Goal: Task Accomplishment & Management: Manage account settings

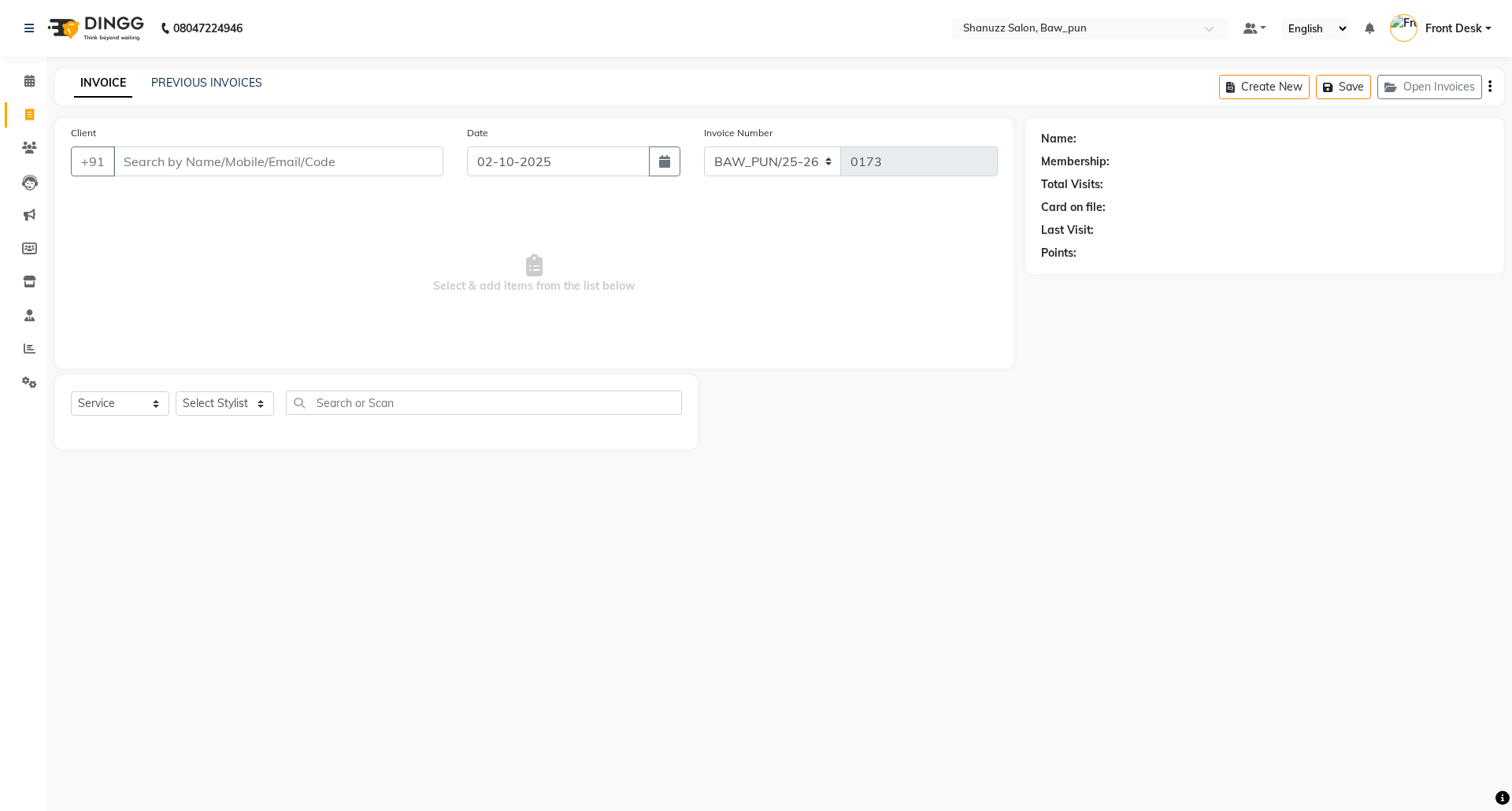
select select "service"
click at [29, 79] on icon at bounding box center [29, 80] width 10 height 12
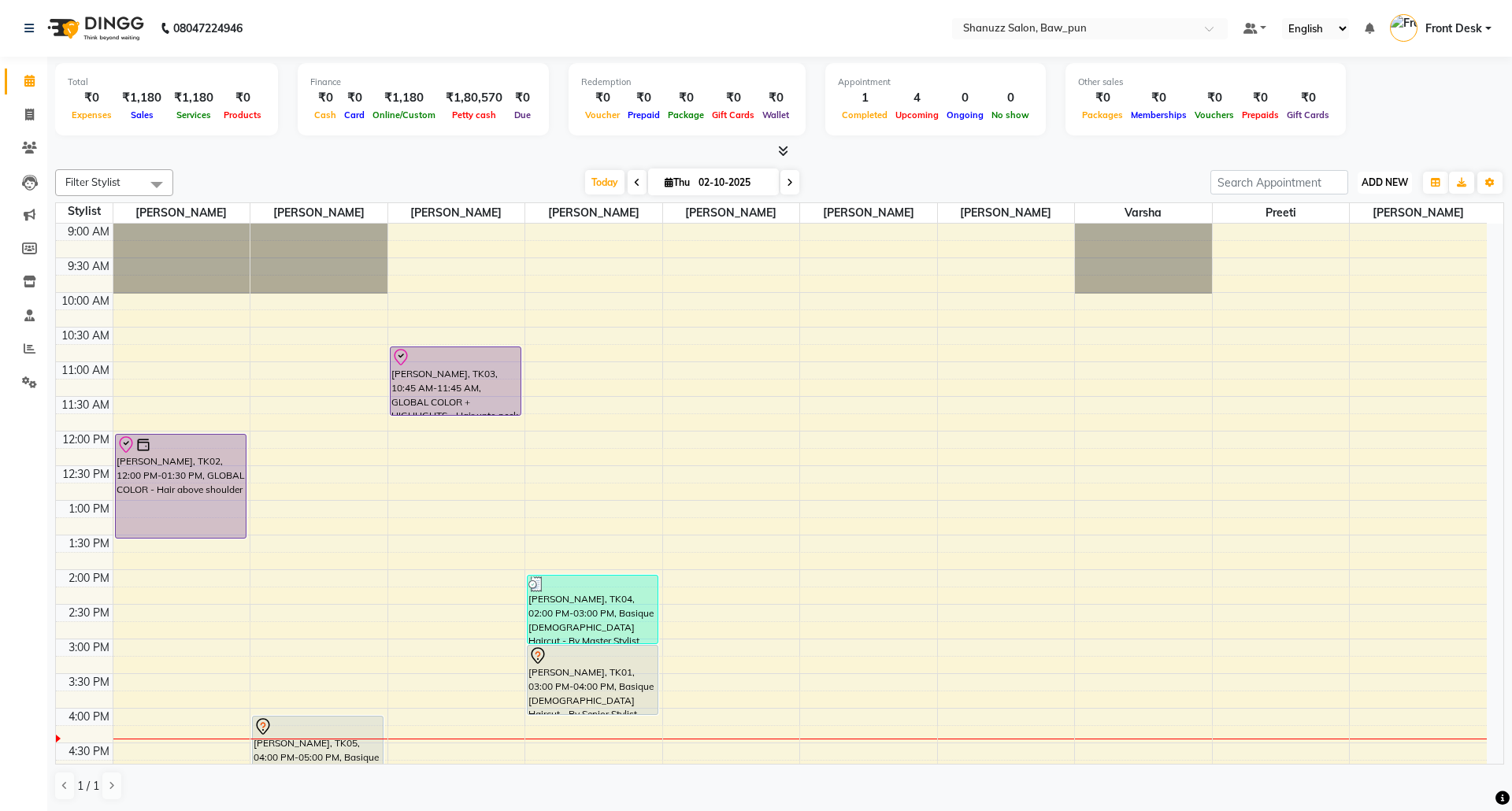
click at [1381, 183] on span "ADD NEW" at bounding box center [1385, 182] width 47 height 12
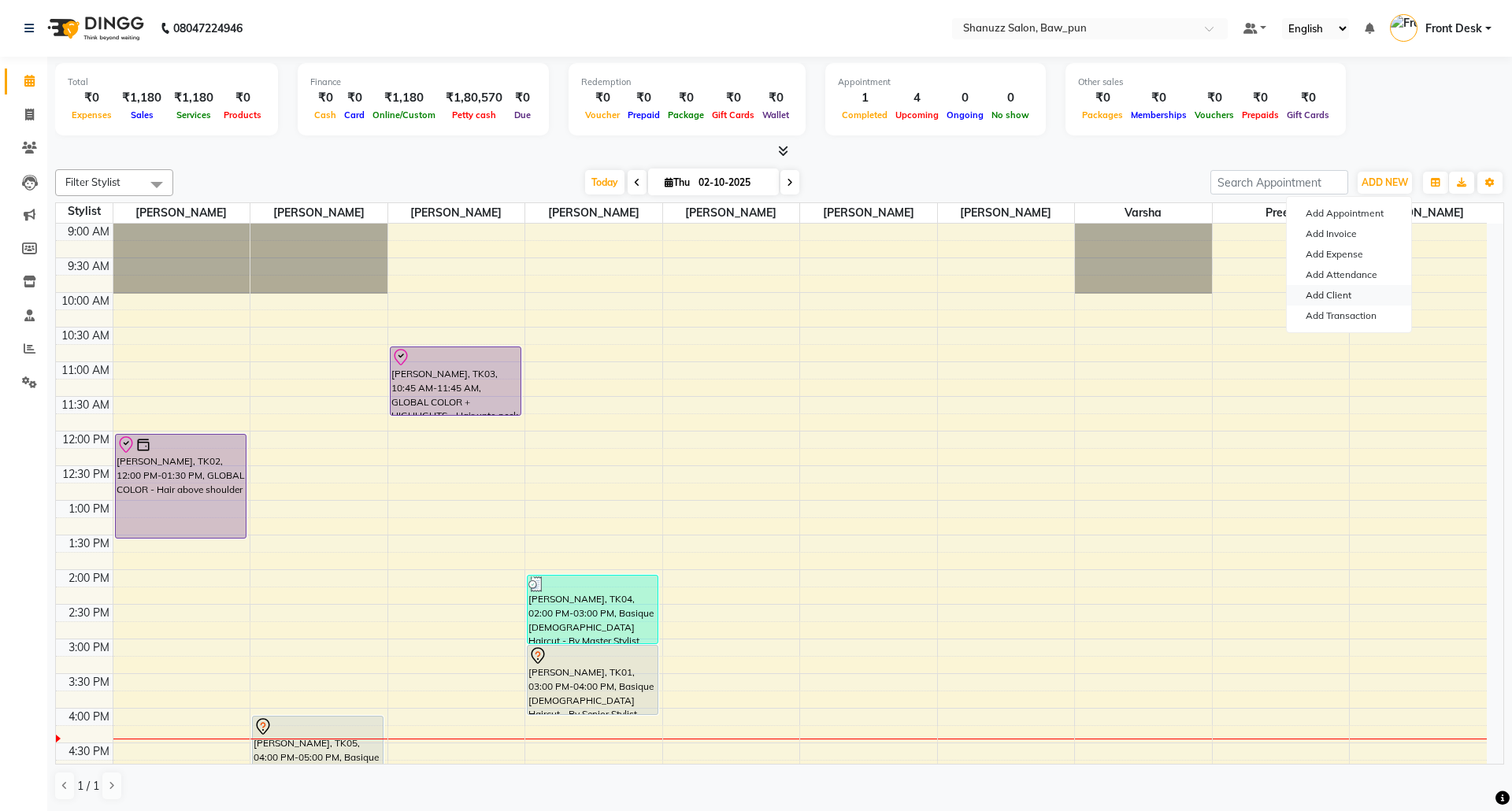
click at [1334, 293] on link "Add Client" at bounding box center [1349, 295] width 124 height 21
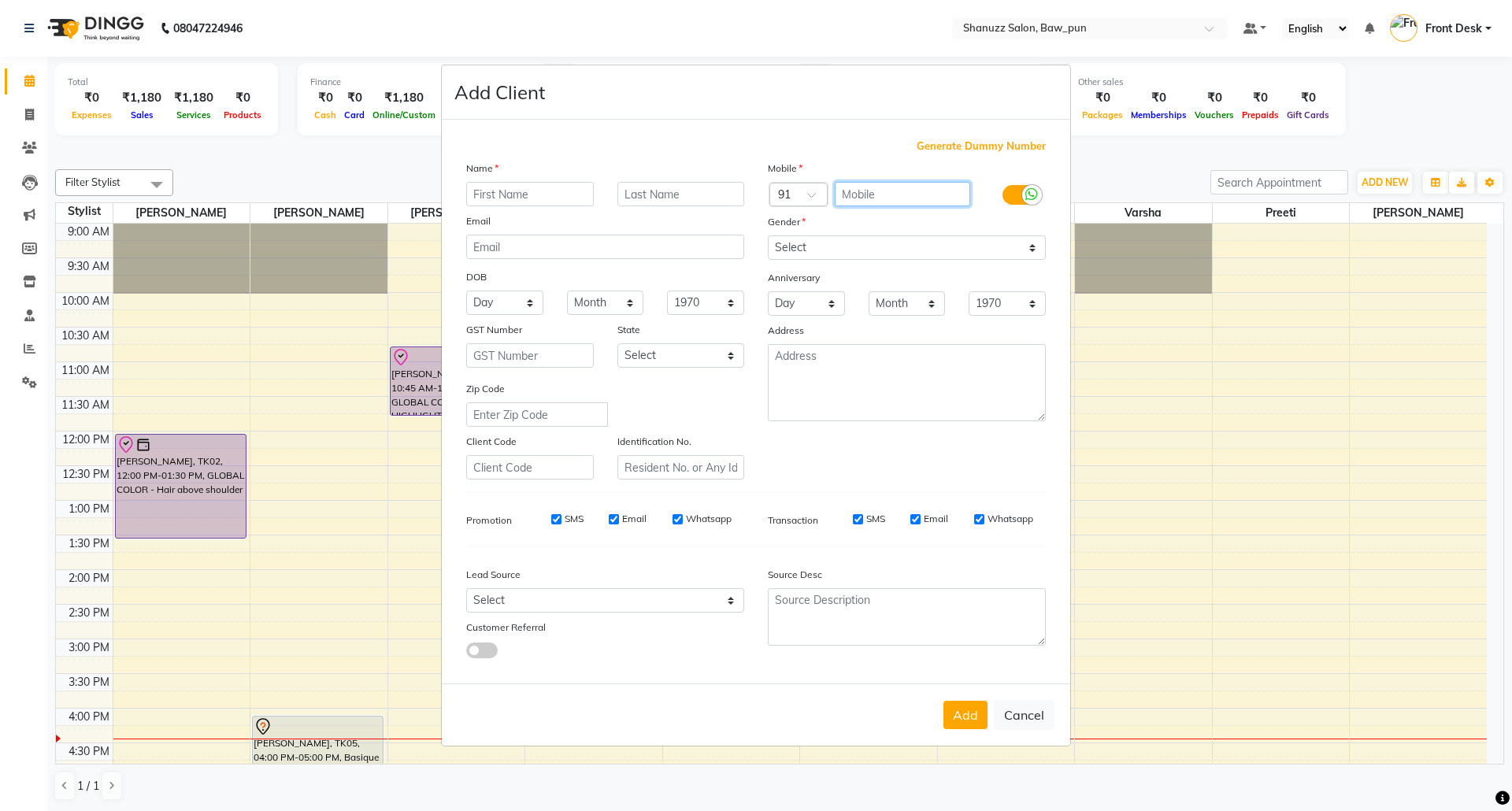
click at [896, 193] on input "text" at bounding box center [902, 193] width 136 height 24
paste input "8080421741"
type input "8080421741"
click at [511, 197] on input "text" at bounding box center [530, 193] width 128 height 24
click at [521, 199] on input "text" at bounding box center [530, 193] width 128 height 24
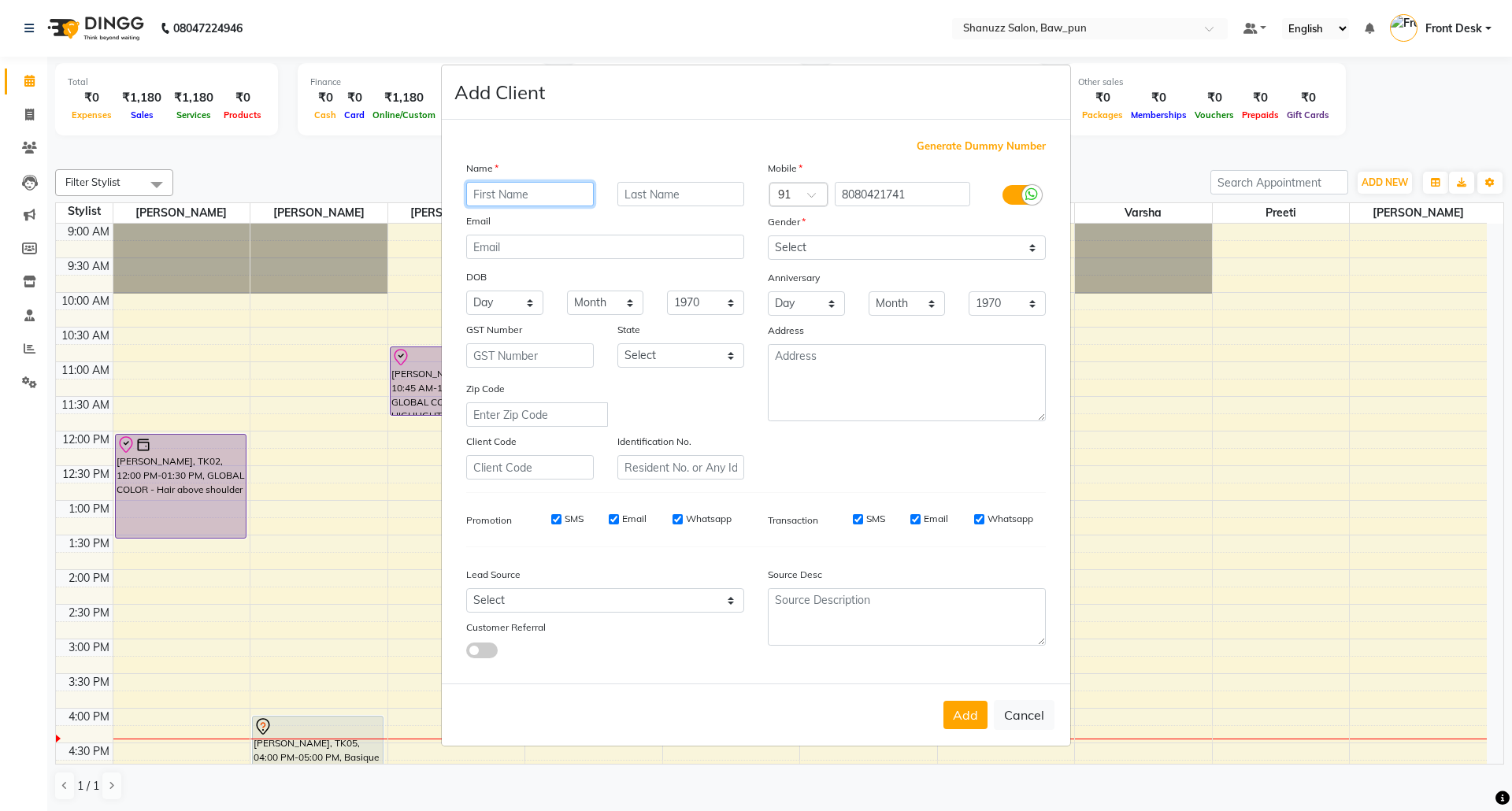
paste input "[PERSON_NAME]"
drag, startPoint x: 552, startPoint y: 195, endPoint x: 503, endPoint y: 199, distance: 49.2
click at [503, 199] on input "[PERSON_NAME]" at bounding box center [530, 193] width 128 height 24
type input "[PERSON_NAME]"
click at [638, 199] on input "text" at bounding box center [681, 193] width 128 height 24
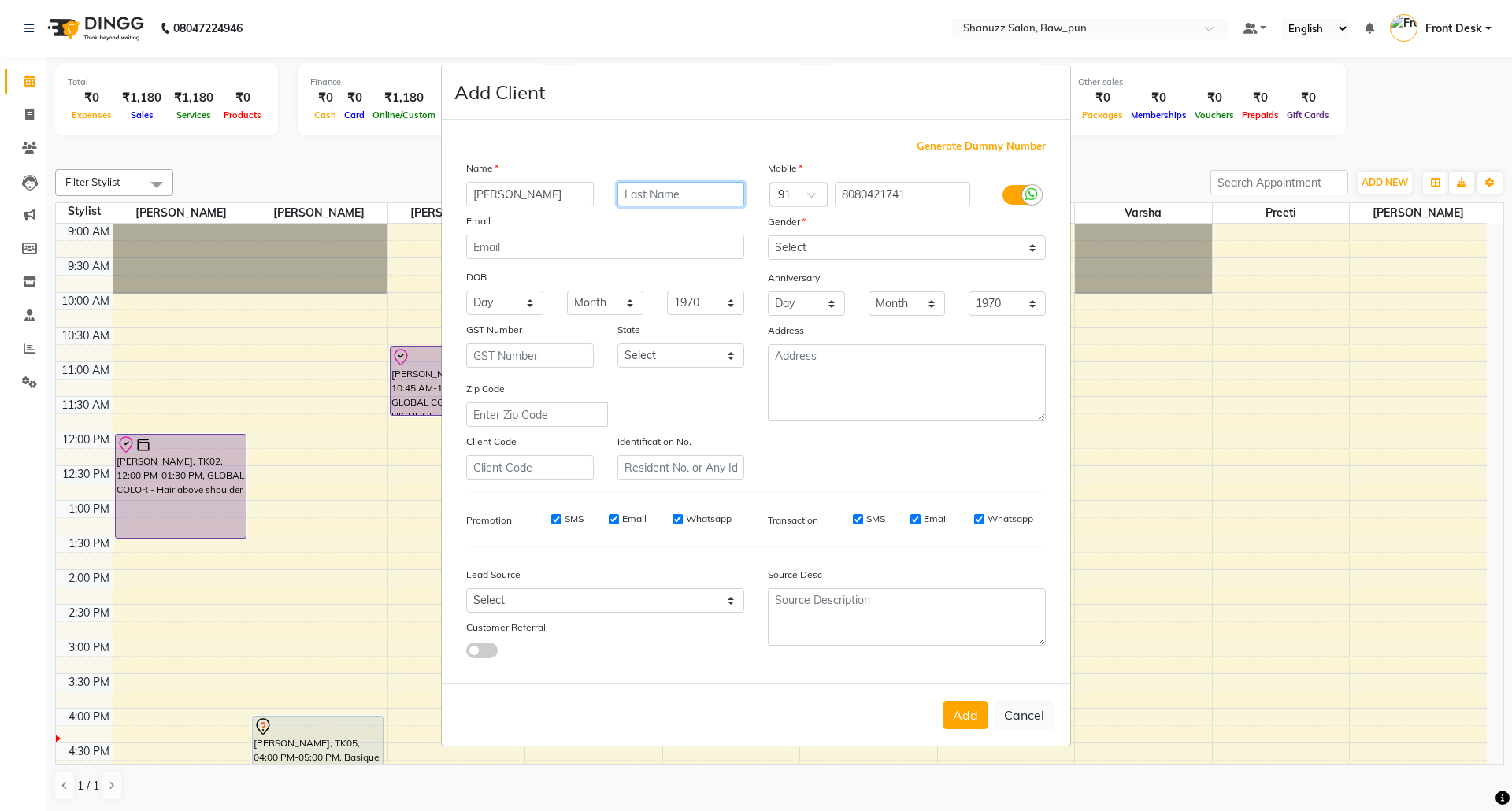
paste input "shaikh"
type input "shaikh"
click at [560, 193] on input "[PERSON_NAME]" at bounding box center [530, 193] width 128 height 24
type input "Ayaz"
click at [855, 250] on select "Select Male Female Other Prefer Not To Say" at bounding box center [907, 247] width 278 height 24
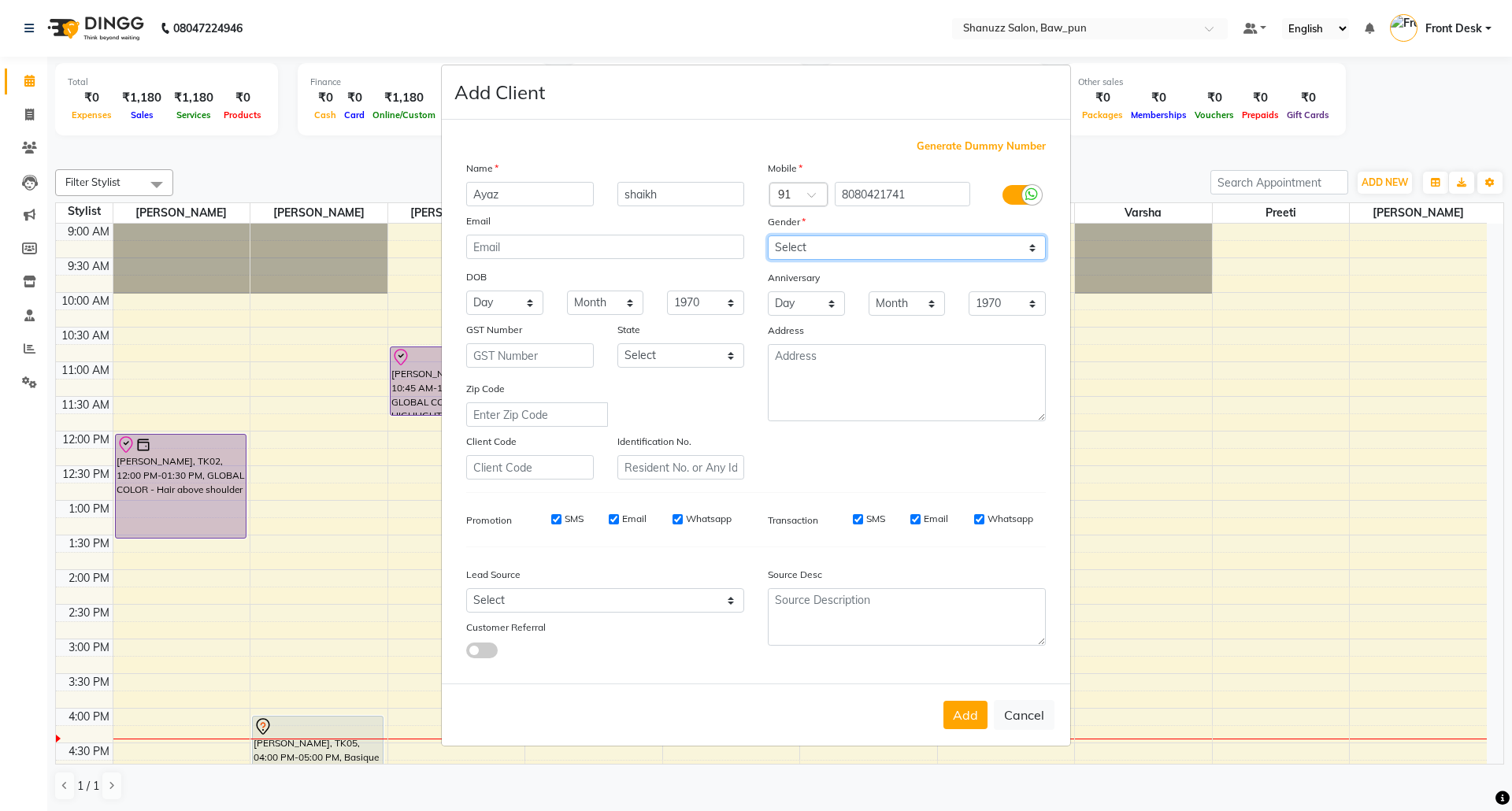
select select "male"
click at [768, 237] on select "Select Male Female Other Prefer Not To Say" at bounding box center [907, 247] width 278 height 24
click at [965, 709] on button "Add" at bounding box center [965, 715] width 44 height 29
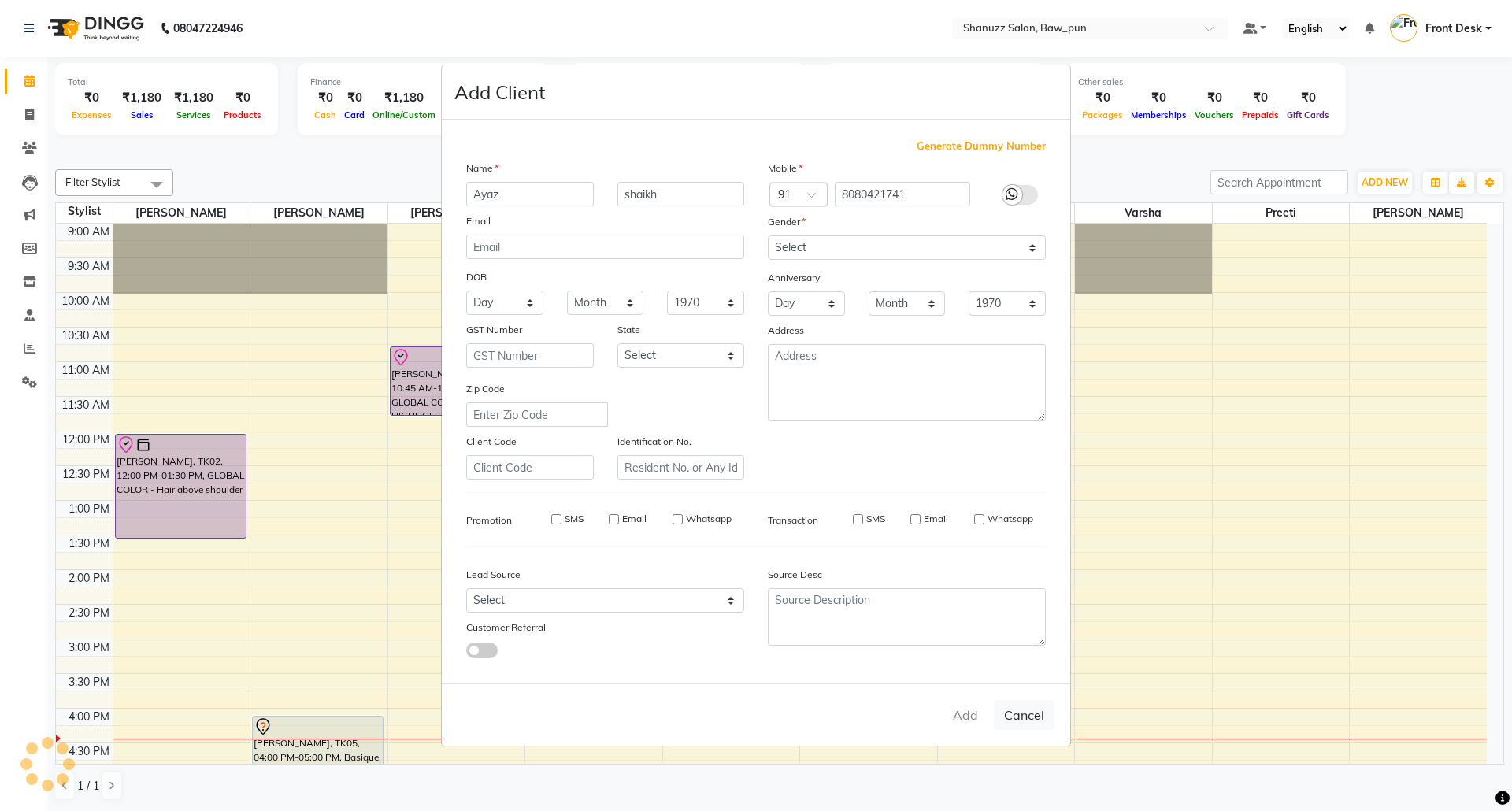
select select
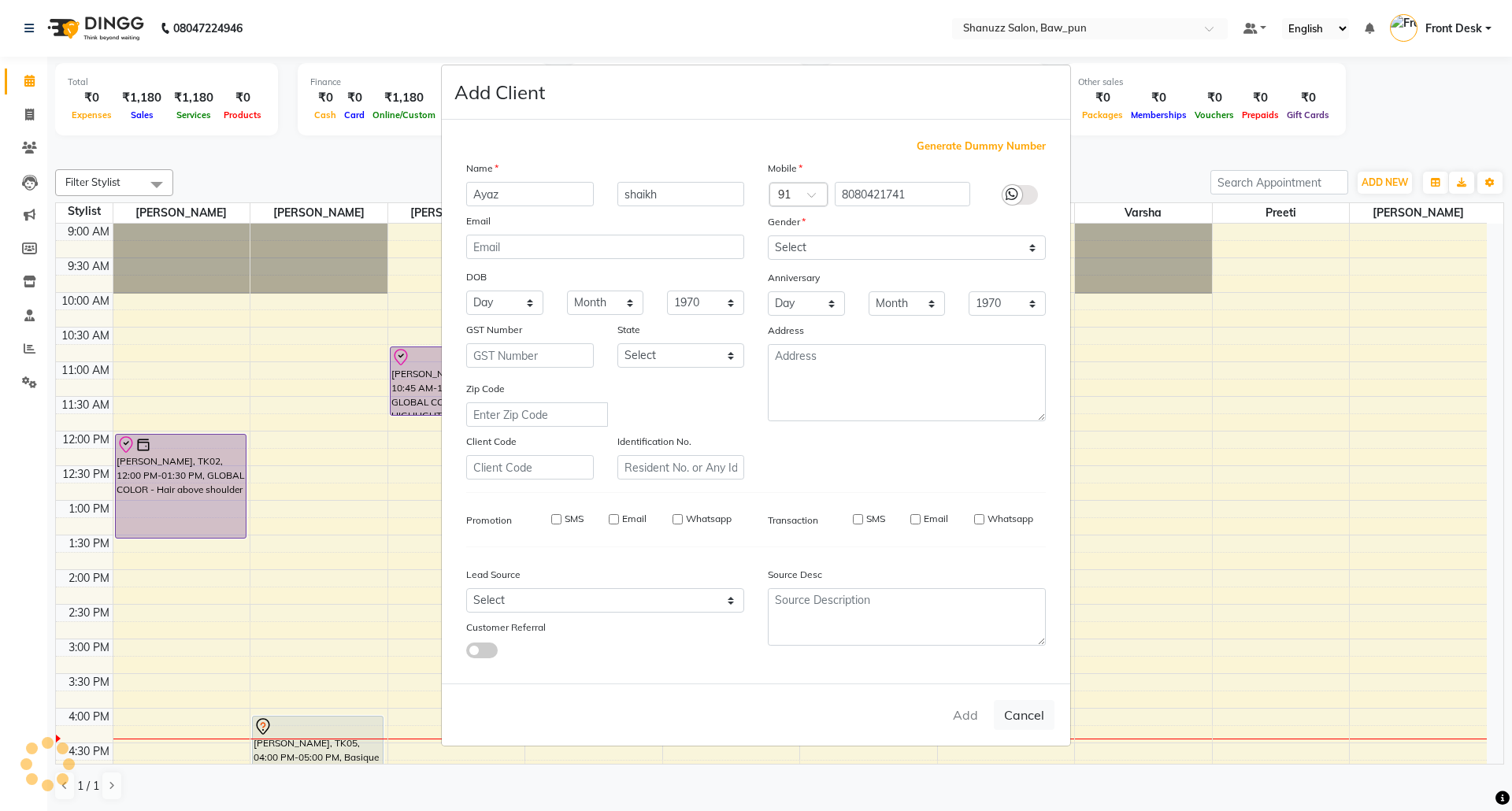
select select
checkbox input "false"
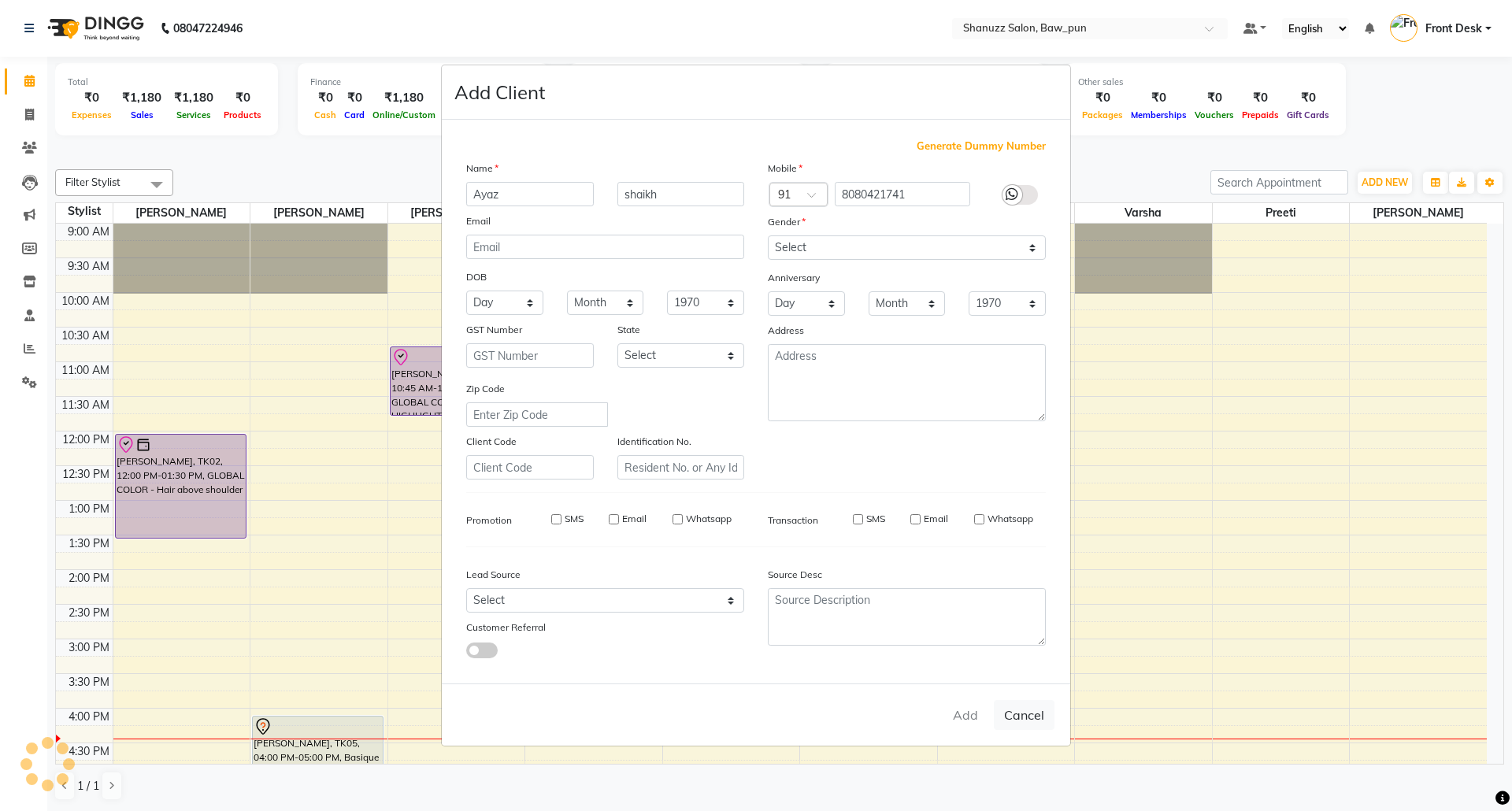
checkbox input "false"
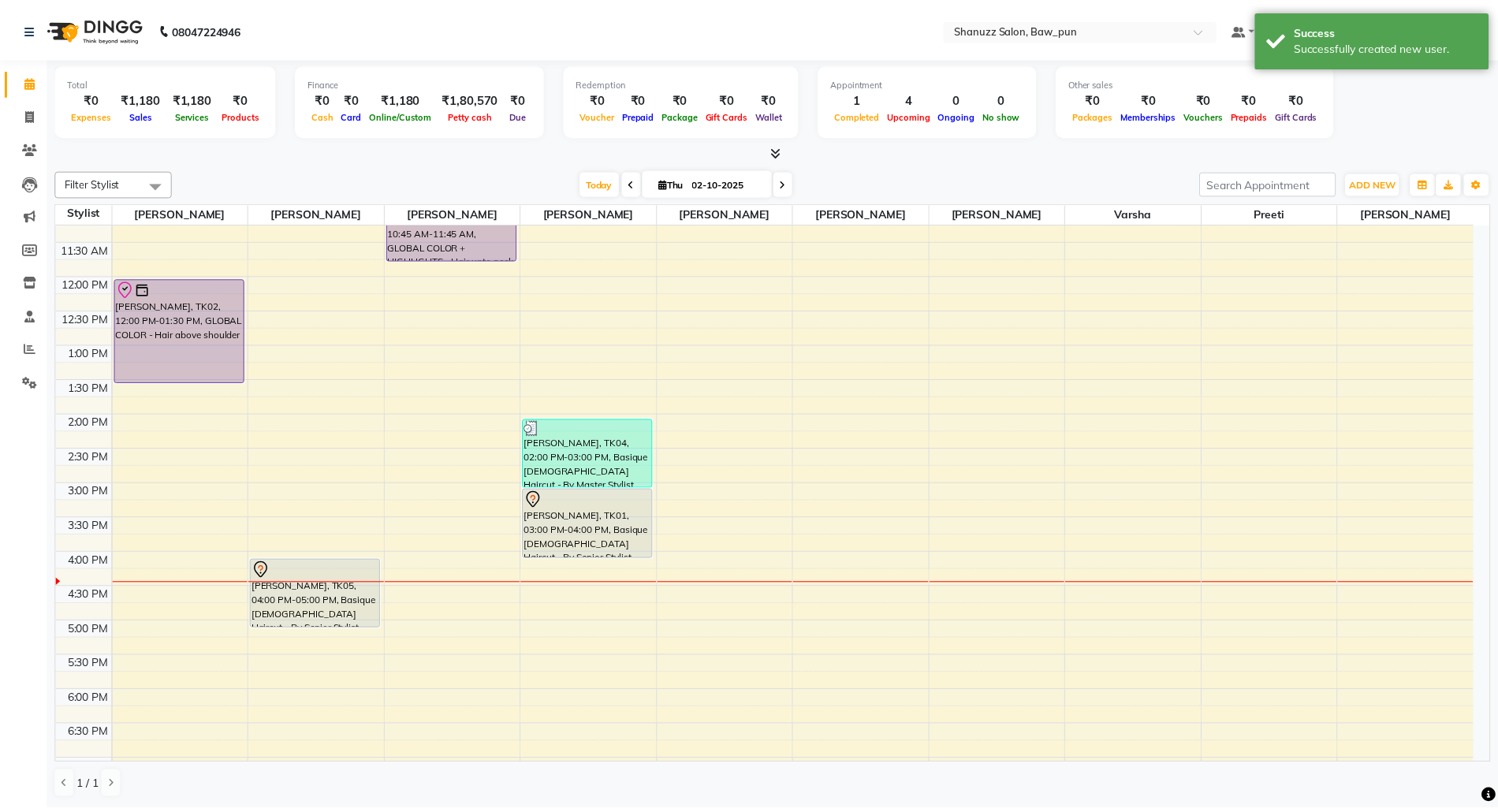
scroll to position [210, 0]
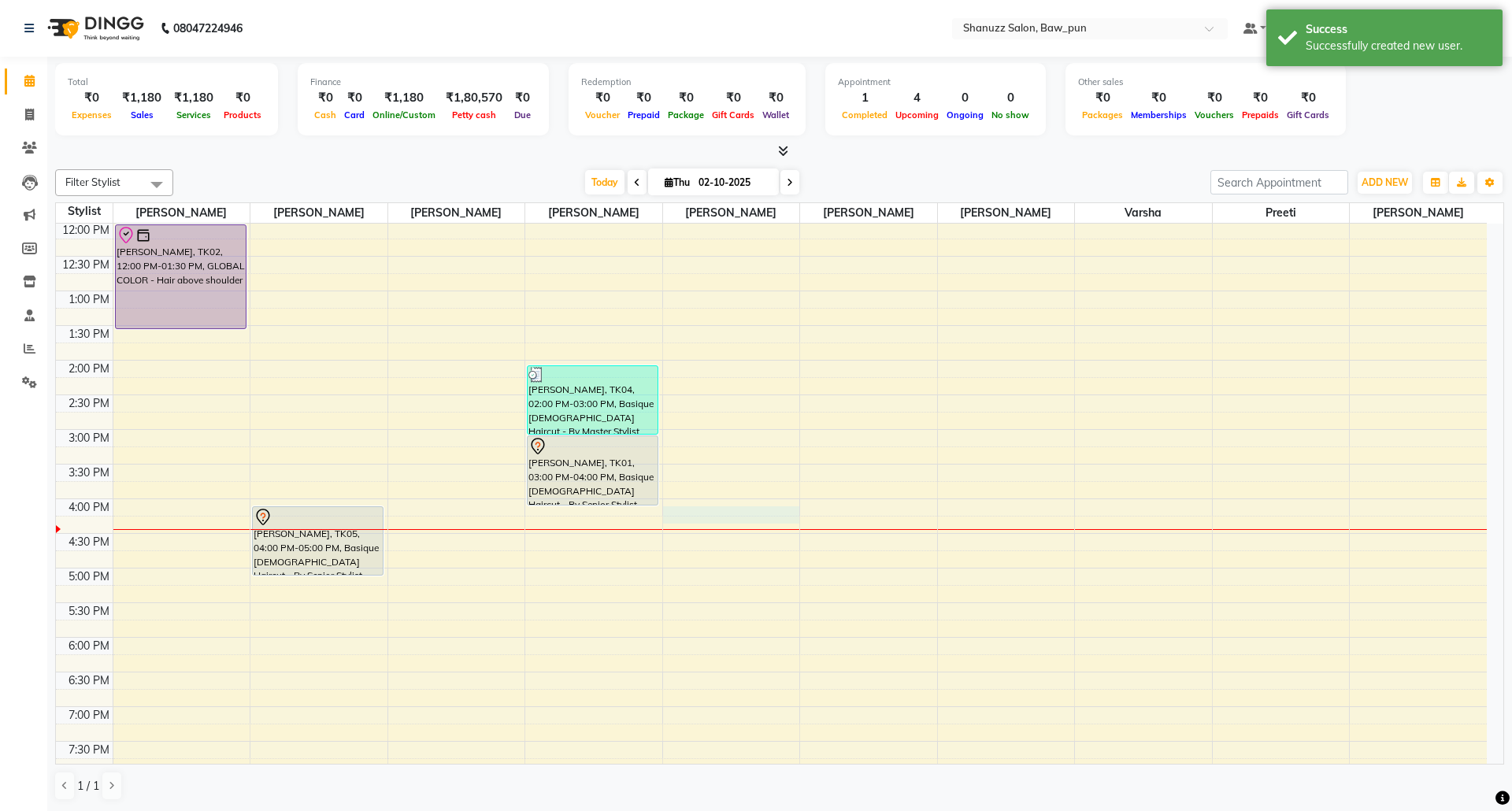
click at [731, 516] on div "9:00 AM 9:30 AM 10:00 AM 10:30 AM 11:00 AM 11:30 AM 12:00 PM 12:30 PM 1:00 PM 1…" at bounding box center [771, 499] width 1431 height 969
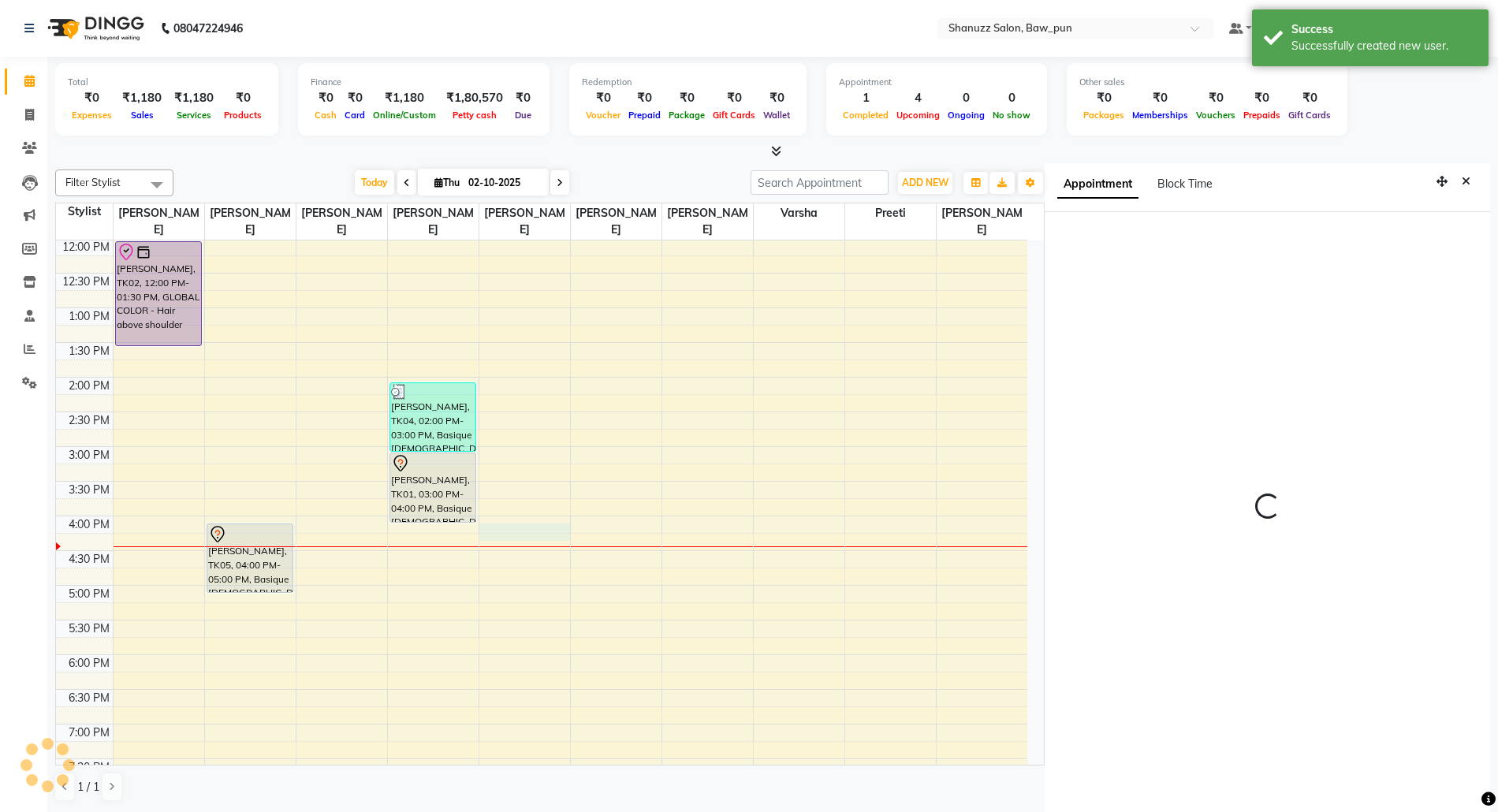
scroll to position [6, 0]
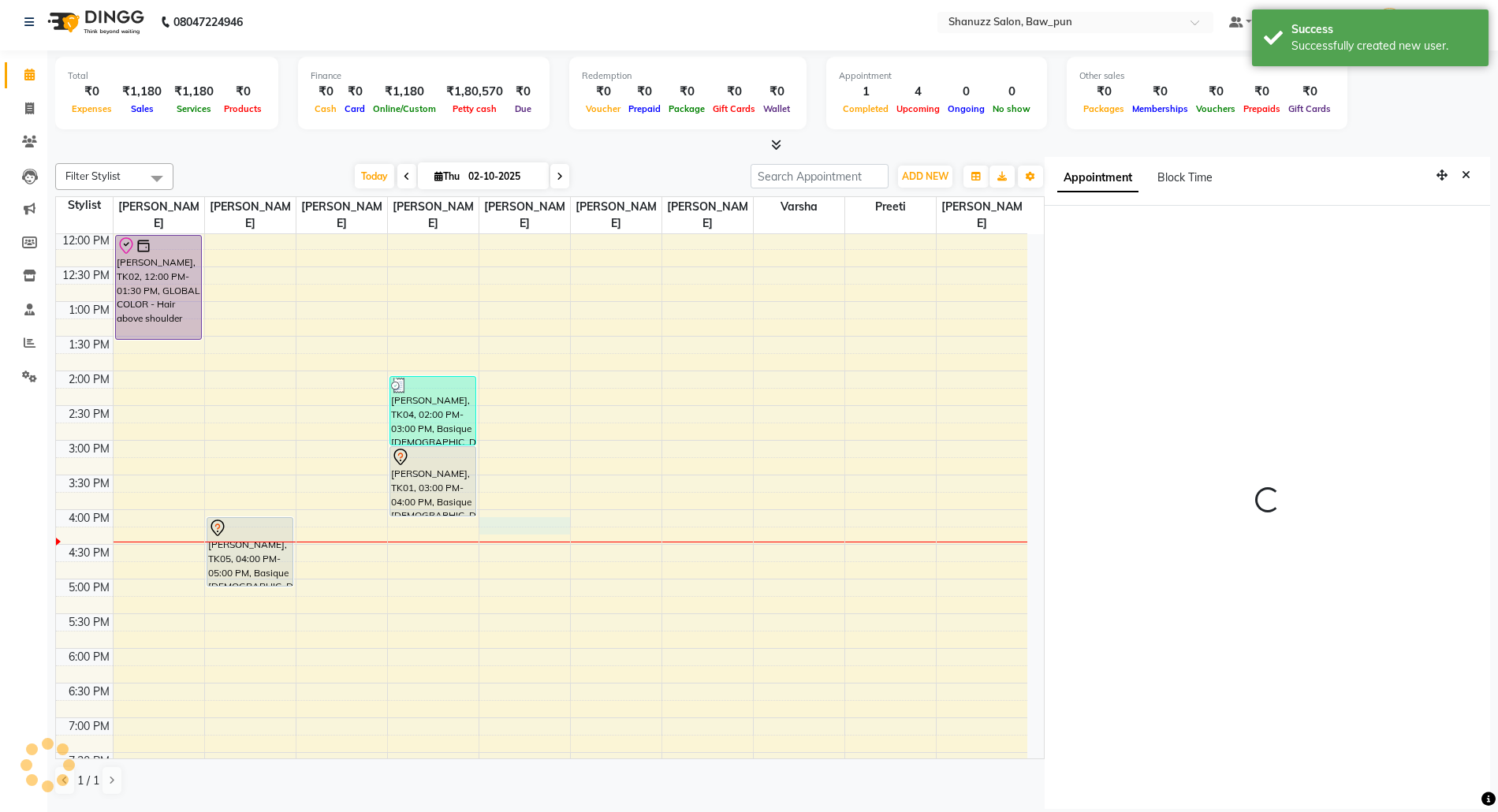
select select "960"
select select "91884"
select select "tentative"
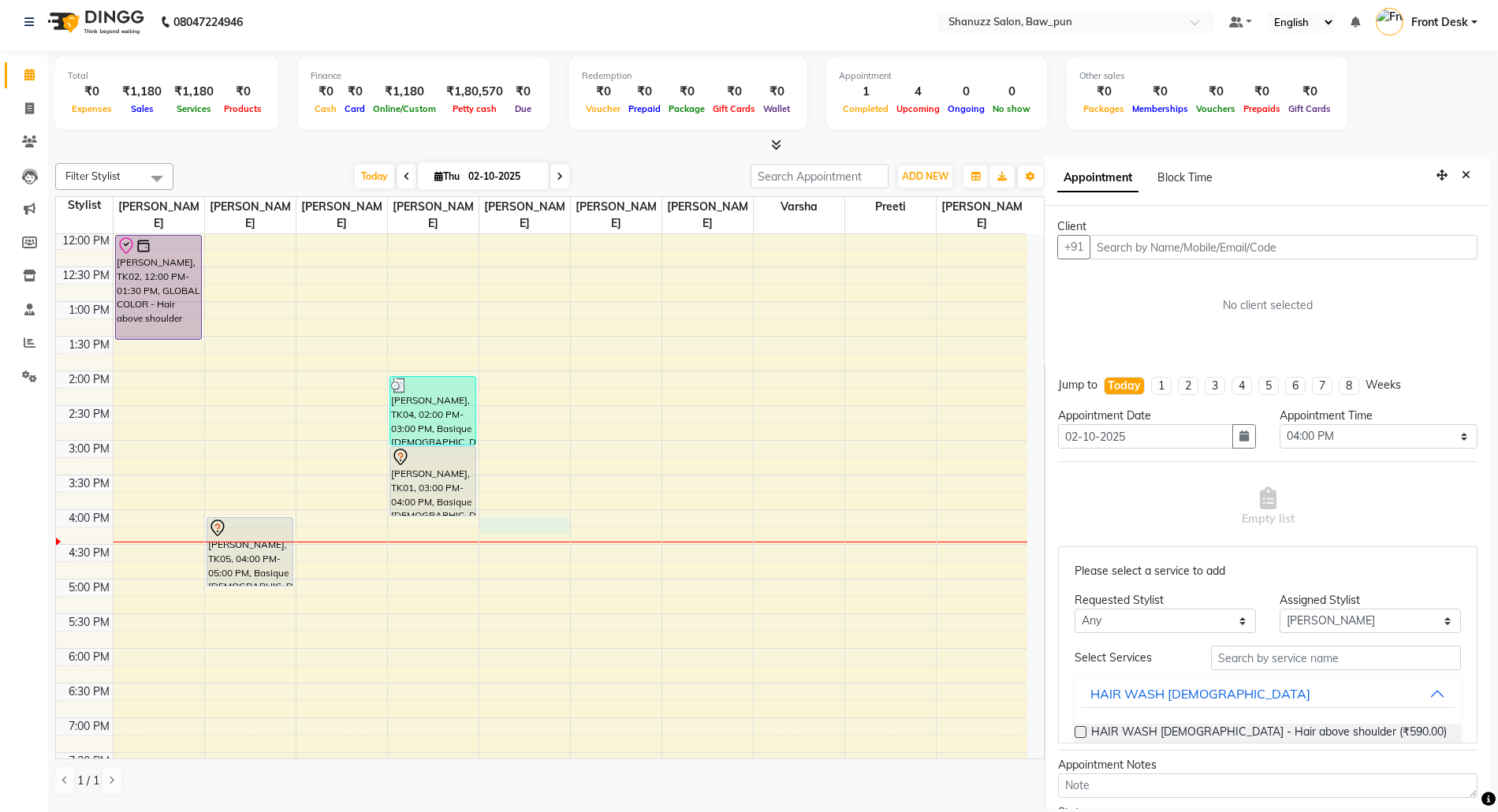
click at [1201, 248] on input "text" at bounding box center [1283, 247] width 388 height 24
paste input "8080421741"
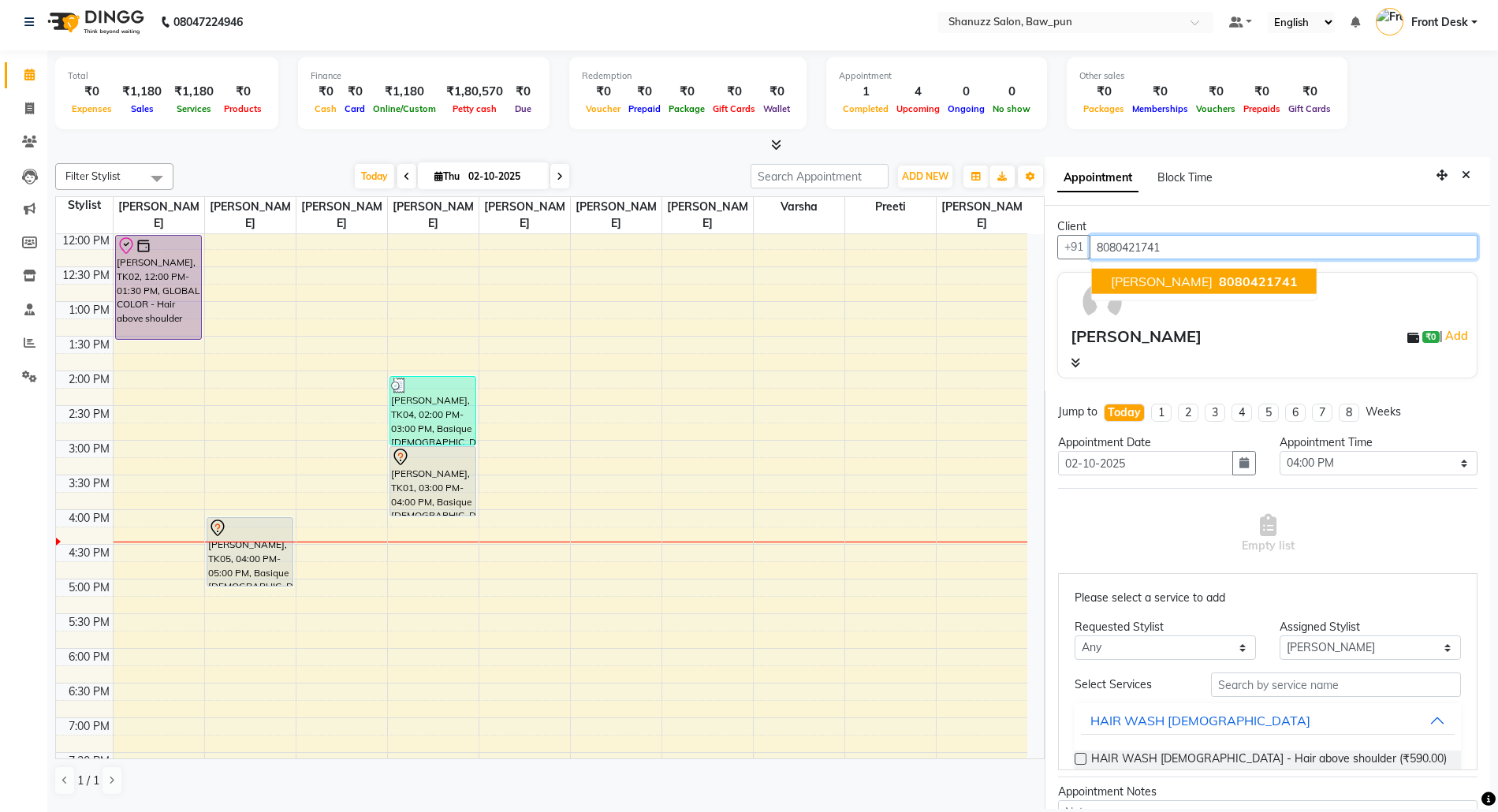
click at [1151, 281] on span "[PERSON_NAME]" at bounding box center [1161, 282] width 102 height 16
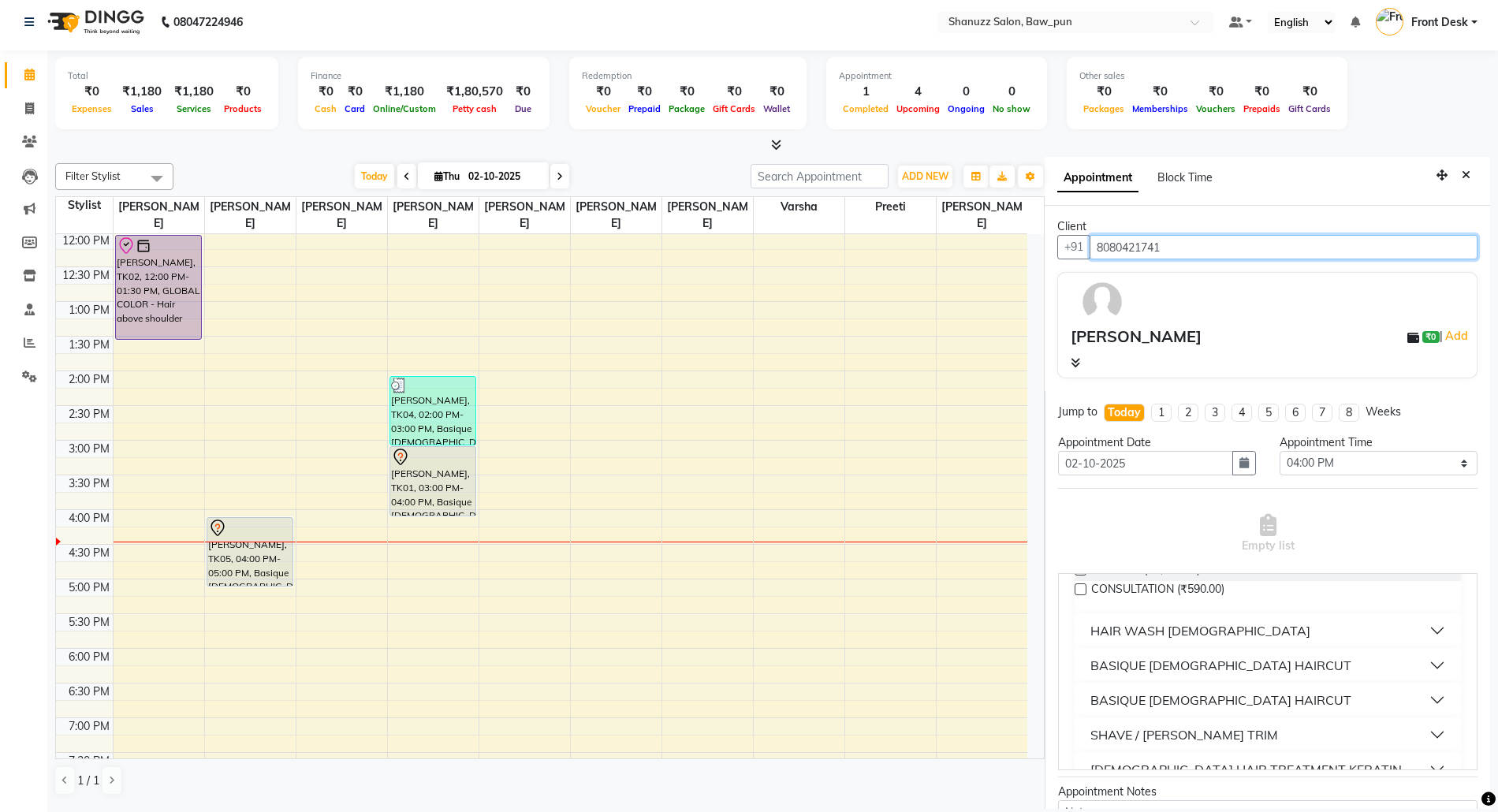
scroll to position [420, 0]
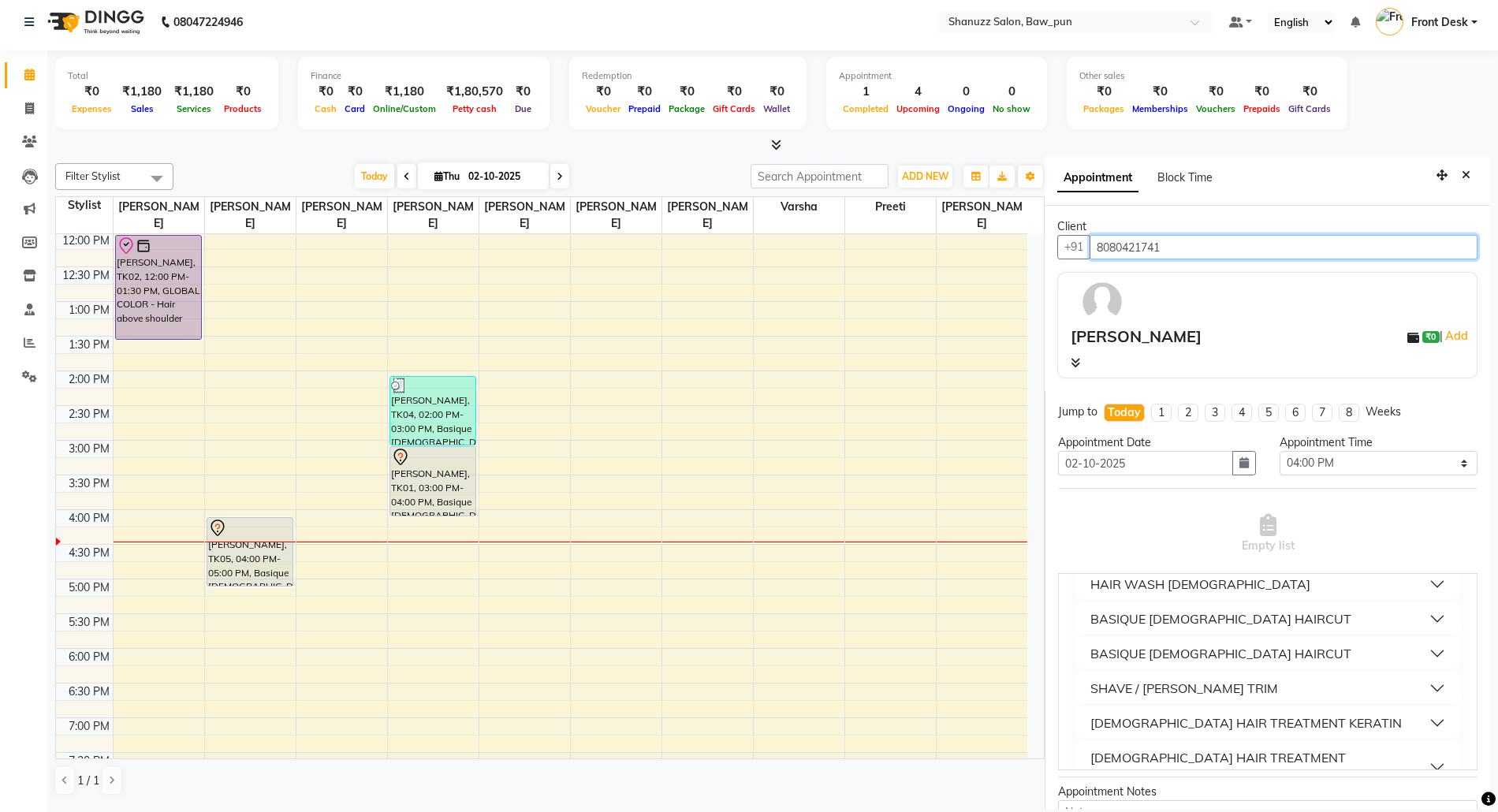
type input "8080421741"
click at [1212, 713] on div "MALE HAIR TREATMENT KERATIN" at bounding box center [1246, 722] width 311 height 19
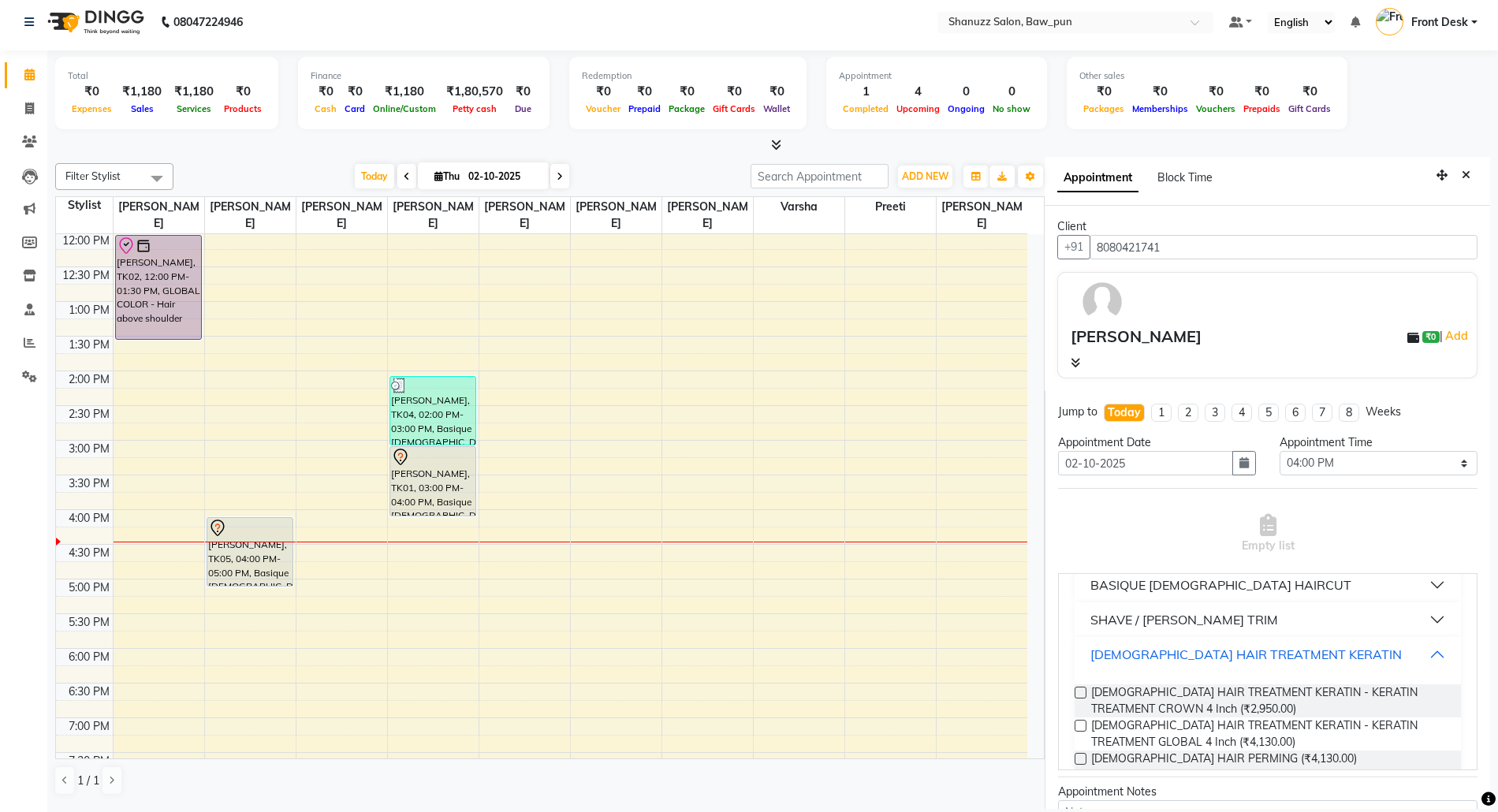
scroll to position [525, 0]
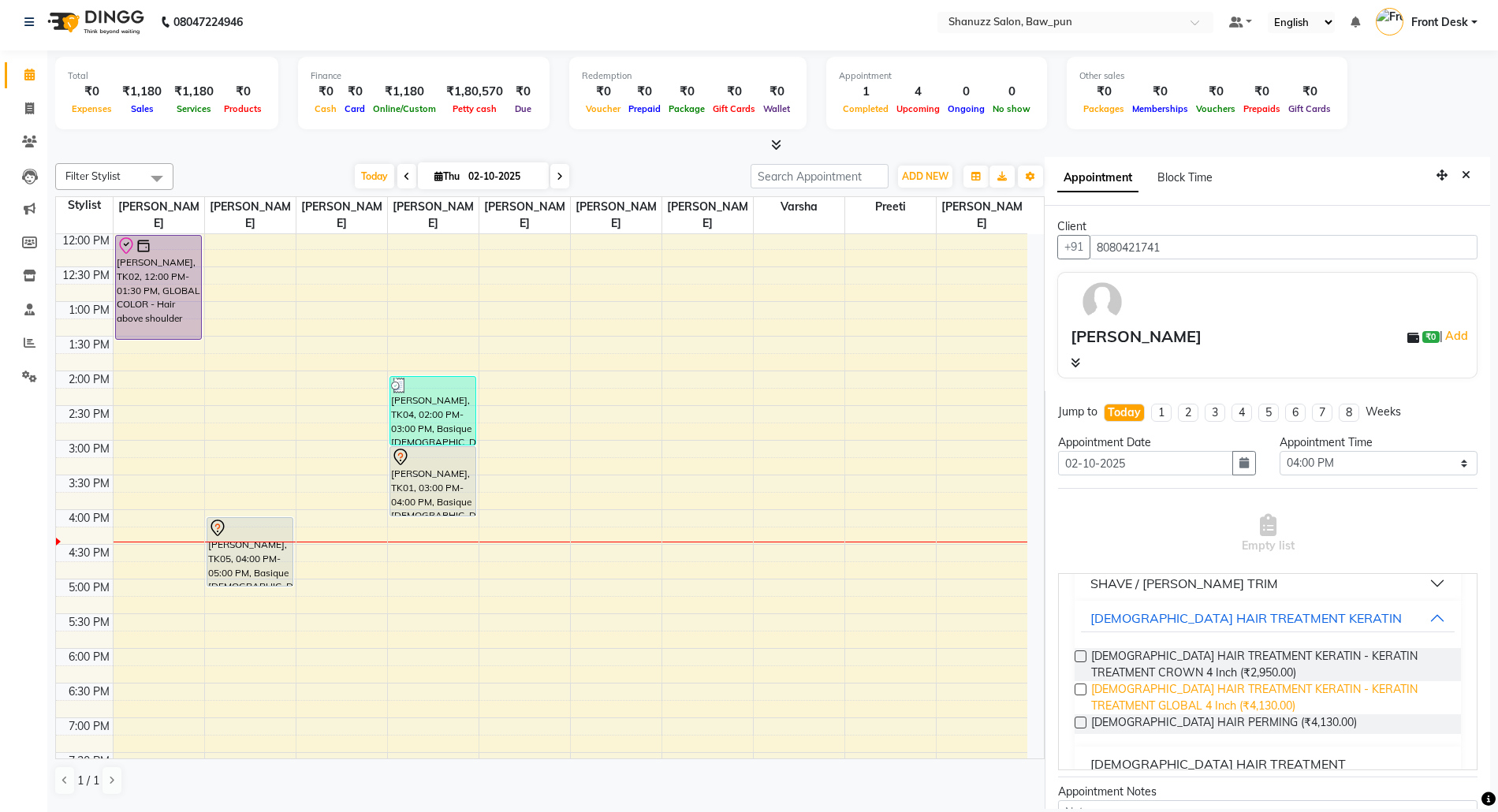
click at [1207, 681] on span "MALE HAIR TREATMENT KERATIN - KERATIN TREATMENT GLOBAL 4 Inch (₹4,130.00)" at bounding box center [1269, 697] width 357 height 33
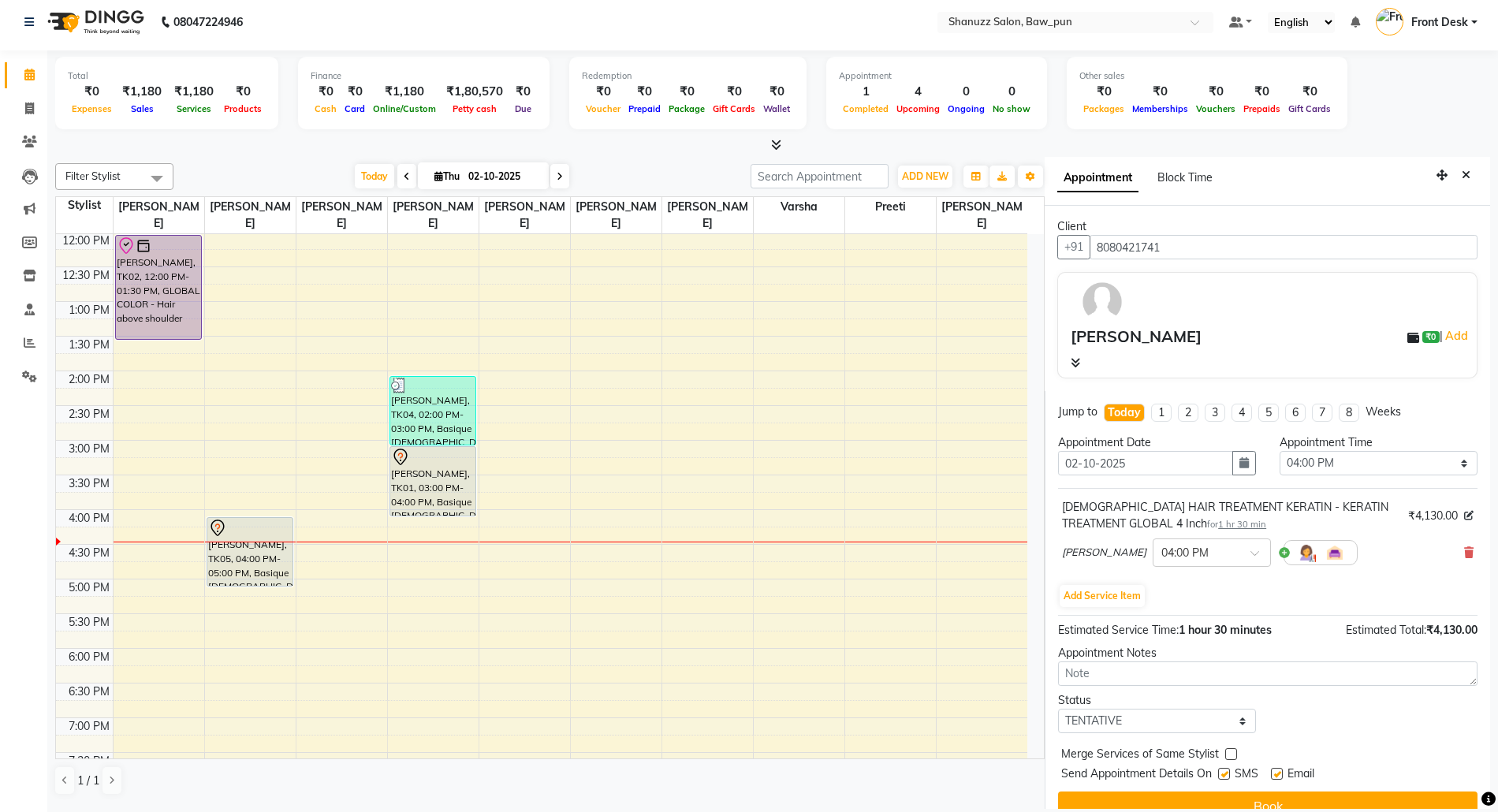
click at [1278, 776] on label at bounding box center [1276, 773] width 12 height 12
click at [1278, 776] on input "checkbox" at bounding box center [1275, 774] width 10 height 10
checkbox input "false"
click at [1224, 773] on label at bounding box center [1223, 773] width 12 height 12
click at [1224, 773] on input "checkbox" at bounding box center [1223, 774] width 10 height 10
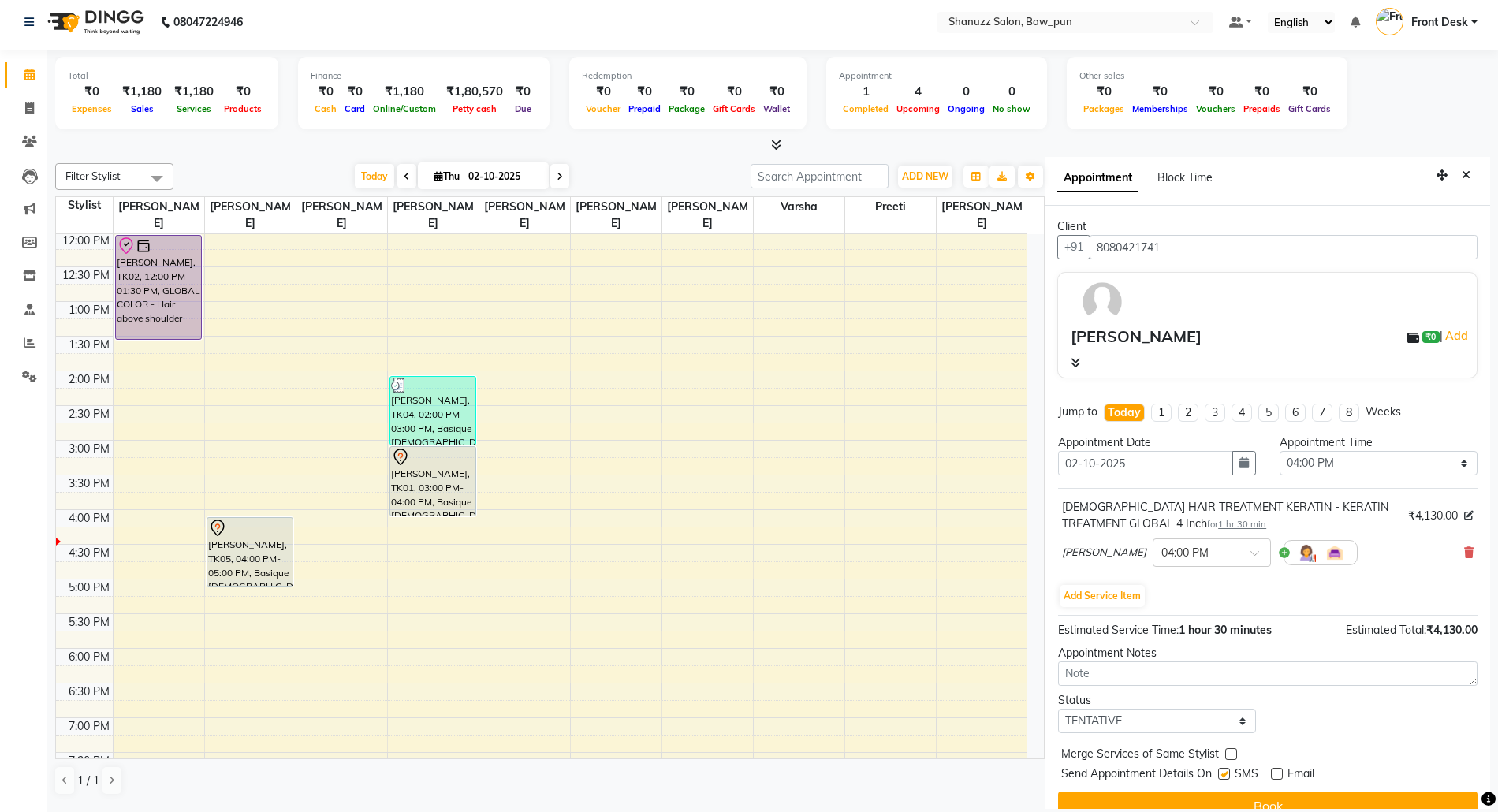
checkbox input "false"
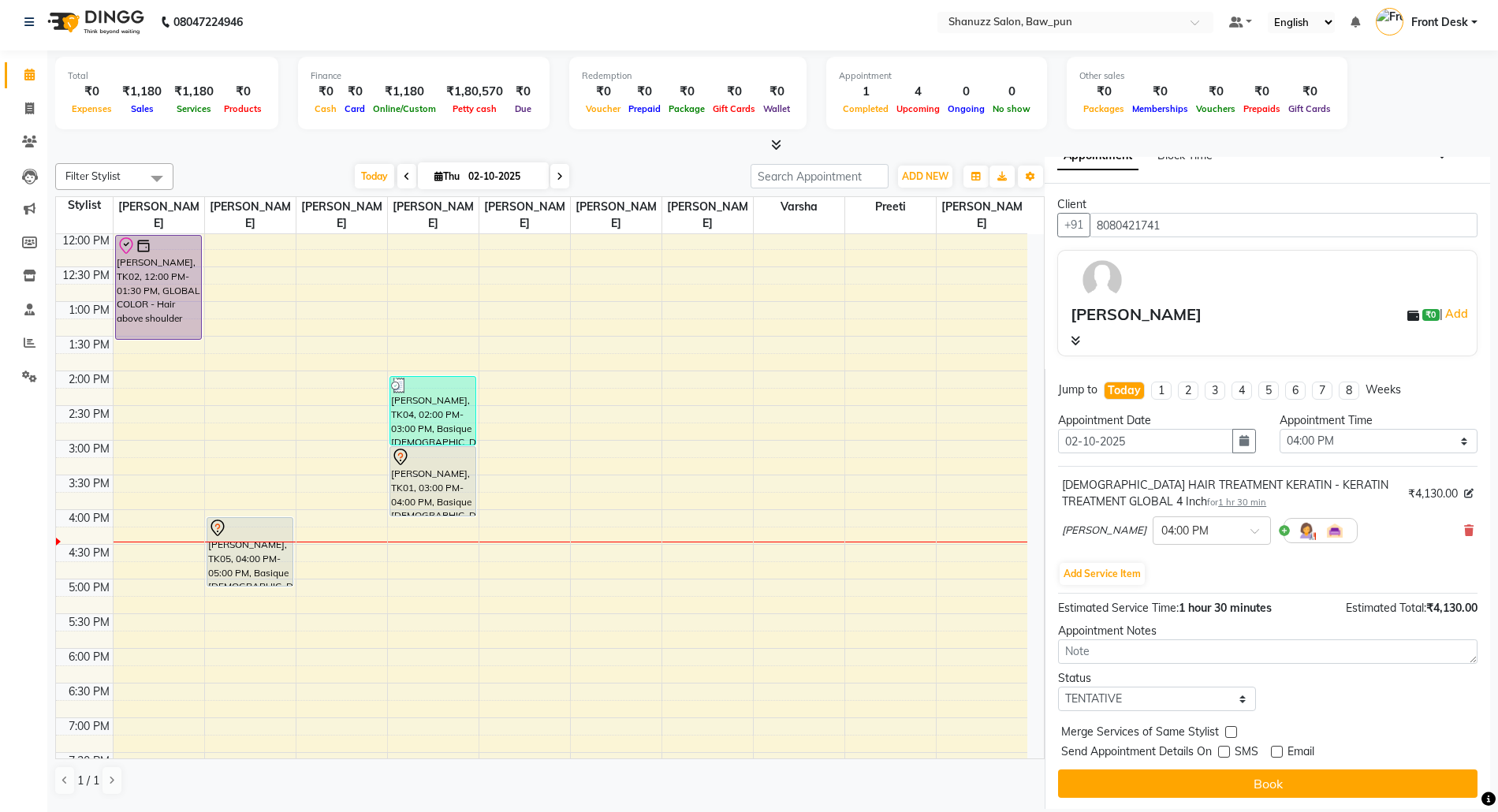
scroll to position [27, 0]
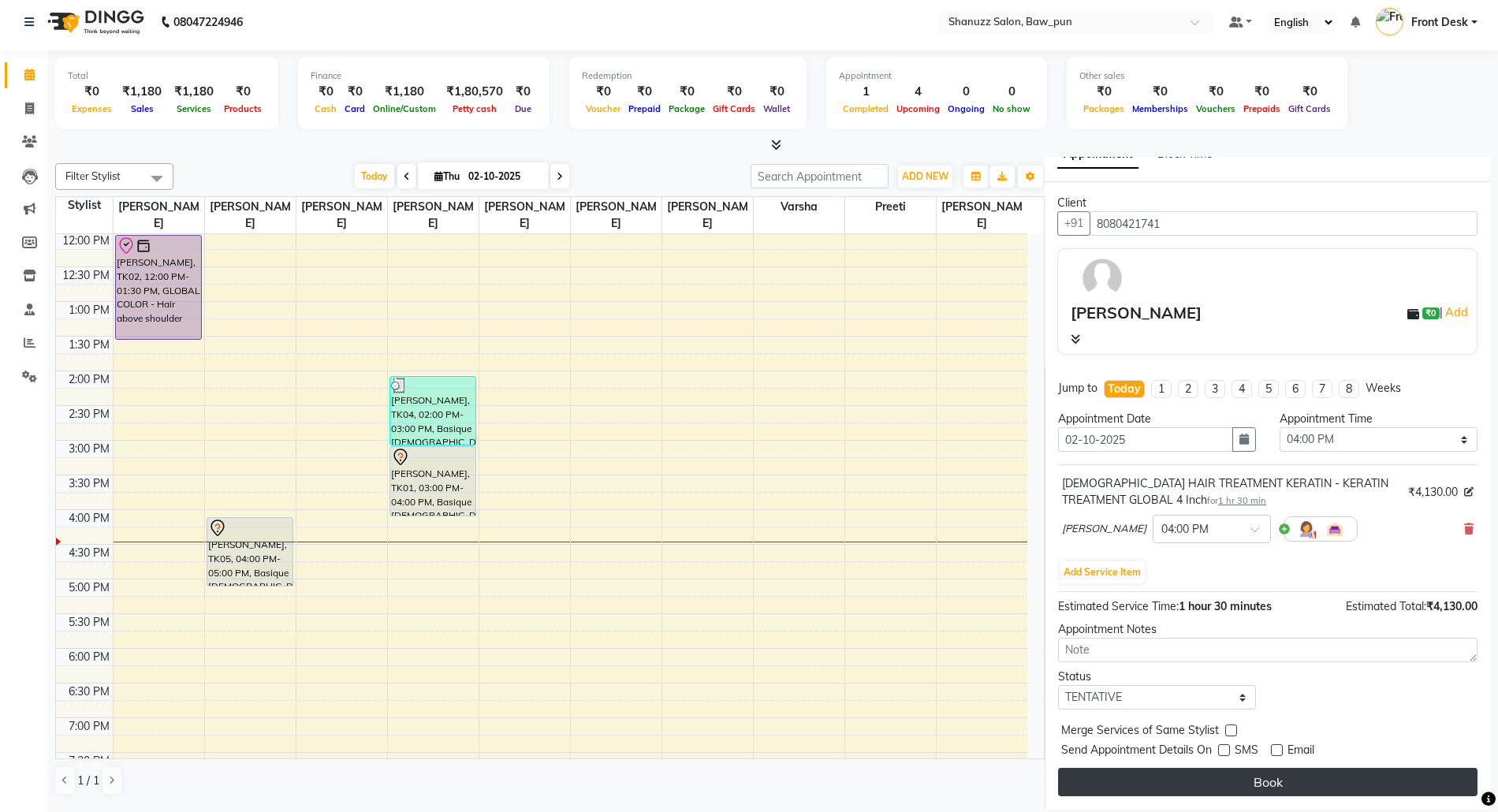
click at [1266, 785] on button "Book" at bounding box center [1268, 782] width 420 height 29
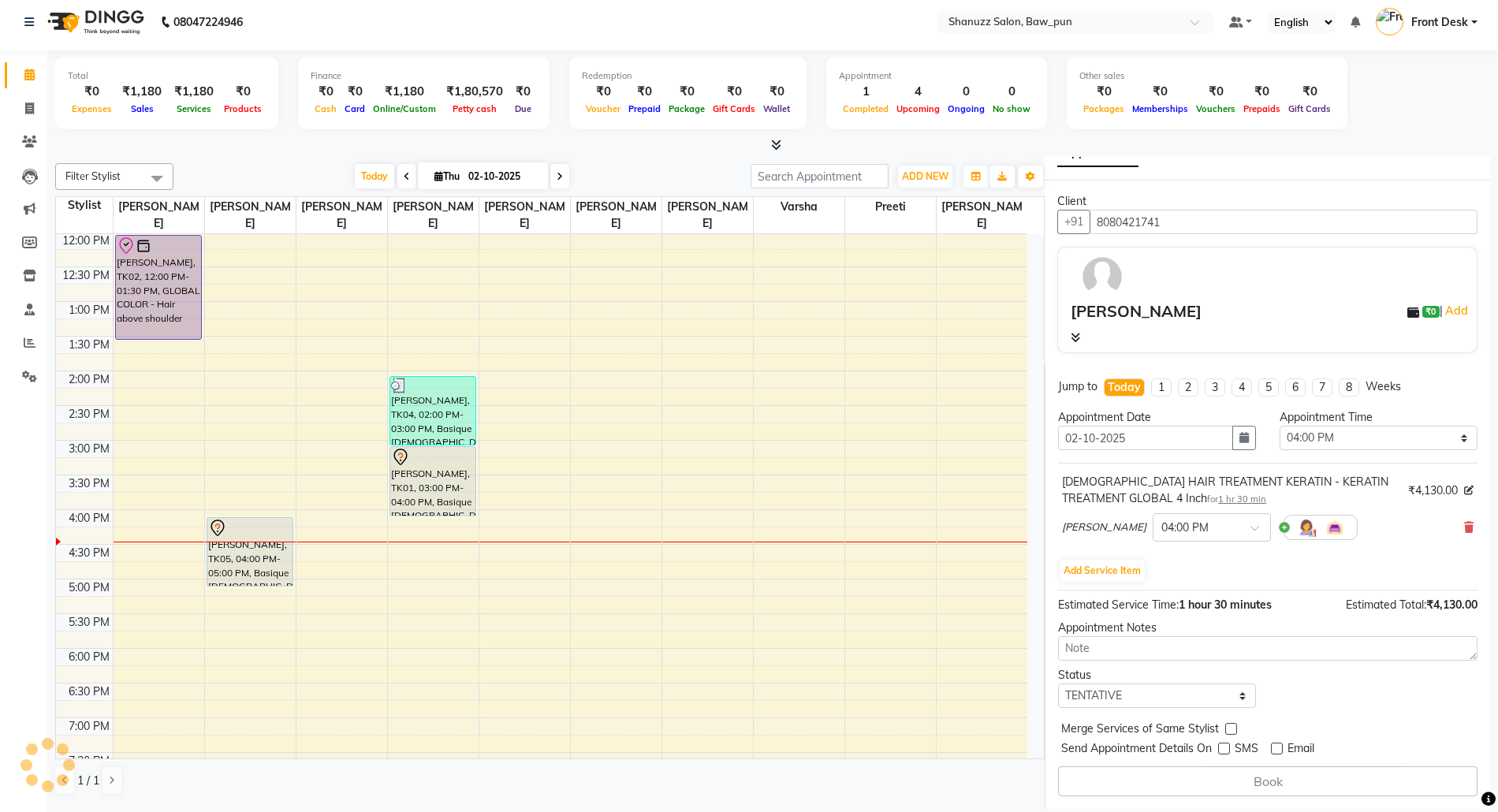
select select "91884"
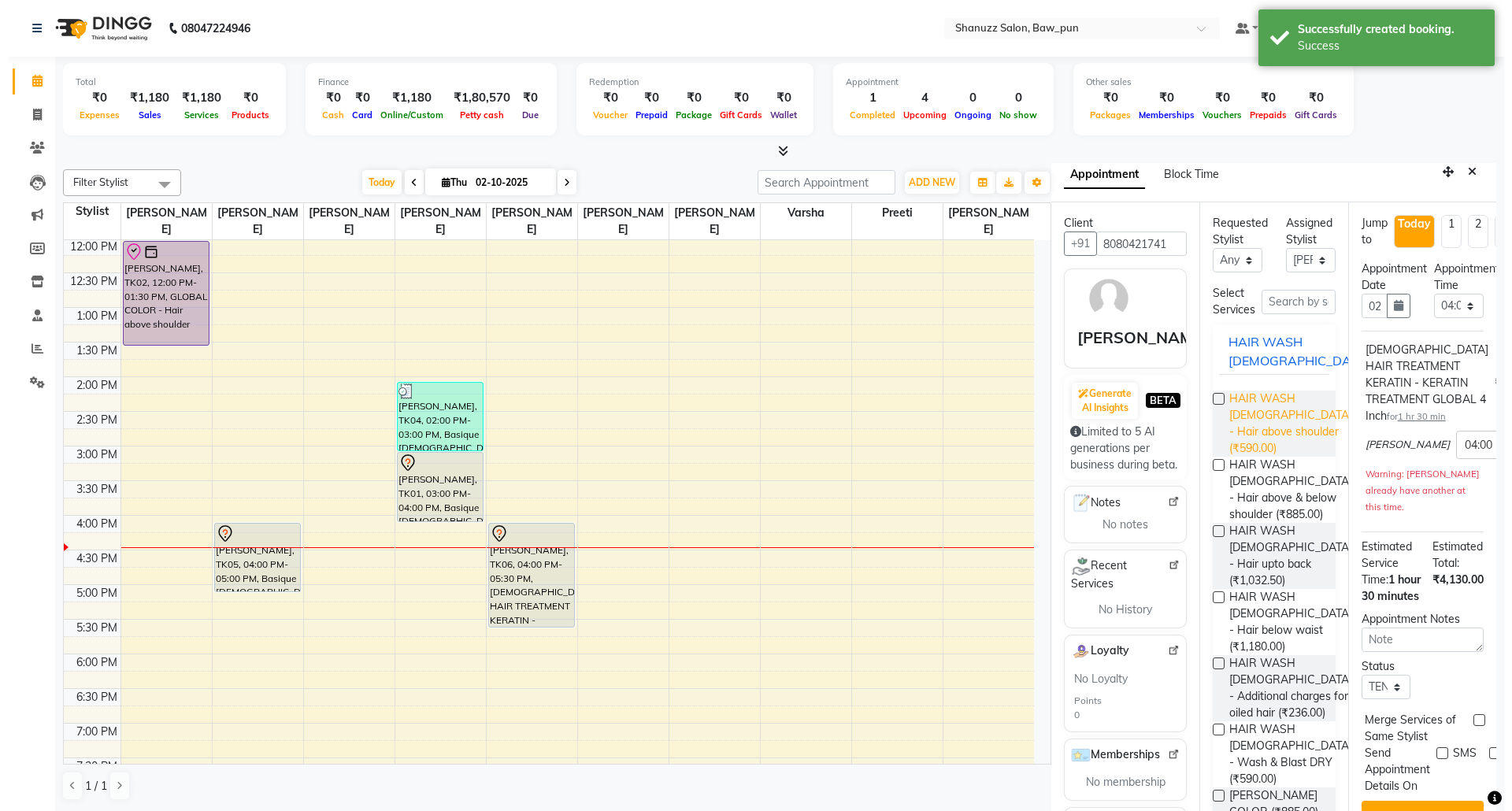
scroll to position [0, 0]
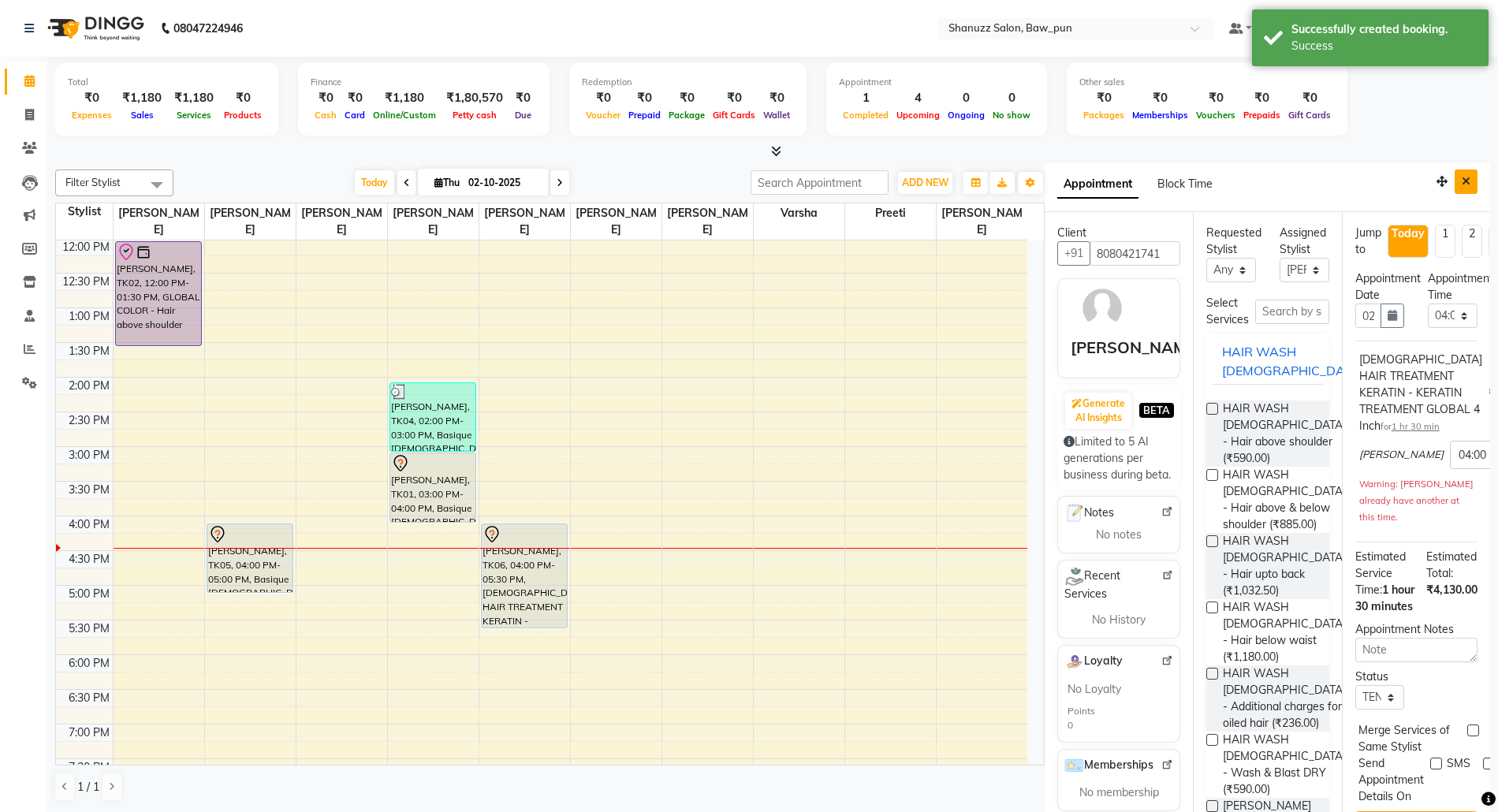
click at [1454, 187] on button "Close" at bounding box center [1465, 181] width 23 height 24
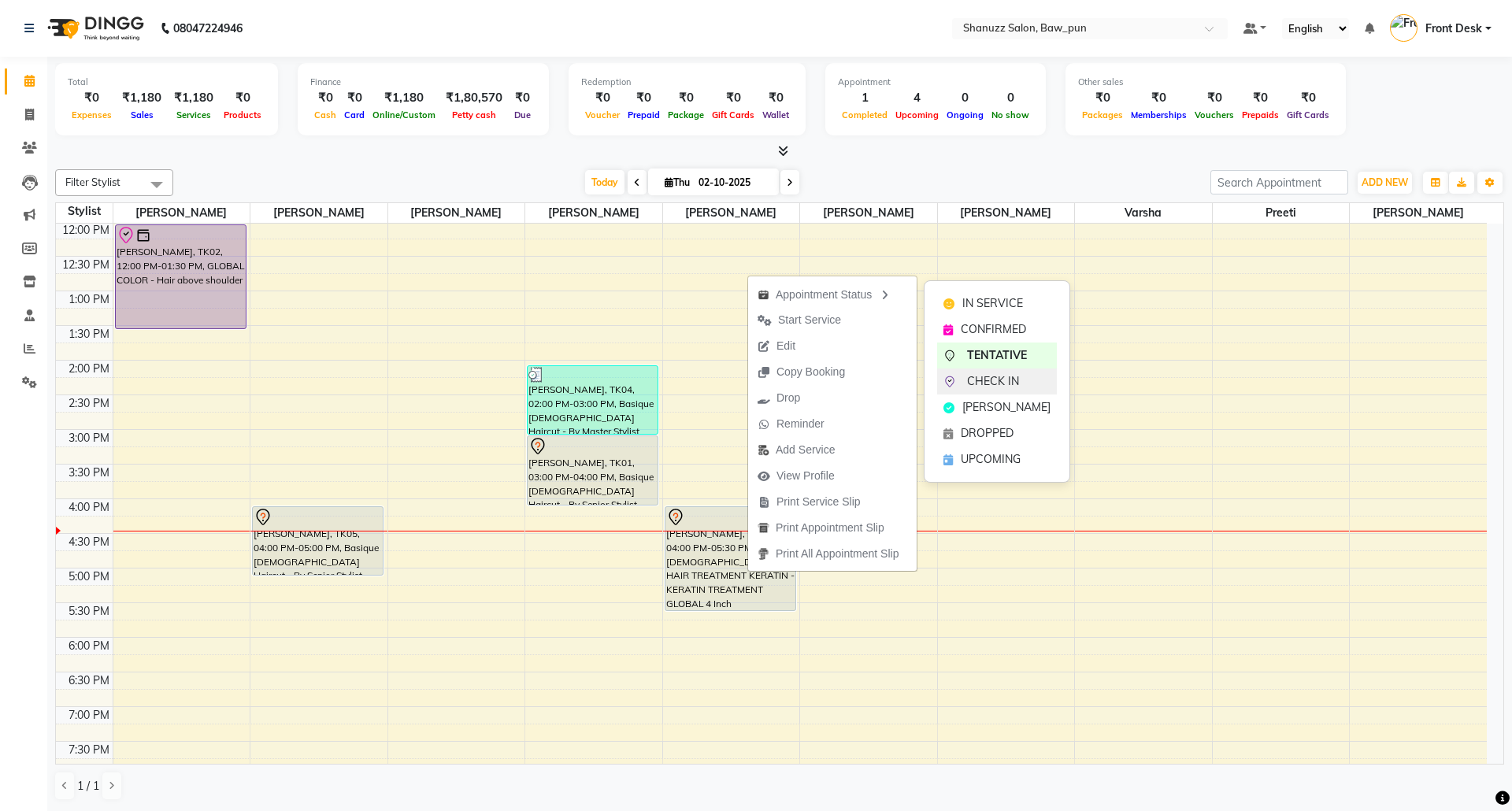
click at [987, 379] on span "CHECK IN" at bounding box center [993, 381] width 52 height 16
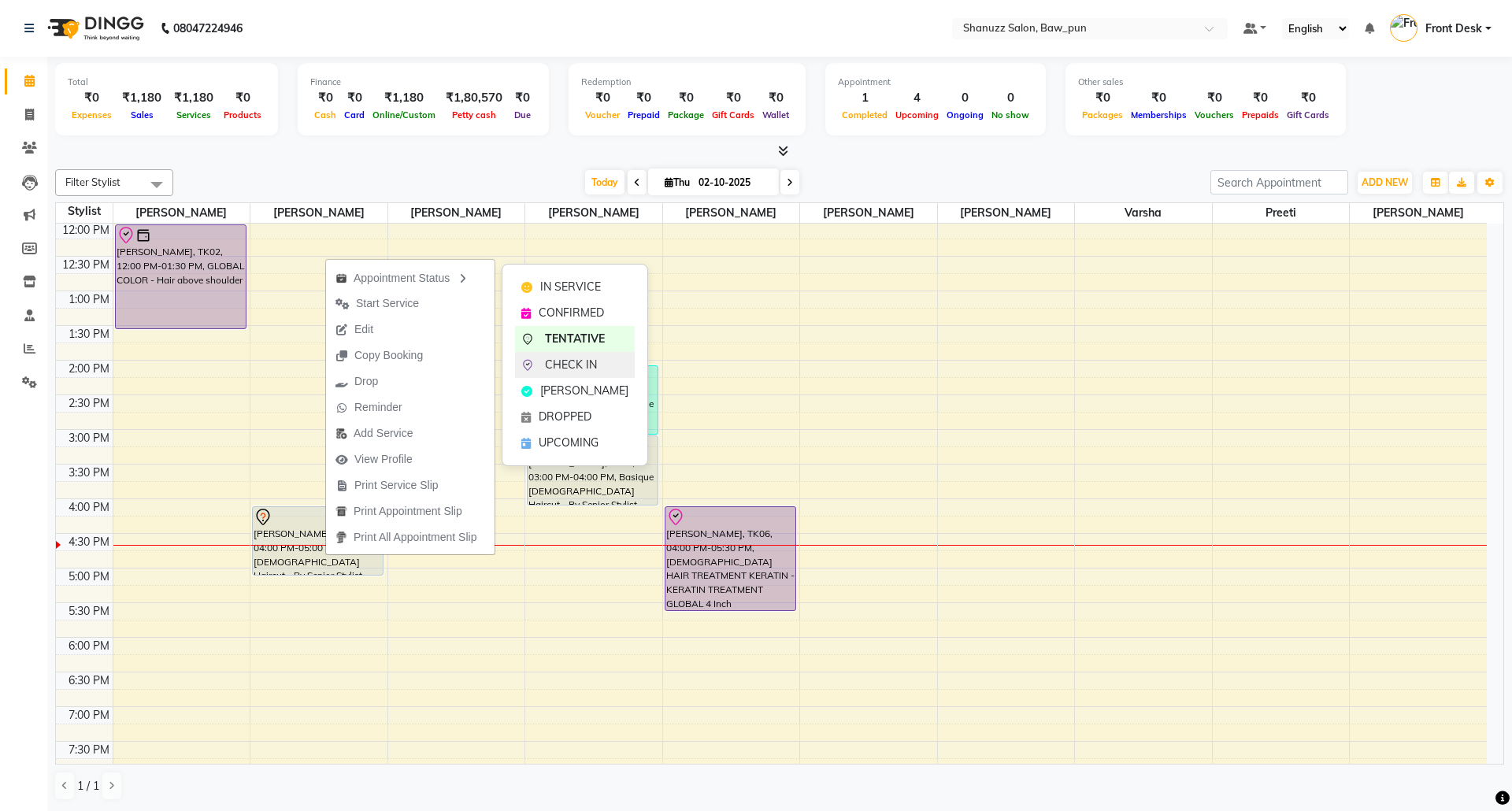
click at [587, 363] on span "CHECK IN" at bounding box center [571, 365] width 52 height 16
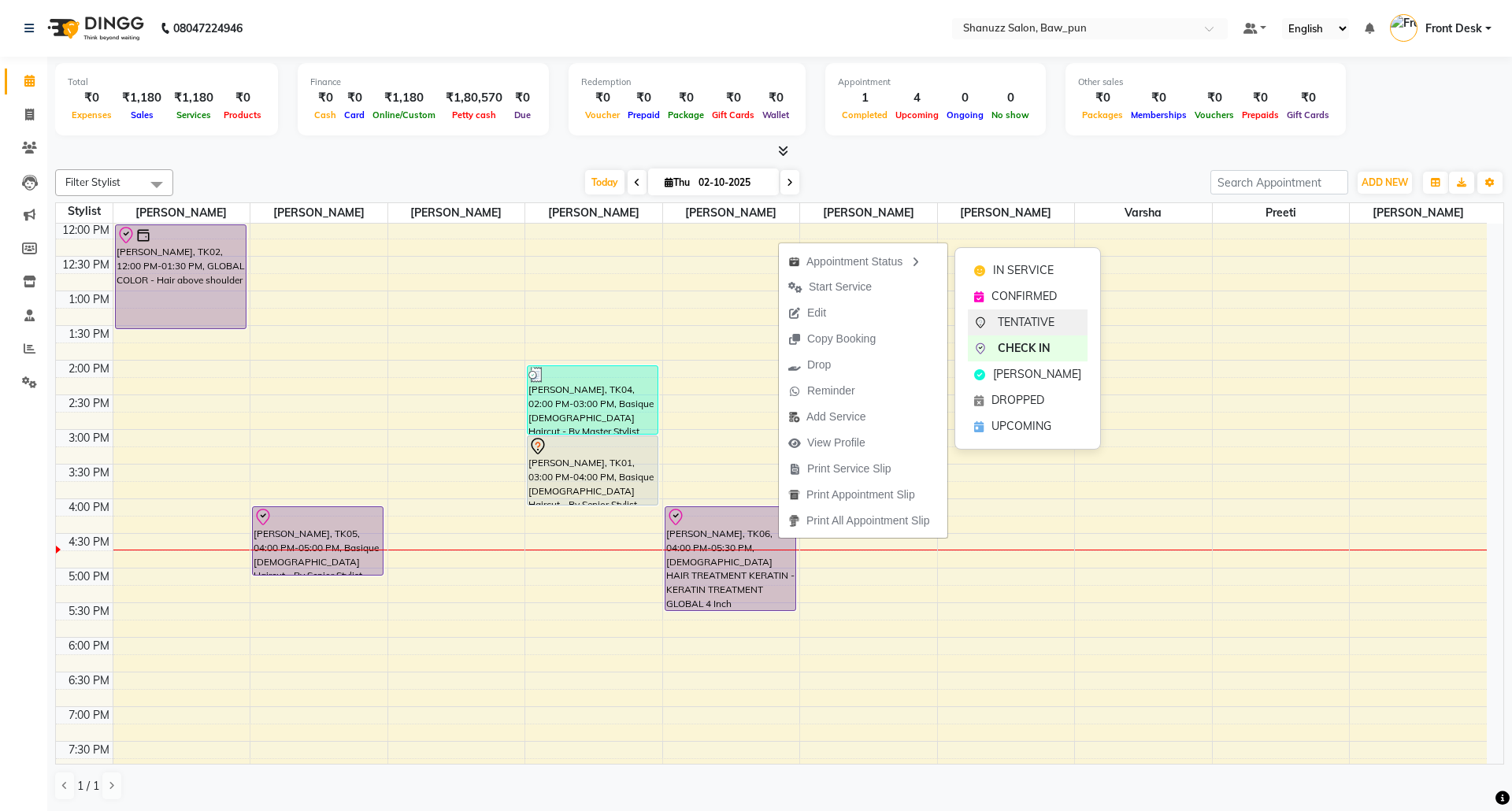
click at [1034, 322] on span "TENTATIVE" at bounding box center [1025, 322] width 57 height 16
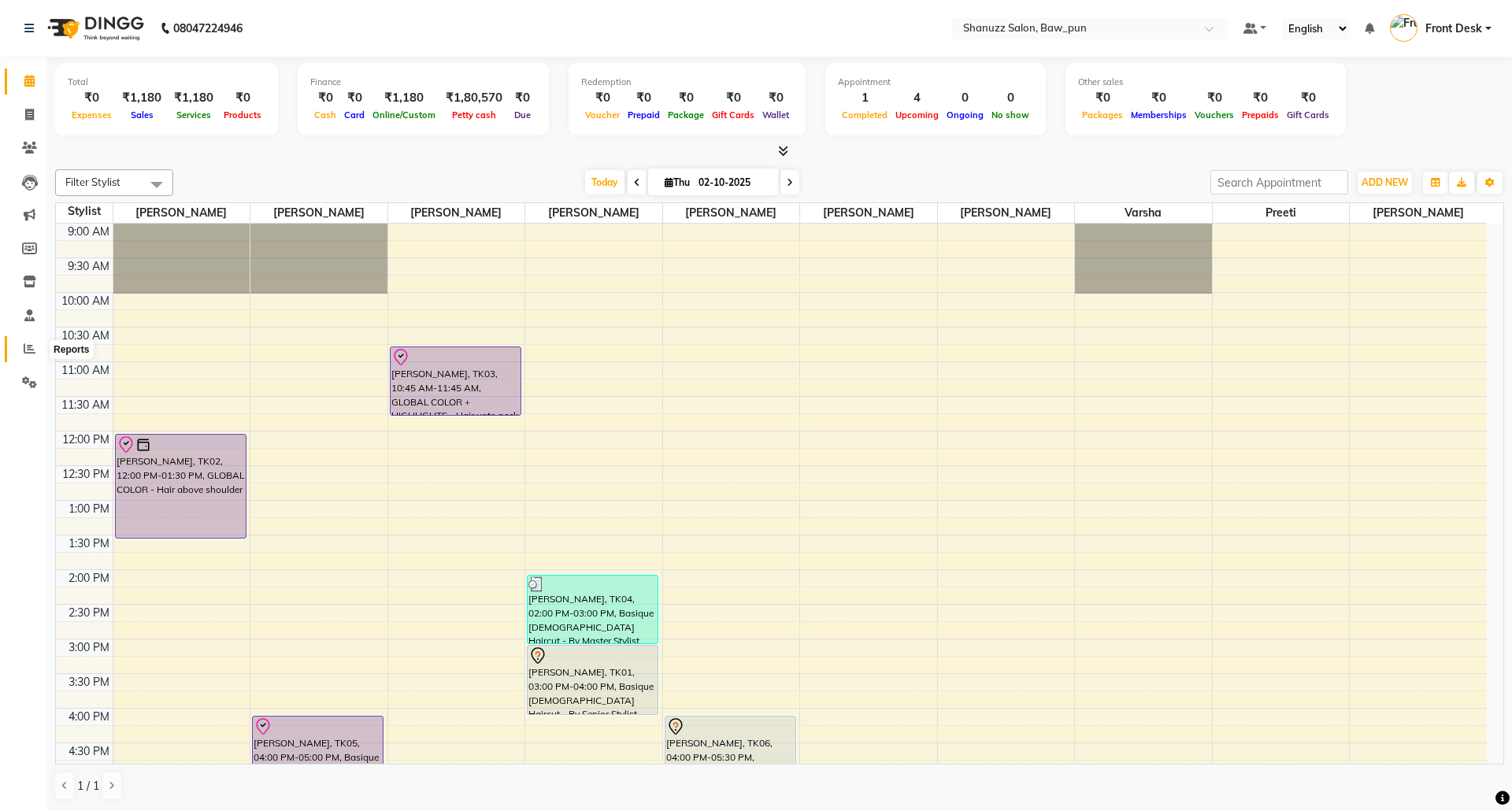
click at [23, 352] on icon at bounding box center [29, 348] width 12 height 12
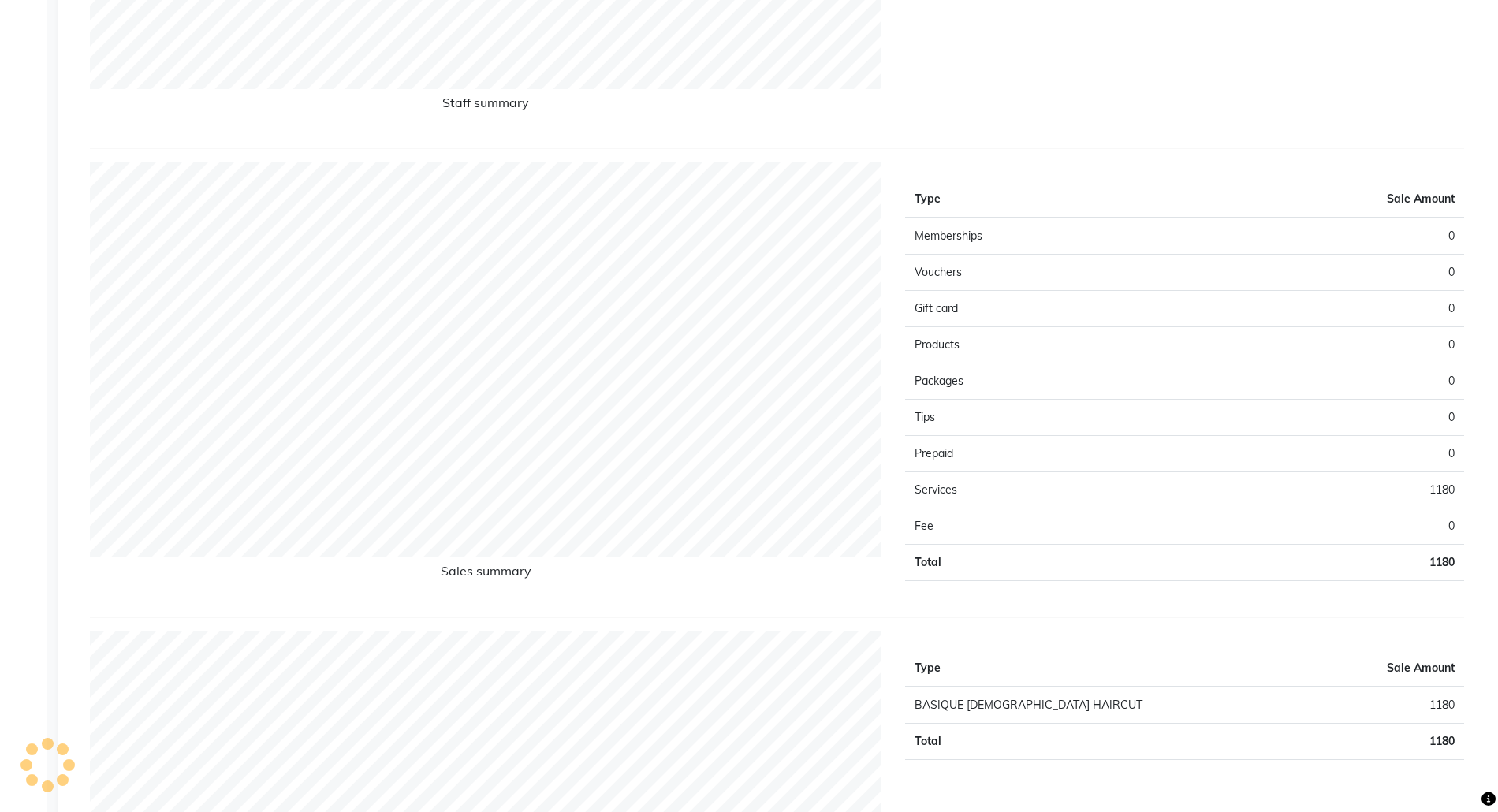
scroll to position [1576, 0]
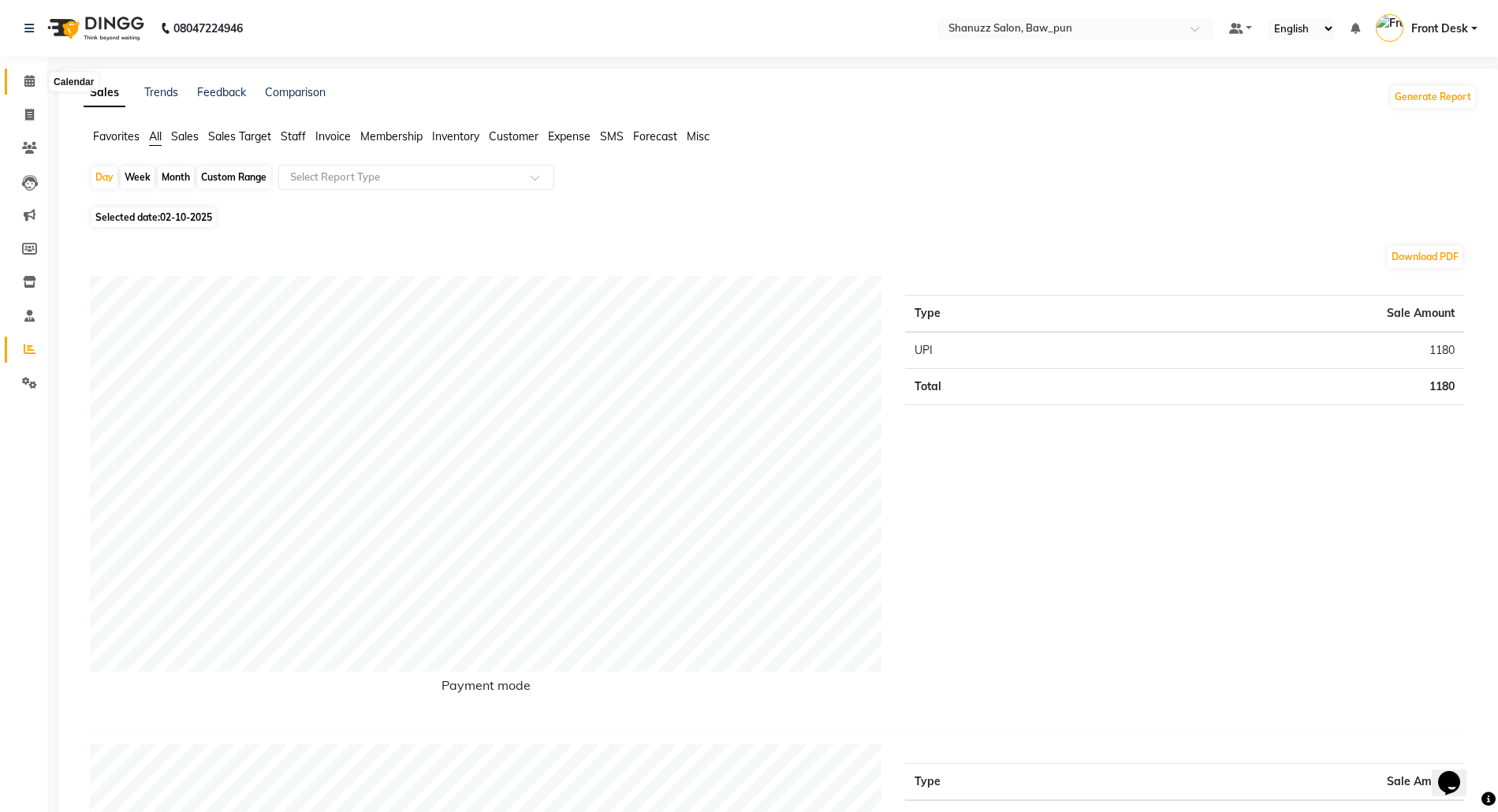
click at [38, 79] on span at bounding box center [30, 82] width 28 height 18
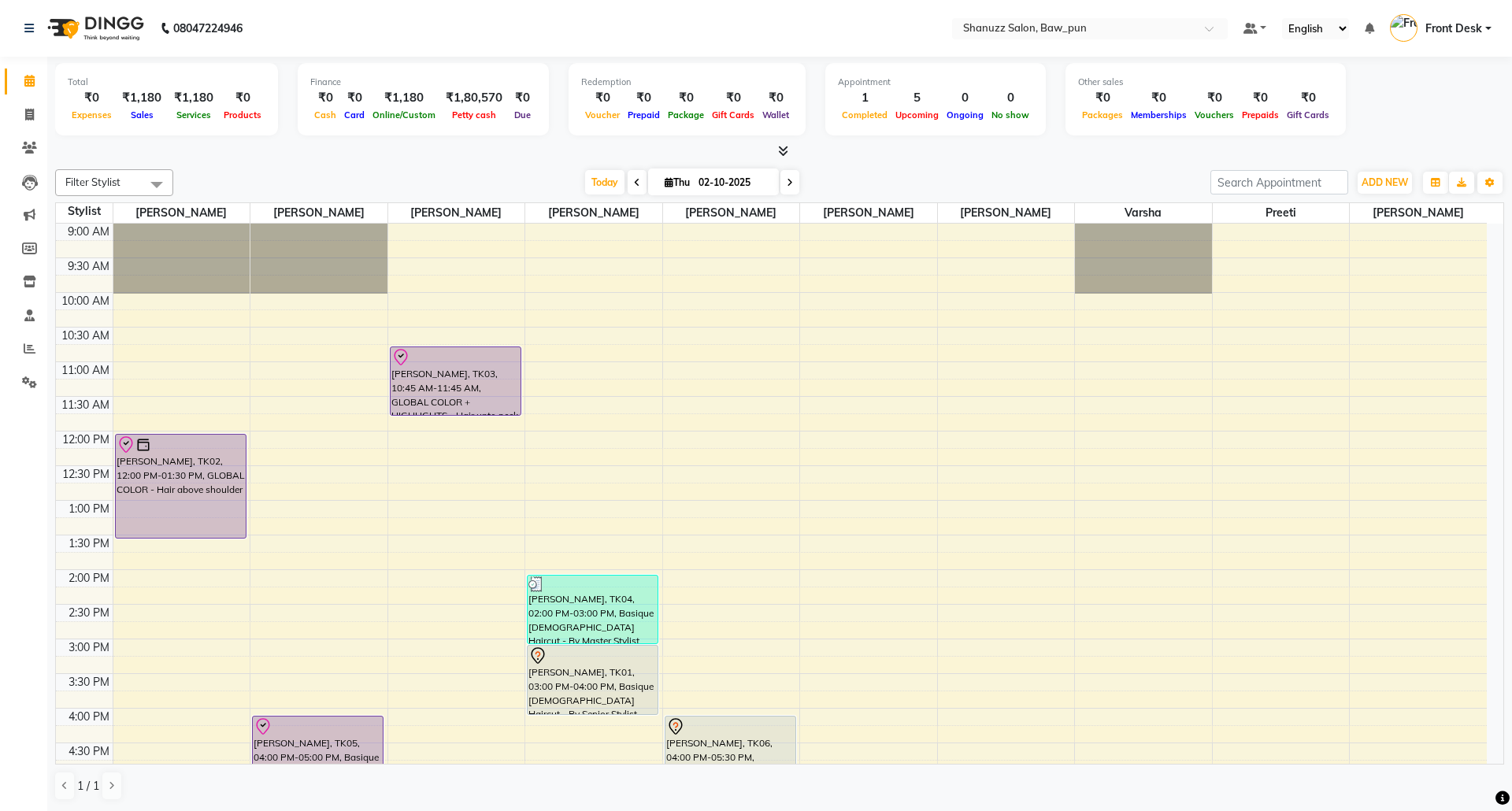
scroll to position [104, 0]
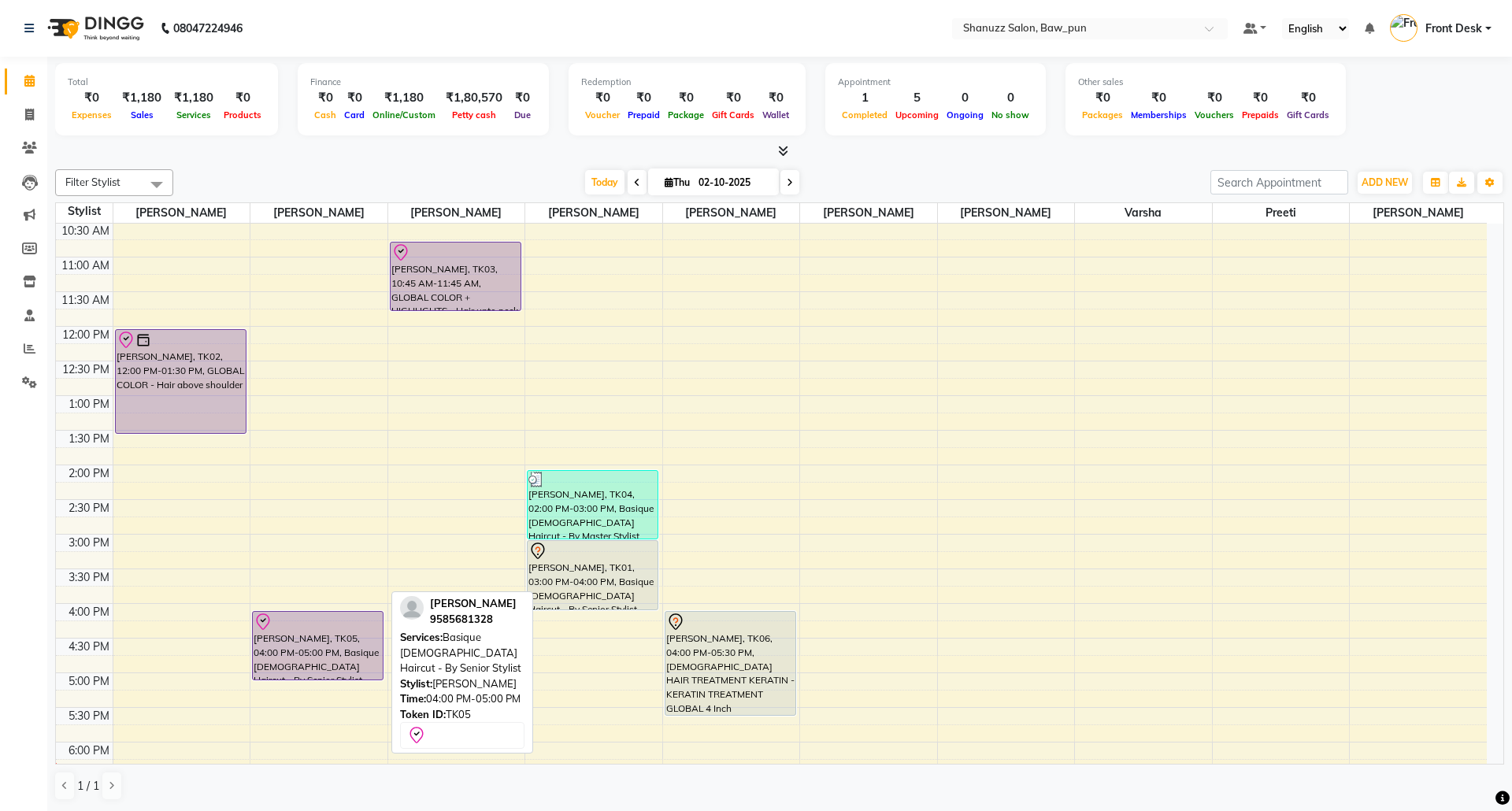
click at [306, 631] on div "[PERSON_NAME], TK05, 04:00 PM-05:00 PM, Basique [DEMOGRAPHIC_DATA] Haircut - By…" at bounding box center [318, 645] width 130 height 67
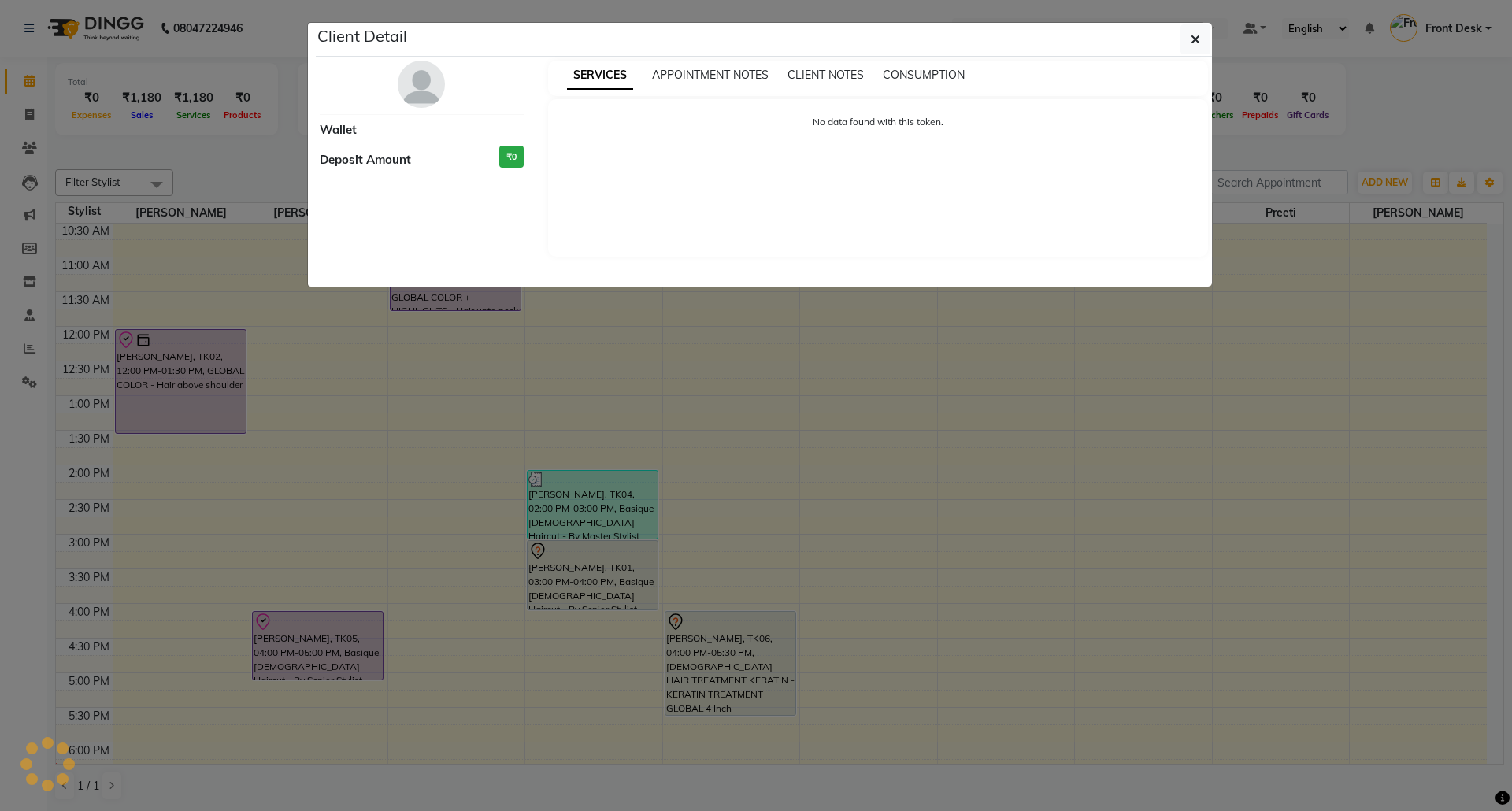
select select "8"
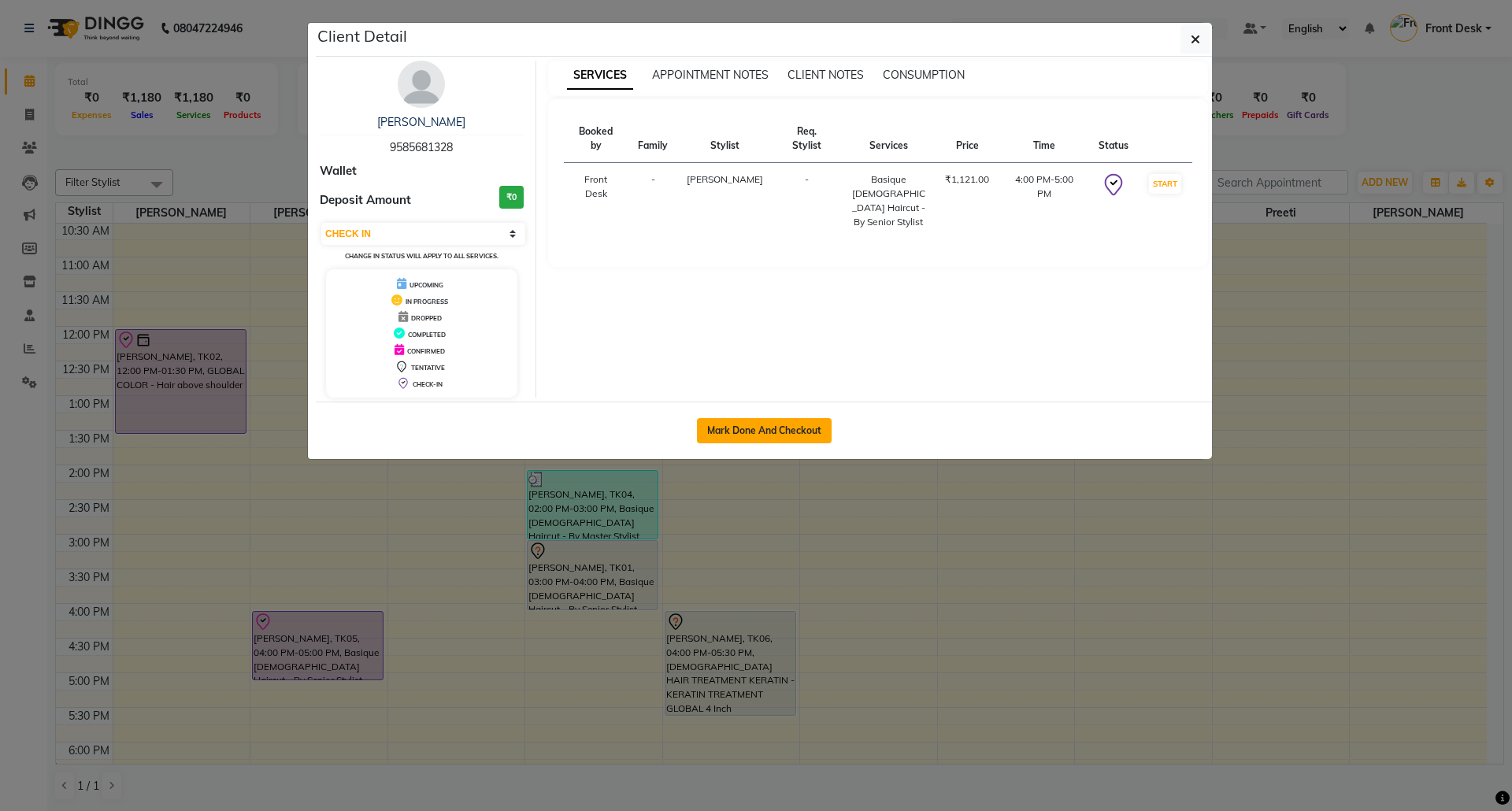
click at [788, 423] on button "Mark Done And Checkout" at bounding box center [765, 431] width 135 height 25
select select "service"
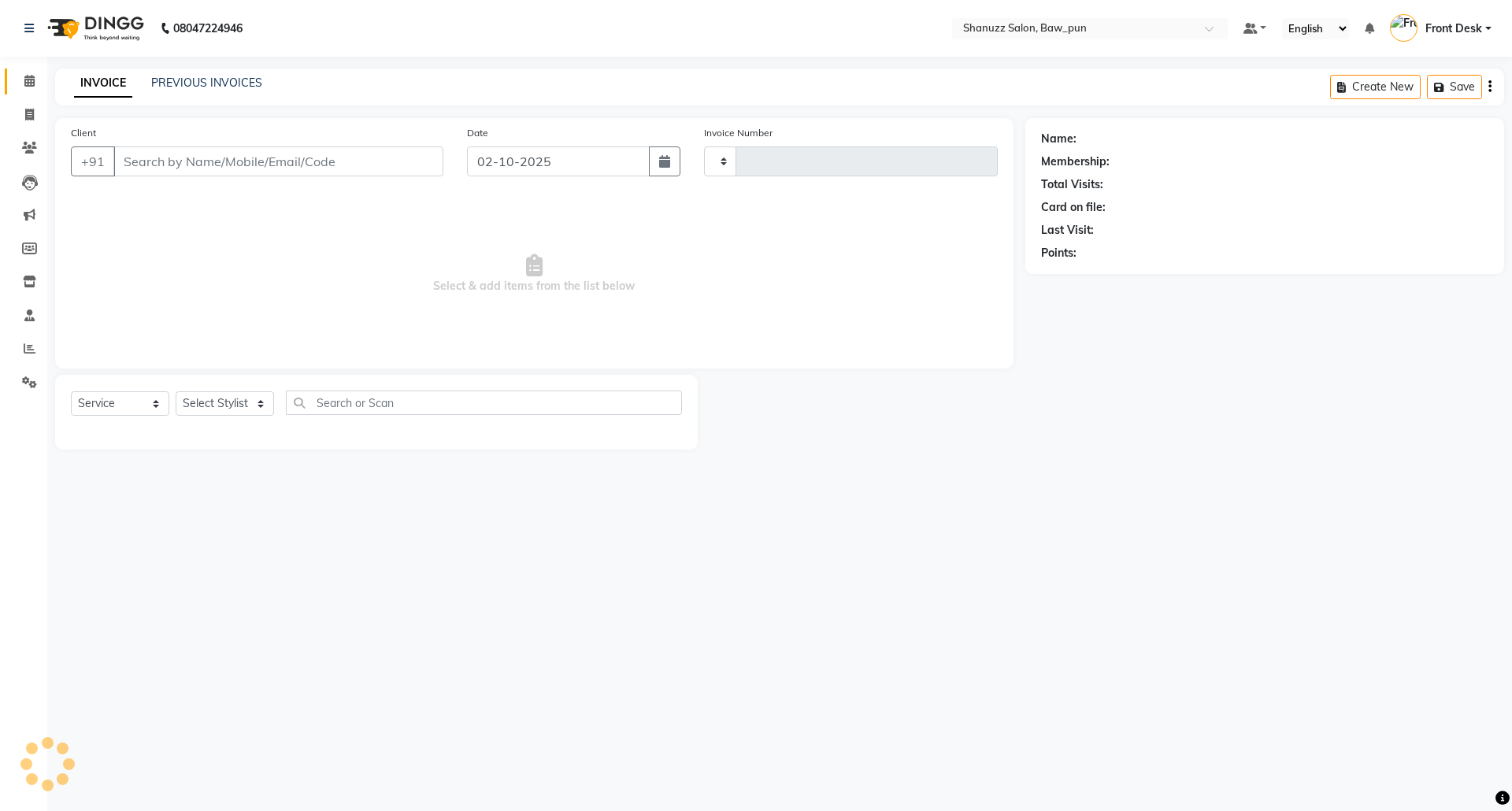
type input "0173"
select select "9025"
select select "3"
type input "9585681328"
select select "91997"
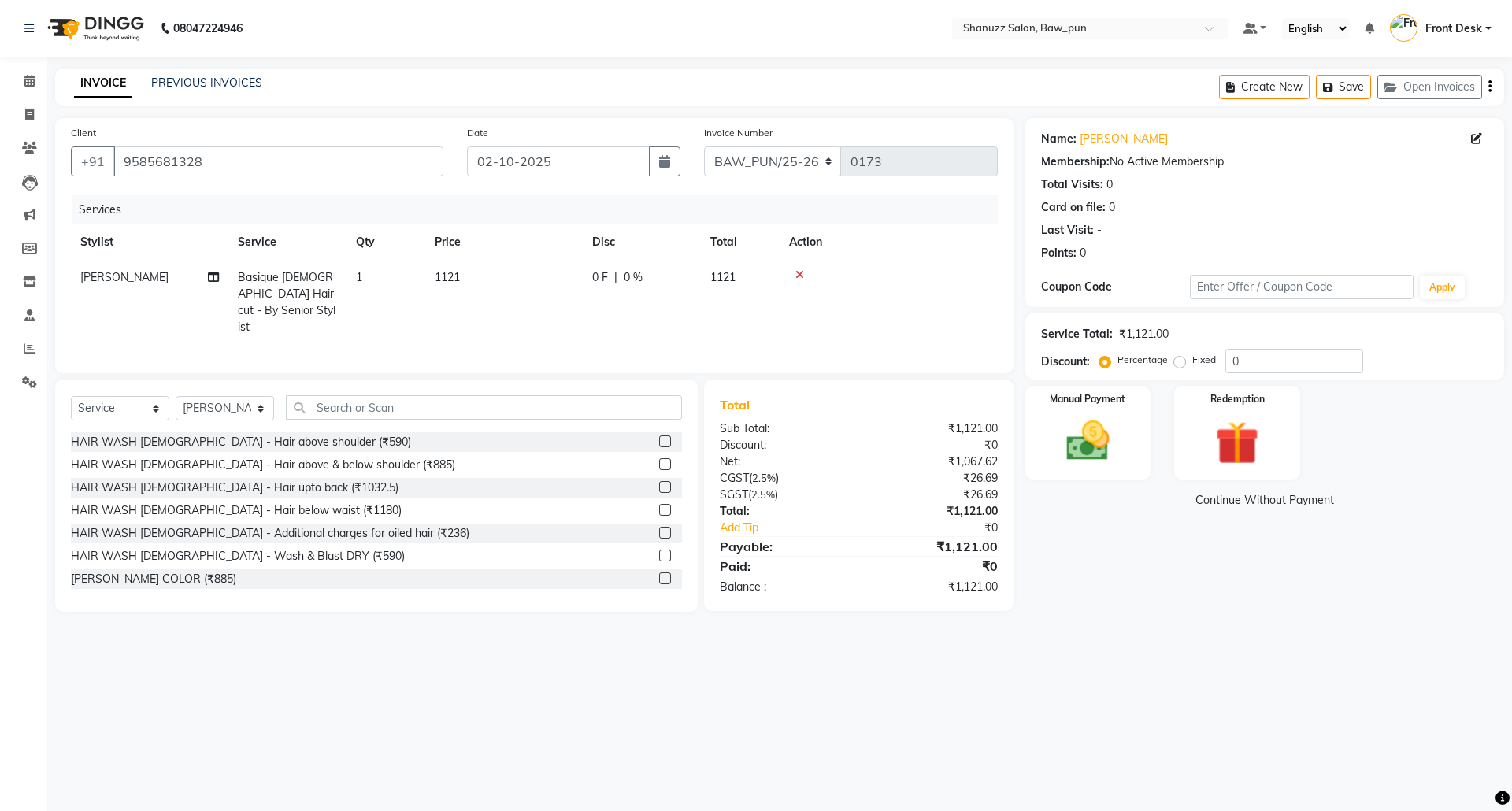
click at [94, 283] on span "[PERSON_NAME]" at bounding box center [124, 277] width 88 height 14
select select "91997"
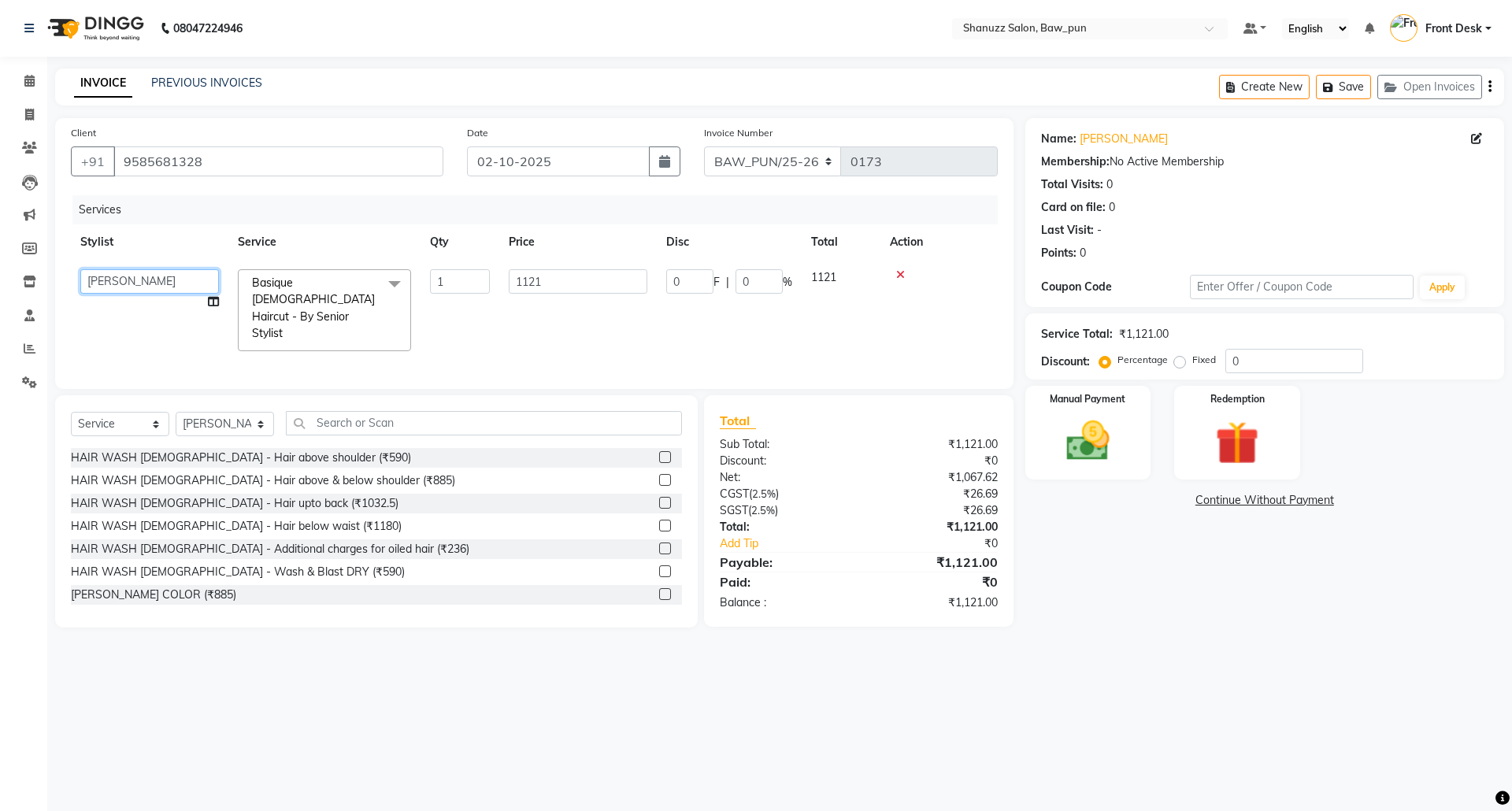
click at [95, 283] on select "[PERSON_NAME] AMIT [PERSON_NAME] Front Desk [PERSON_NAME] [PERSON_NAME] [PERSON…" at bounding box center [149, 281] width 139 height 24
select select "91887"
click at [398, 281] on span at bounding box center [394, 283] width 31 height 30
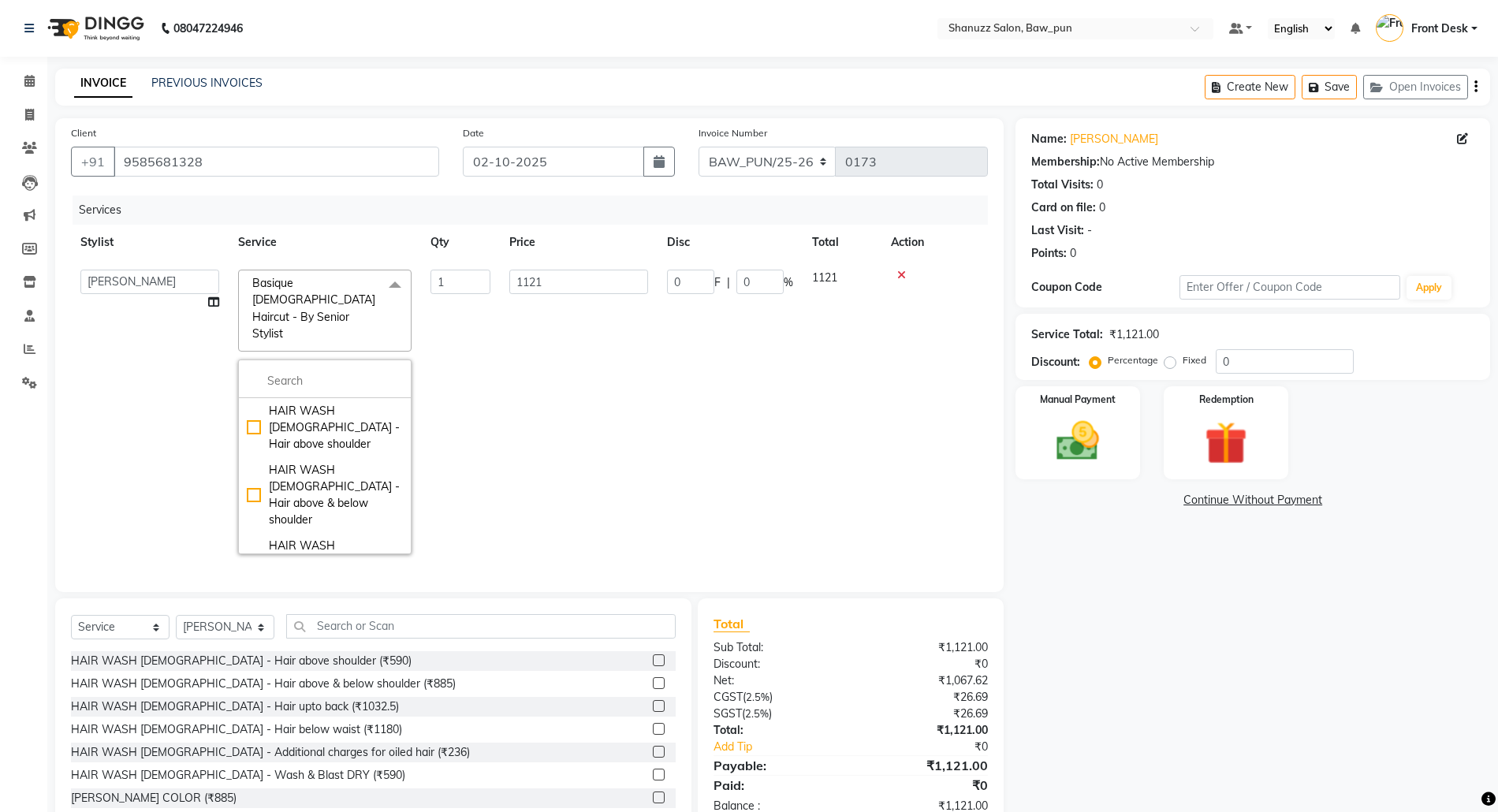
click at [536, 363] on td "1121" at bounding box center [578, 411] width 158 height 303
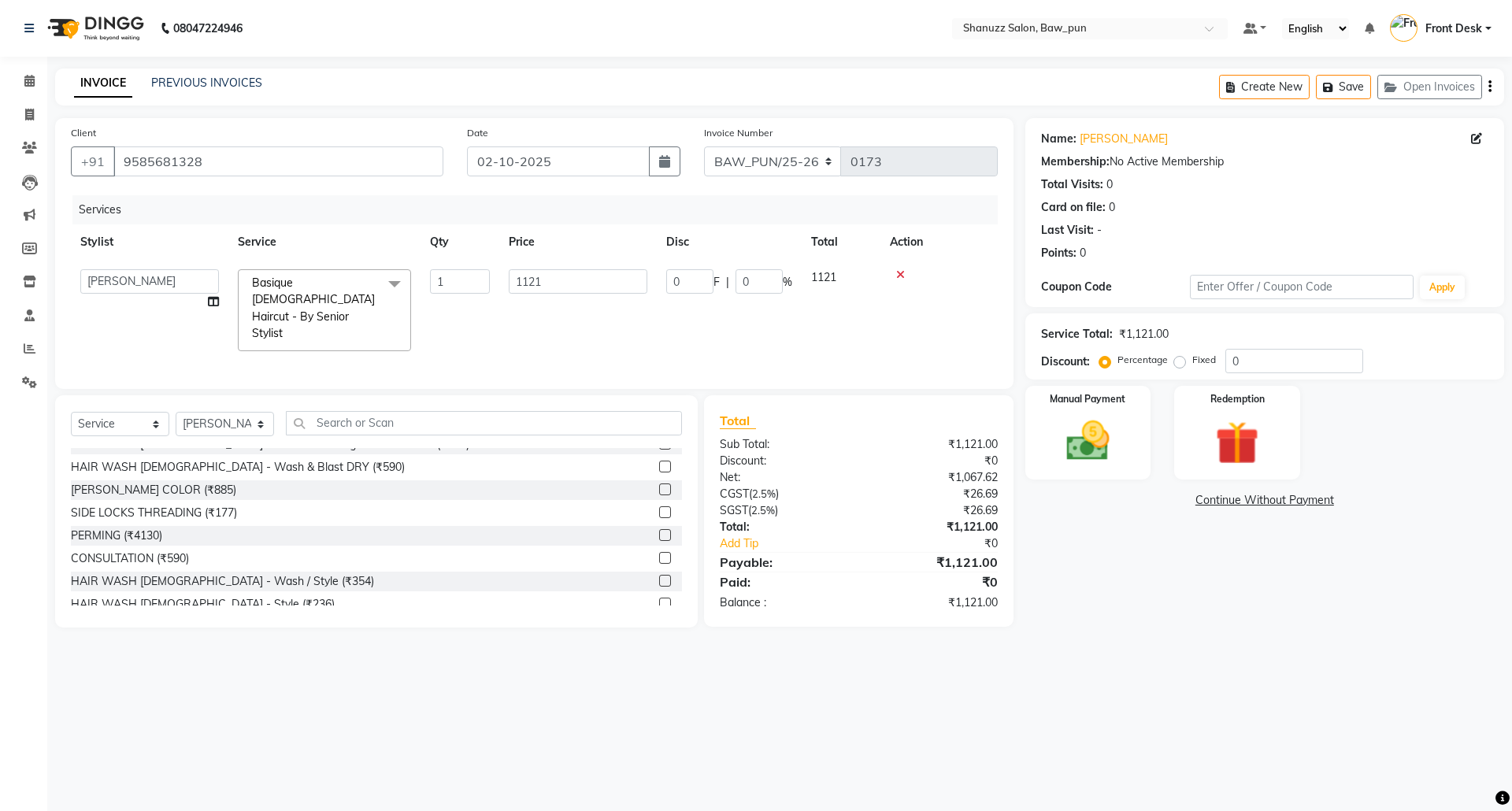
scroll to position [209, 0]
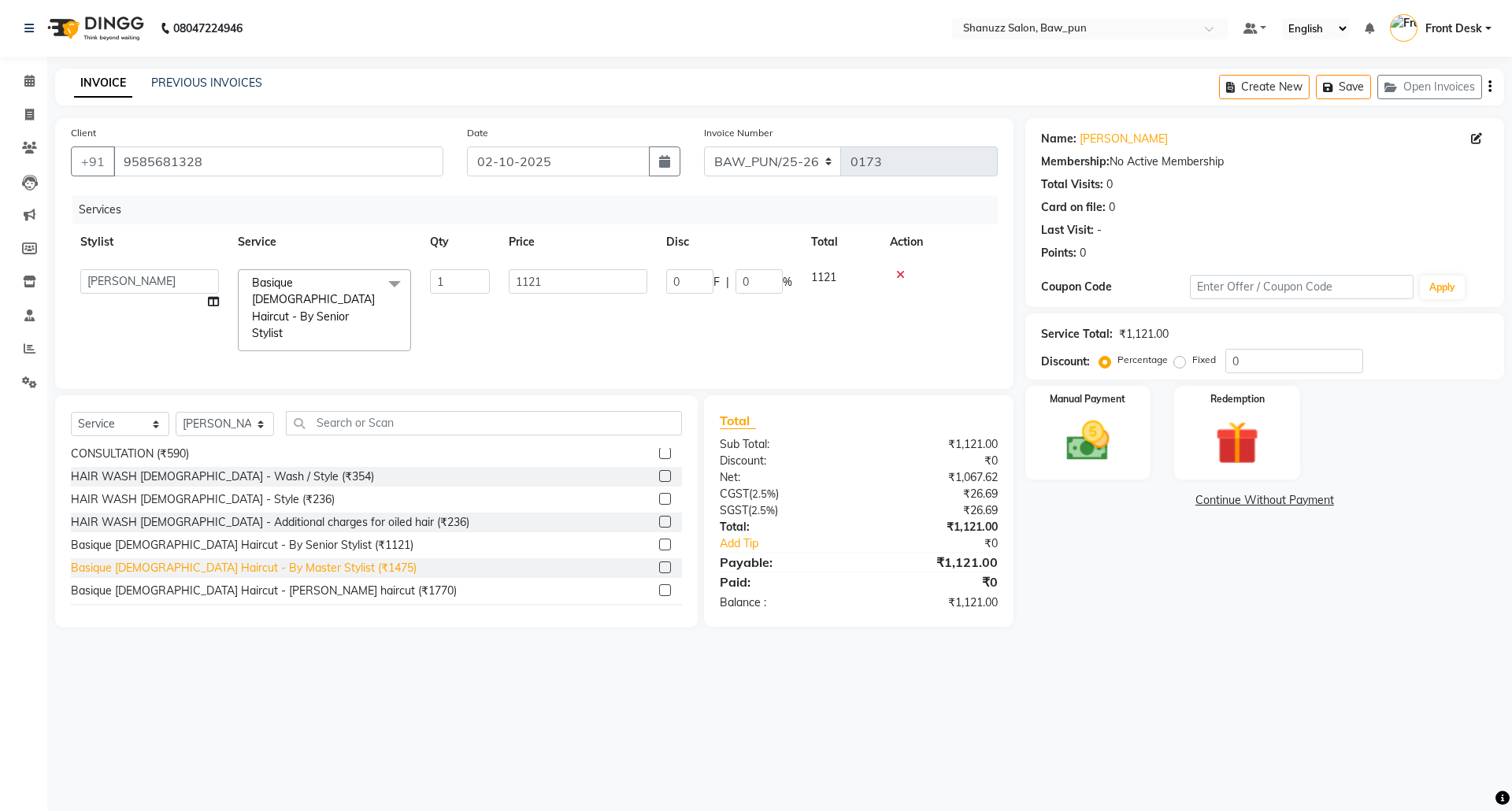
click at [317, 560] on div "Basique [DEMOGRAPHIC_DATA] Haircut - By Master Stylist (₹1475)" at bounding box center [244, 568] width 345 height 16
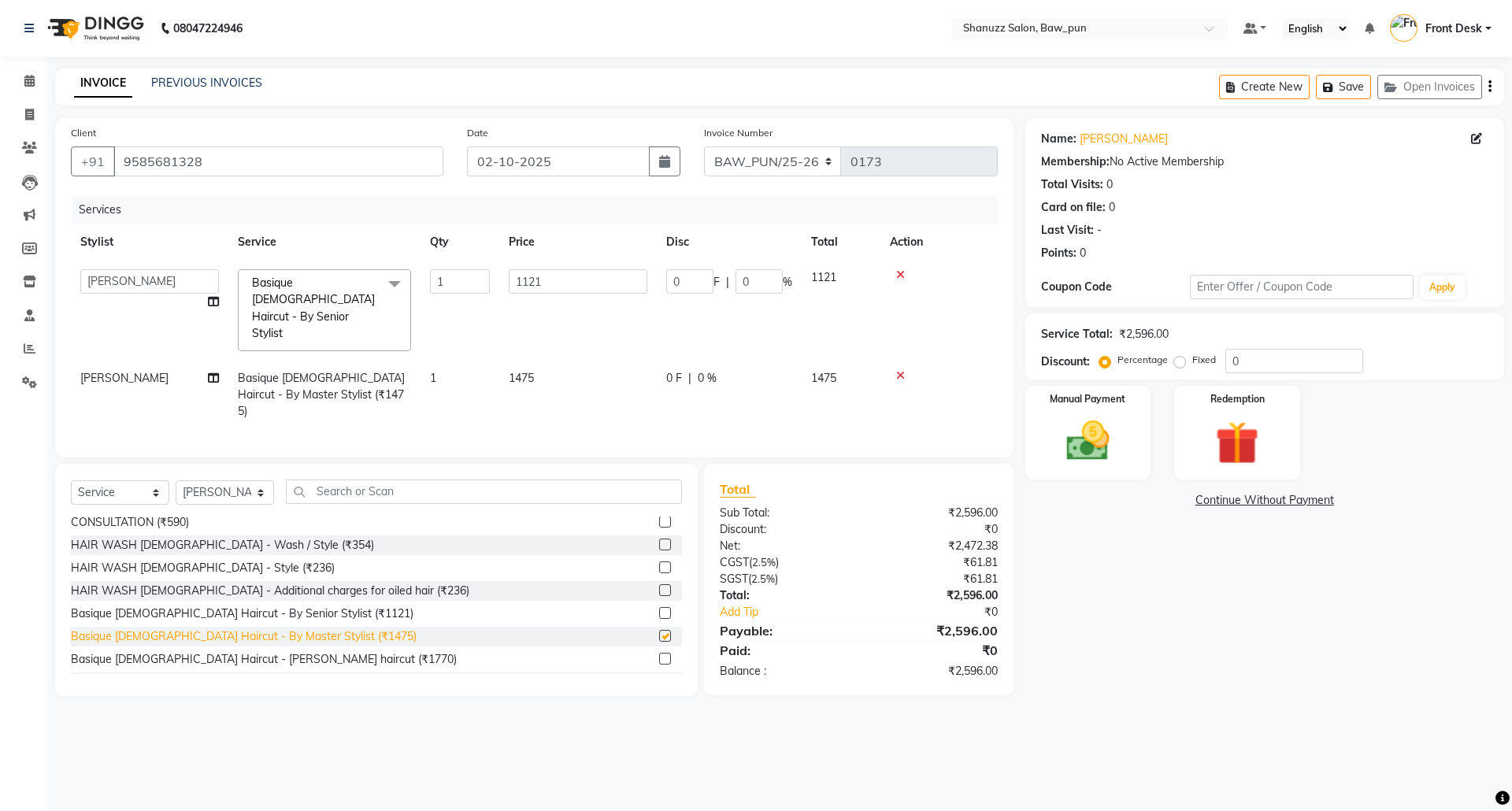
checkbox input "false"
click at [904, 271] on div at bounding box center [938, 274] width 98 height 11
click at [899, 274] on icon at bounding box center [900, 274] width 9 height 11
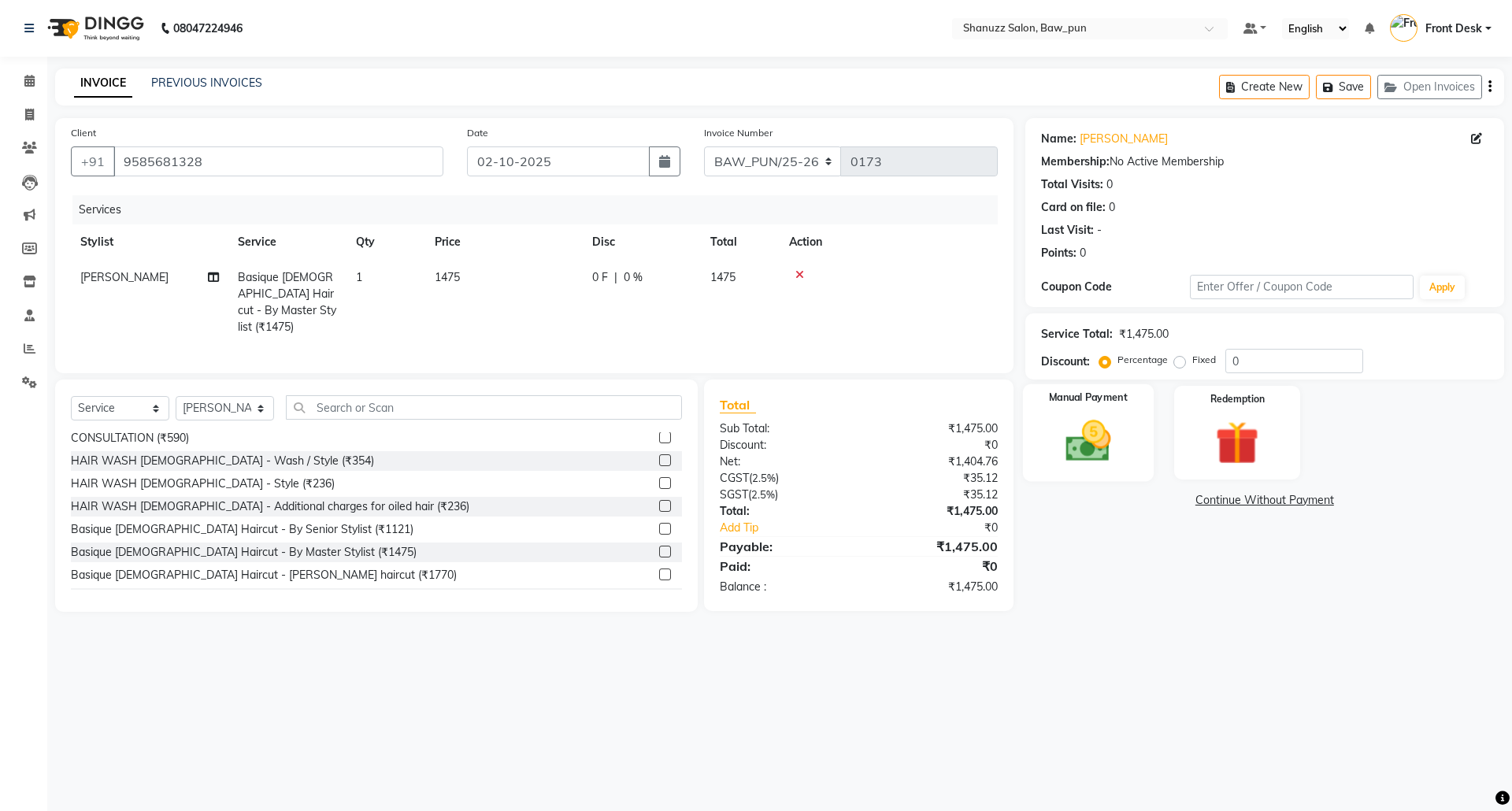
click at [1100, 448] on img at bounding box center [1087, 441] width 73 height 52
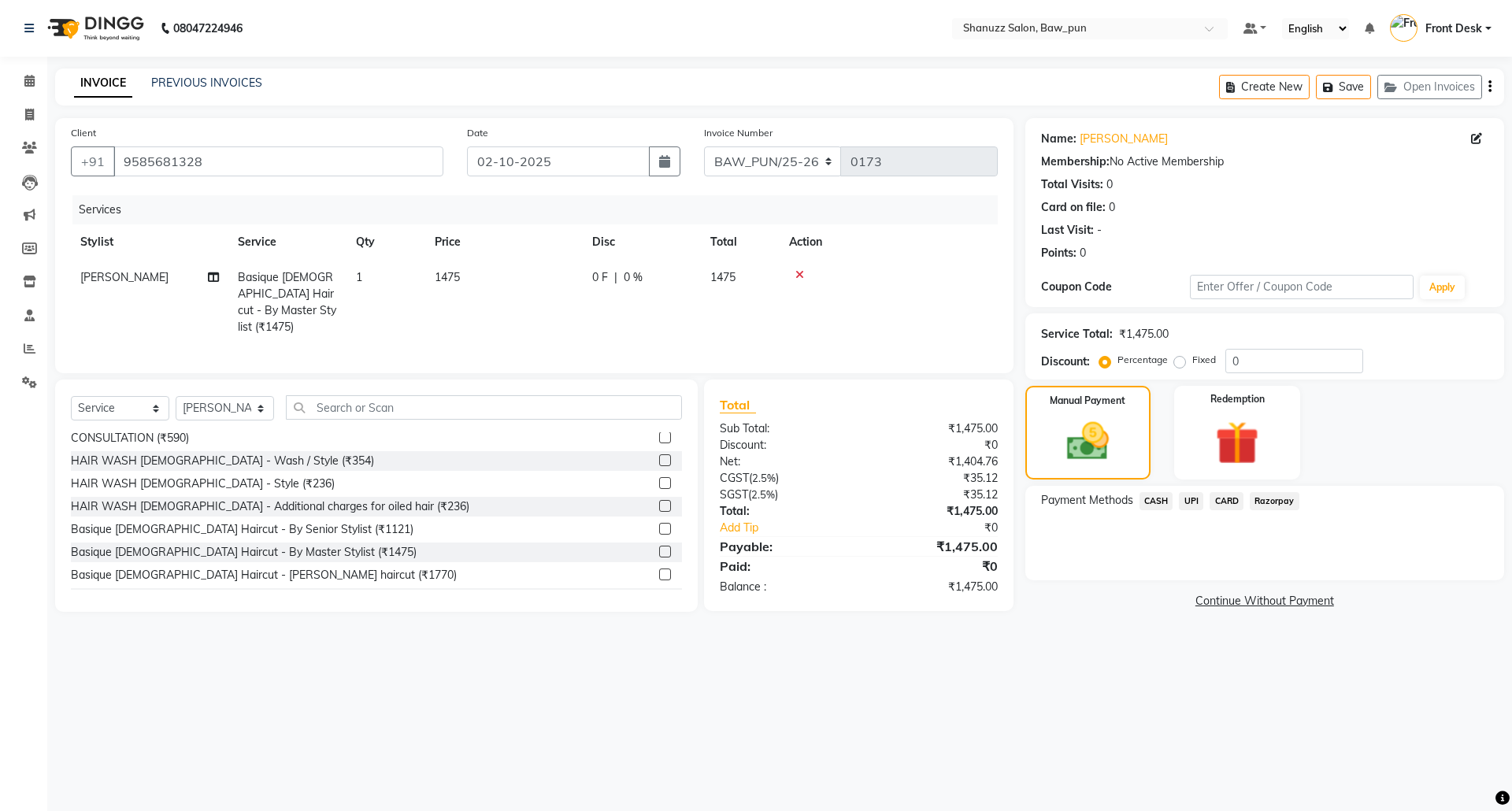
click at [90, 277] on span "[PERSON_NAME]" at bounding box center [124, 277] width 88 height 14
select select "91997"
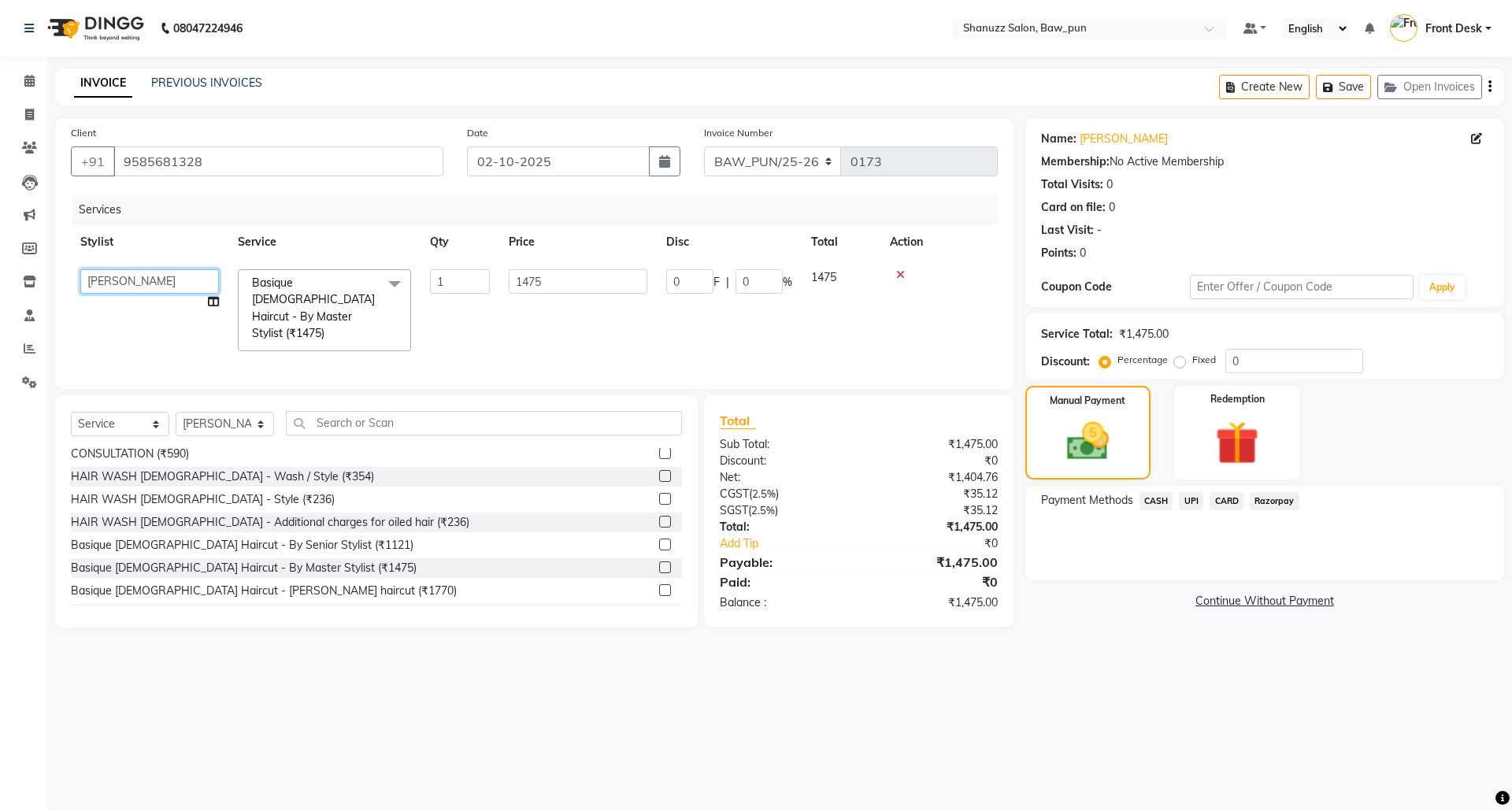
click at [90, 277] on select "[PERSON_NAME] AMIT [PERSON_NAME] Front Desk [PERSON_NAME] [PERSON_NAME] [PERSON…" at bounding box center [149, 281] width 139 height 24
select select "91887"
click at [918, 325] on td at bounding box center [939, 310] width 117 height 101
click at [117, 329] on td "[PERSON_NAME] AMIT [PERSON_NAME] Front Desk [PERSON_NAME] [PERSON_NAME] [PERSON…" at bounding box center [149, 310] width 157 height 101
click at [115, 327] on td "[PERSON_NAME] AMIT [PERSON_NAME] Front Desk [PERSON_NAME] [PERSON_NAME] [PERSON…" at bounding box center [149, 310] width 157 height 101
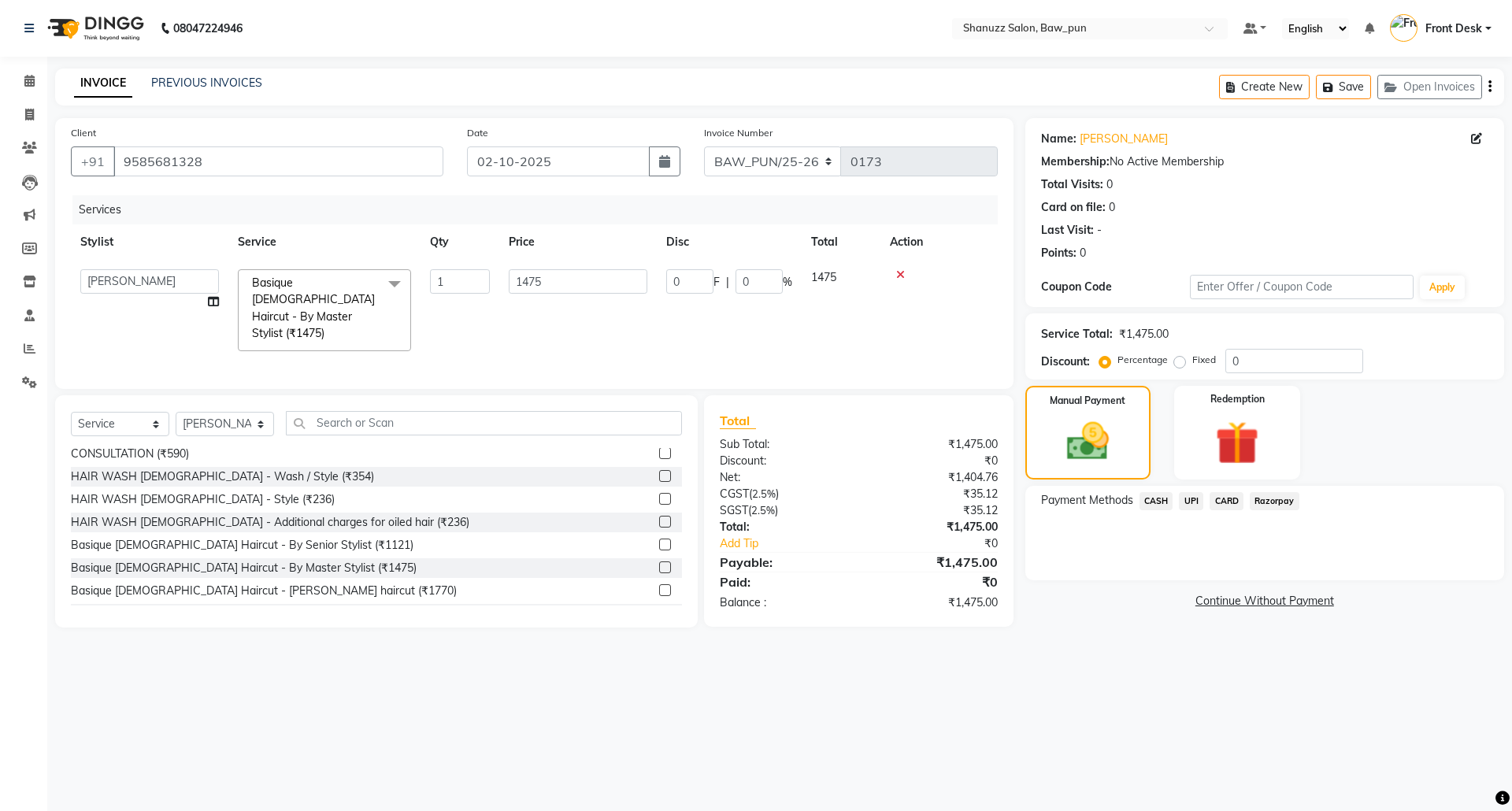
click at [962, 265] on td at bounding box center [939, 310] width 117 height 101
click at [164, 334] on td "[PERSON_NAME] AMIT [PERSON_NAME] Front Desk [PERSON_NAME] [PERSON_NAME] [PERSON…" at bounding box center [149, 310] width 157 height 101
click at [952, 332] on td at bounding box center [939, 310] width 117 height 101
click at [1193, 501] on span "UPI" at bounding box center [1191, 501] width 24 height 18
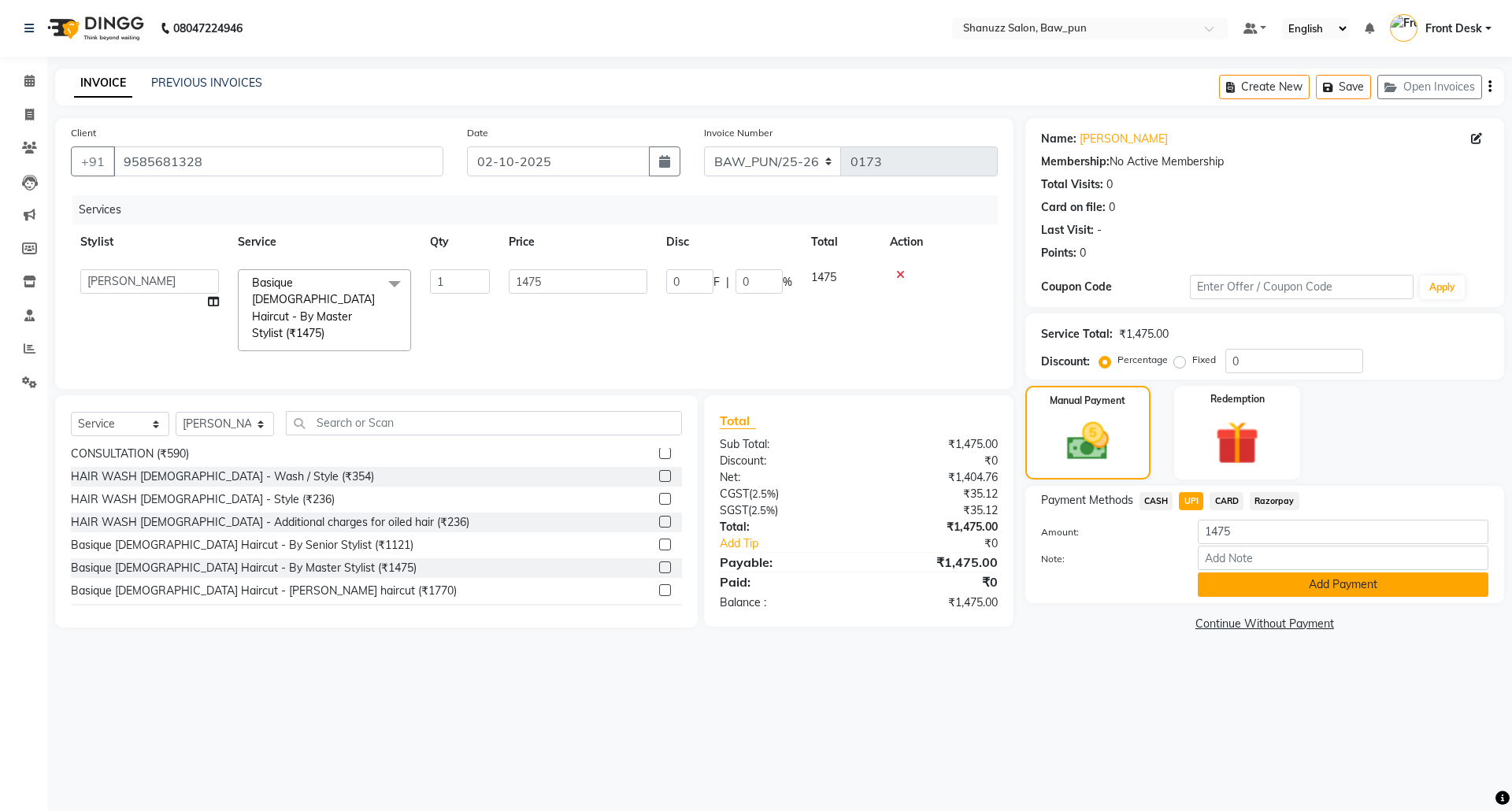
click at [1365, 590] on button "Add Payment" at bounding box center [1343, 584] width 291 height 24
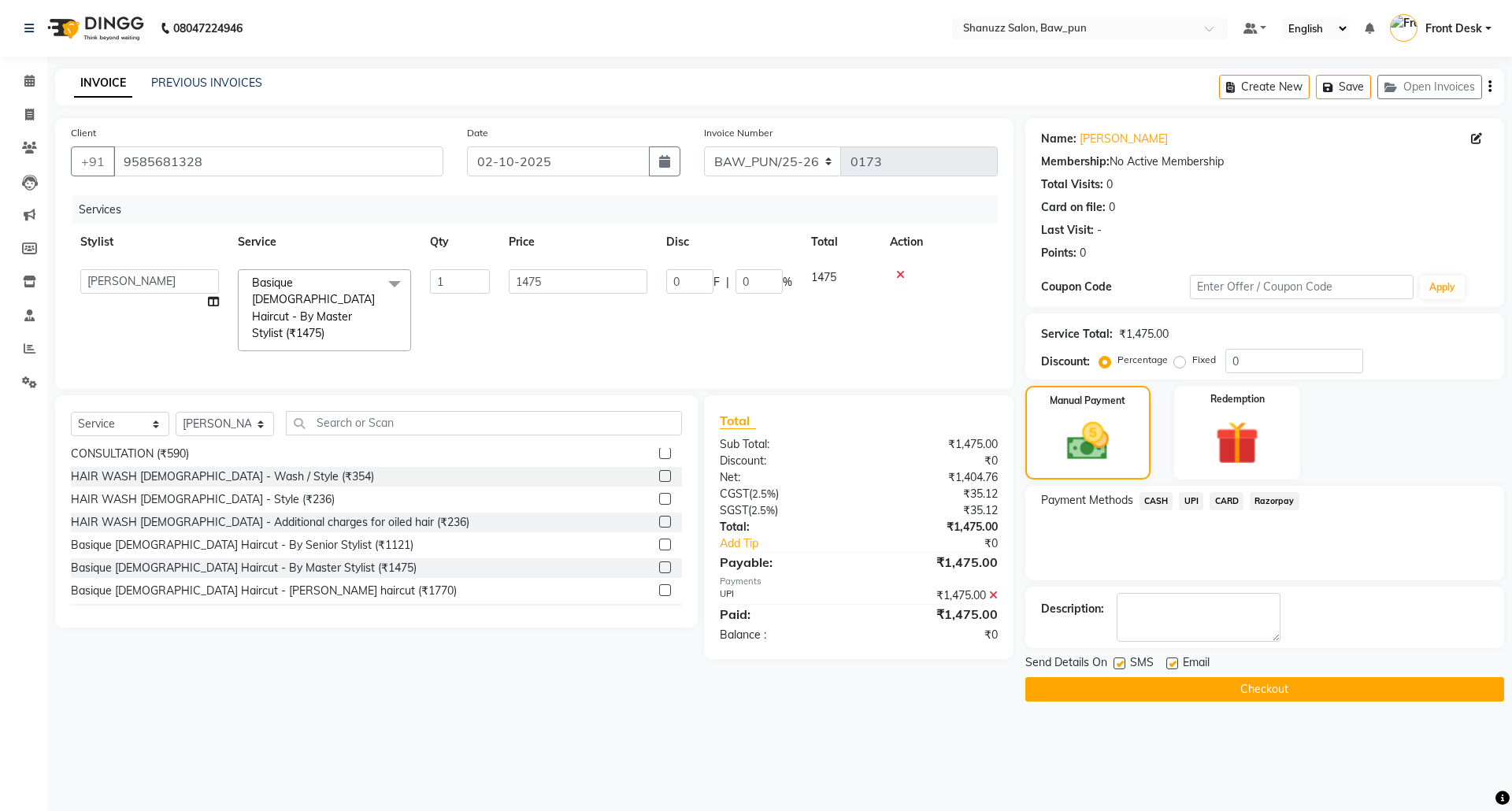
click at [1170, 664] on label at bounding box center [1172, 663] width 12 height 12
click at [1170, 664] on input "checkbox" at bounding box center [1171, 664] width 10 height 10
checkbox input "false"
click at [196, 426] on select "Select Stylist [PERSON_NAME] AMIT [PERSON_NAME] Front Desk [PERSON_NAME] [PERSO…" at bounding box center [224, 423] width 98 height 24
select select "91887"
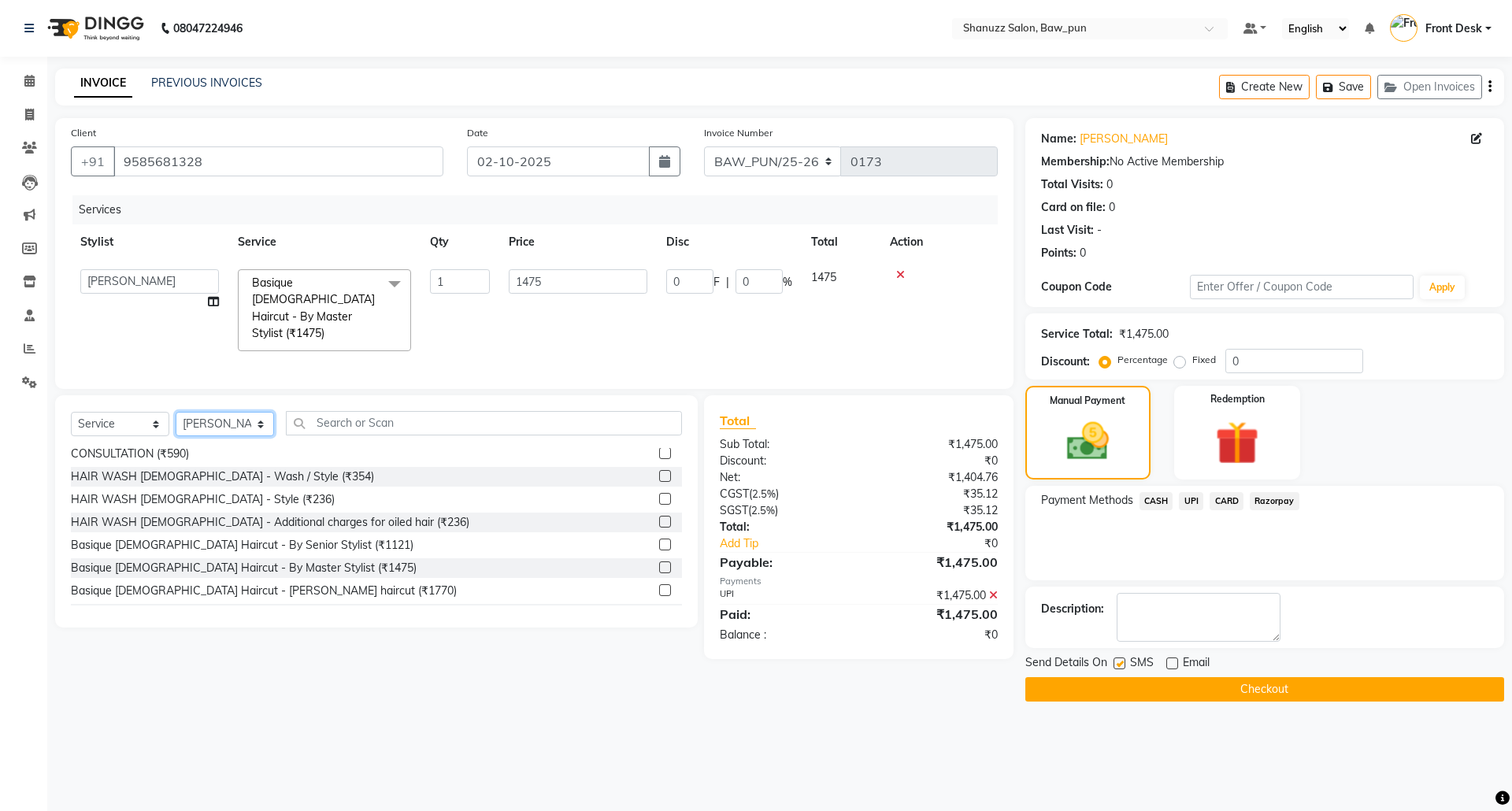
click at [175, 412] on select "Select Stylist [PERSON_NAME] AMIT [PERSON_NAME] Front Desk [PERSON_NAME] [PERSO…" at bounding box center [224, 423] width 98 height 24
click at [139, 334] on td "[PERSON_NAME] AMIT [PERSON_NAME] Front Desk [PERSON_NAME] [PERSON_NAME] [PERSON…" at bounding box center [149, 310] width 157 height 101
click at [1255, 685] on button "Checkout" at bounding box center [1265, 689] width 479 height 24
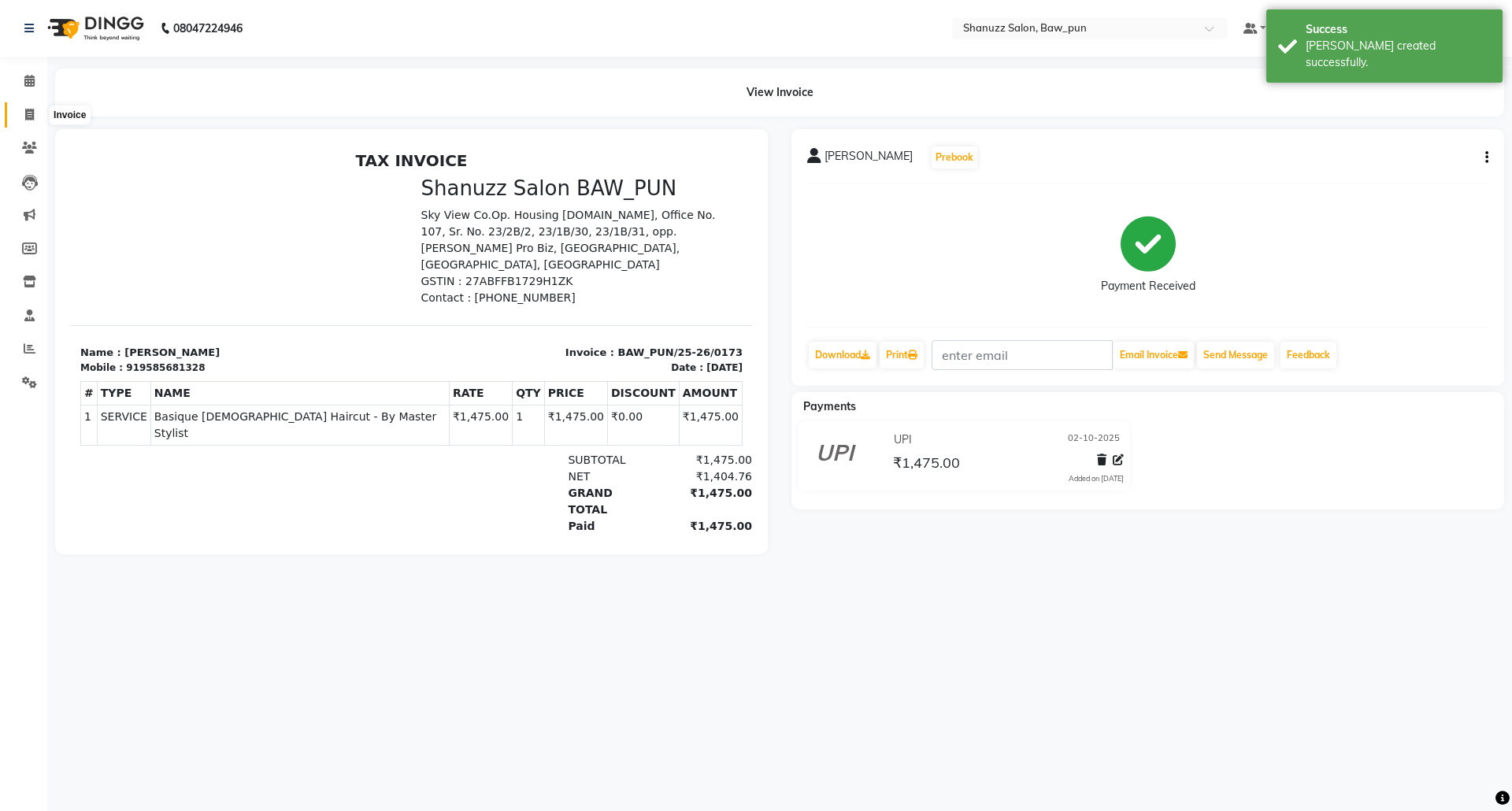
click at [31, 114] on icon at bounding box center [30, 114] width 9 height 12
select select "service"
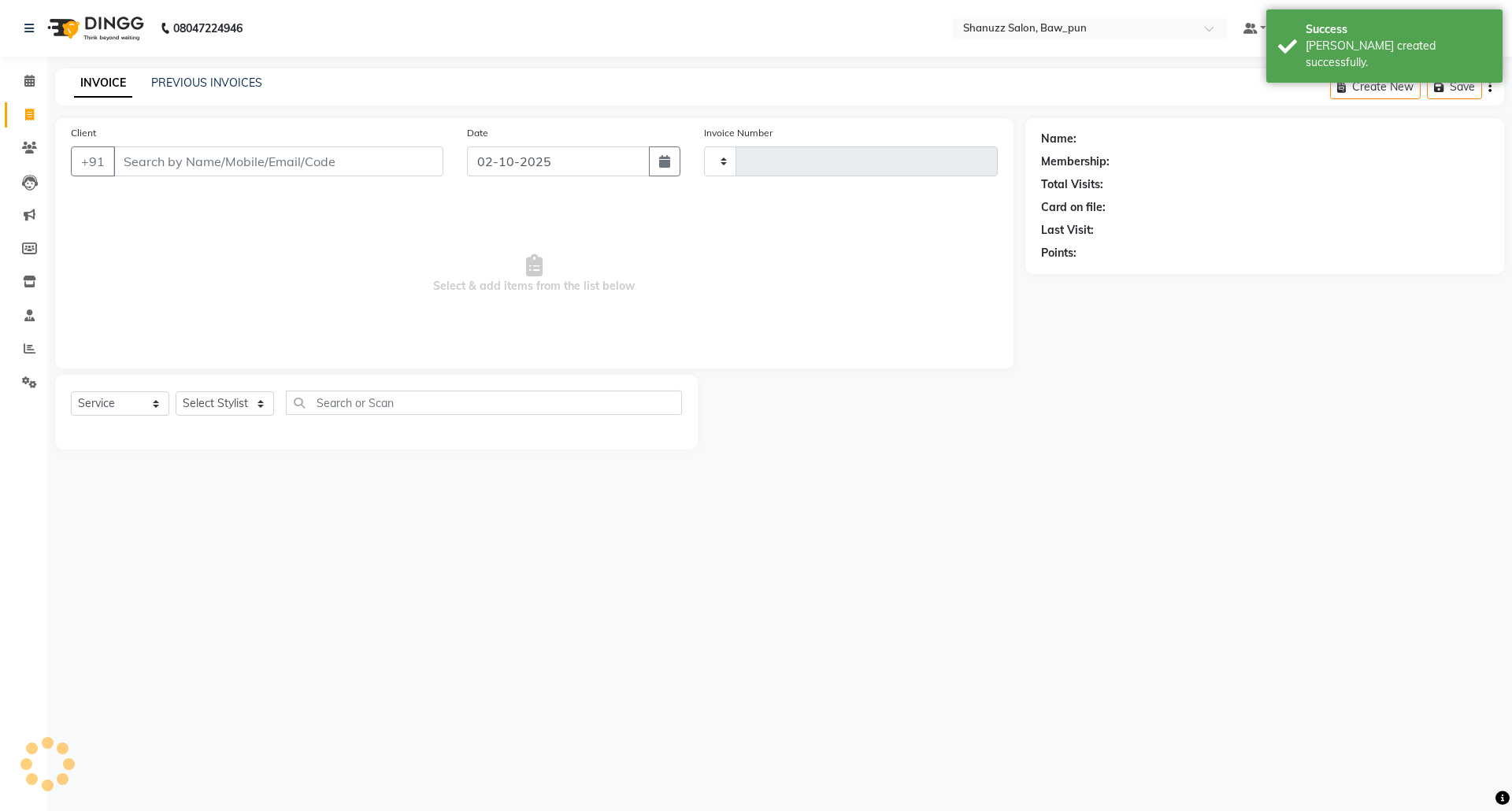
type input "0174"
select select "9025"
click at [234, 80] on link "PREVIOUS INVOICES" at bounding box center [206, 83] width 111 height 14
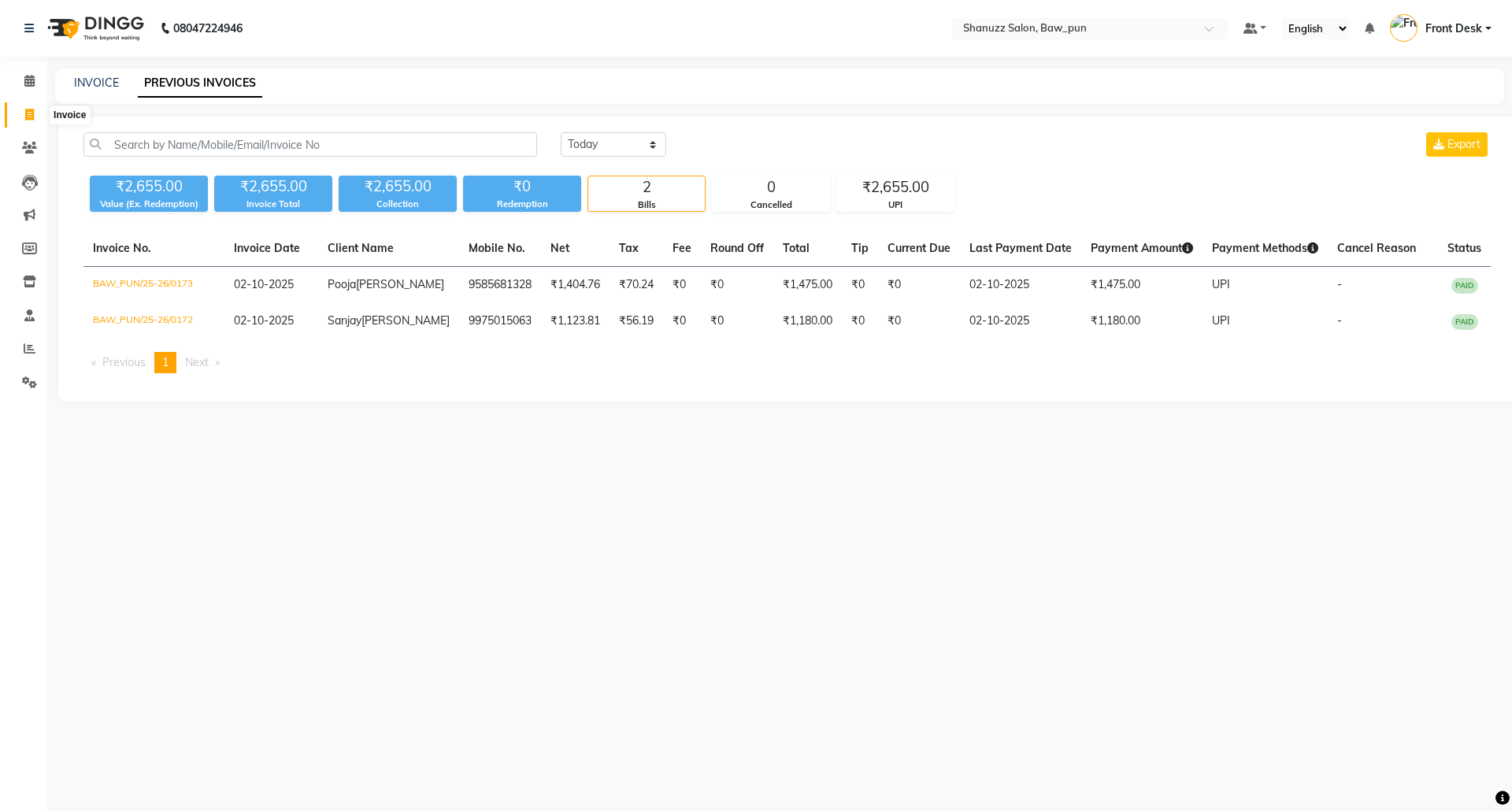
click at [30, 117] on icon at bounding box center [30, 114] width 9 height 12
select select "service"
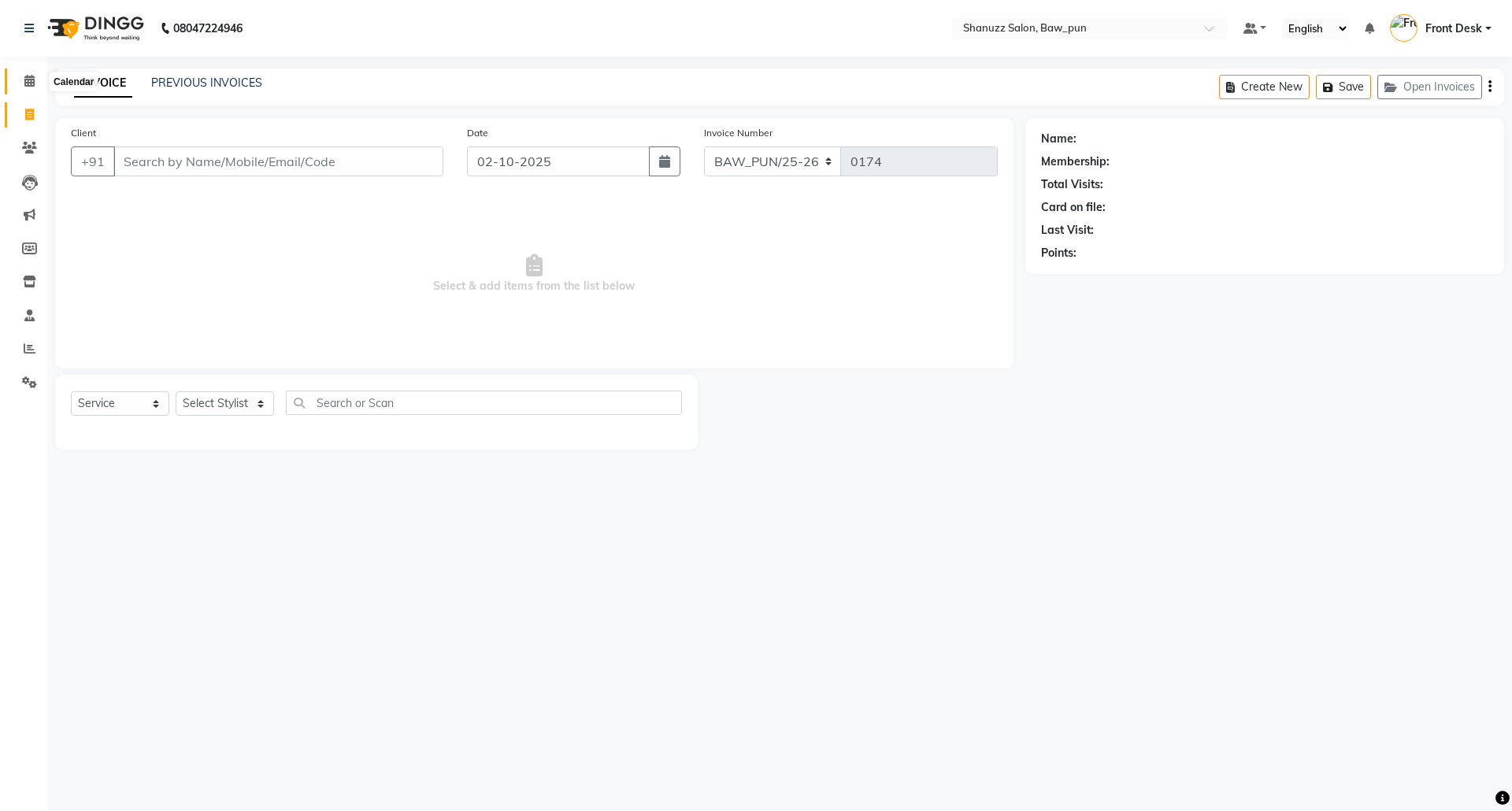
click at [24, 83] on icon at bounding box center [29, 80] width 10 height 12
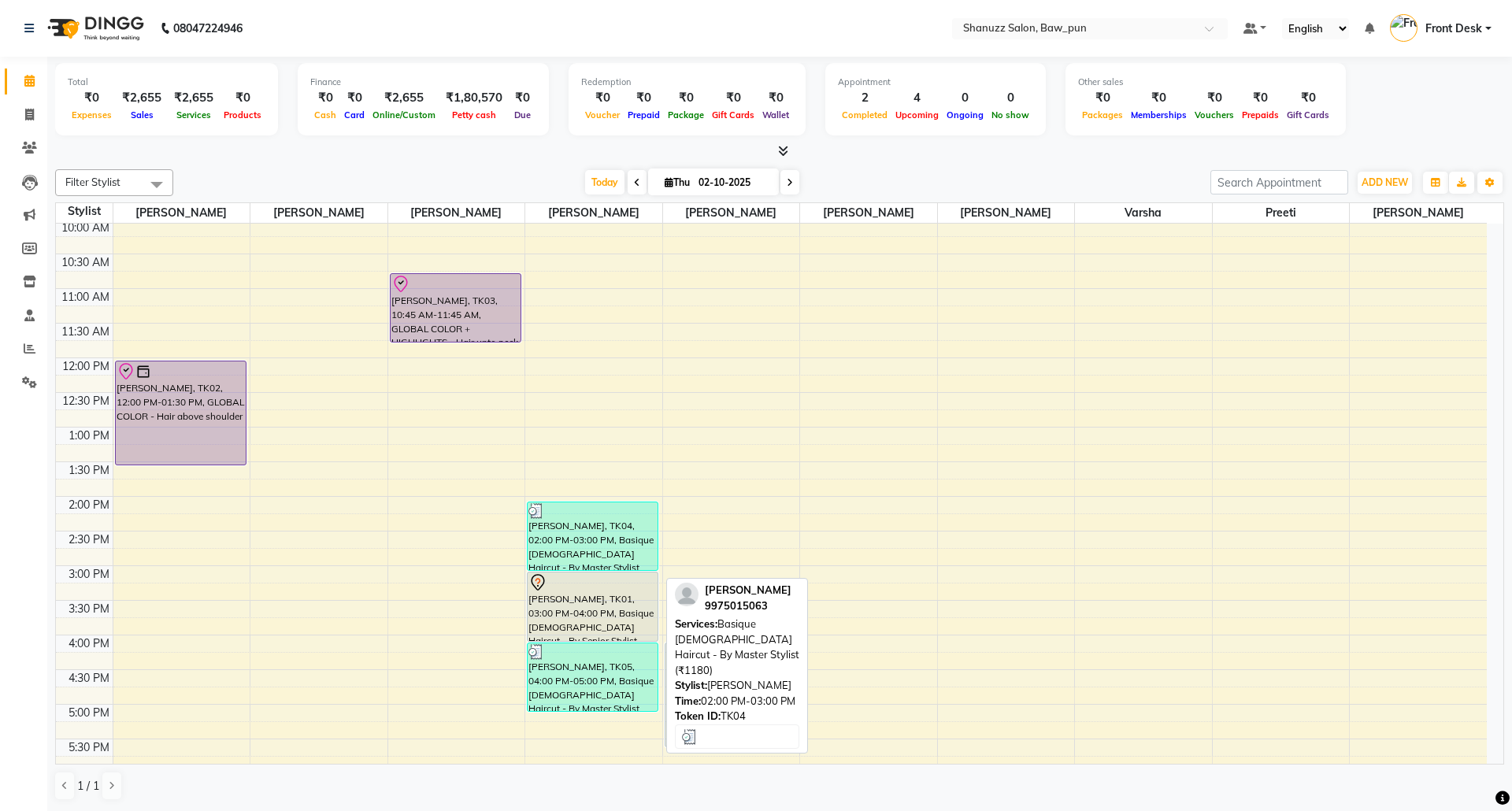
scroll to position [104, 0]
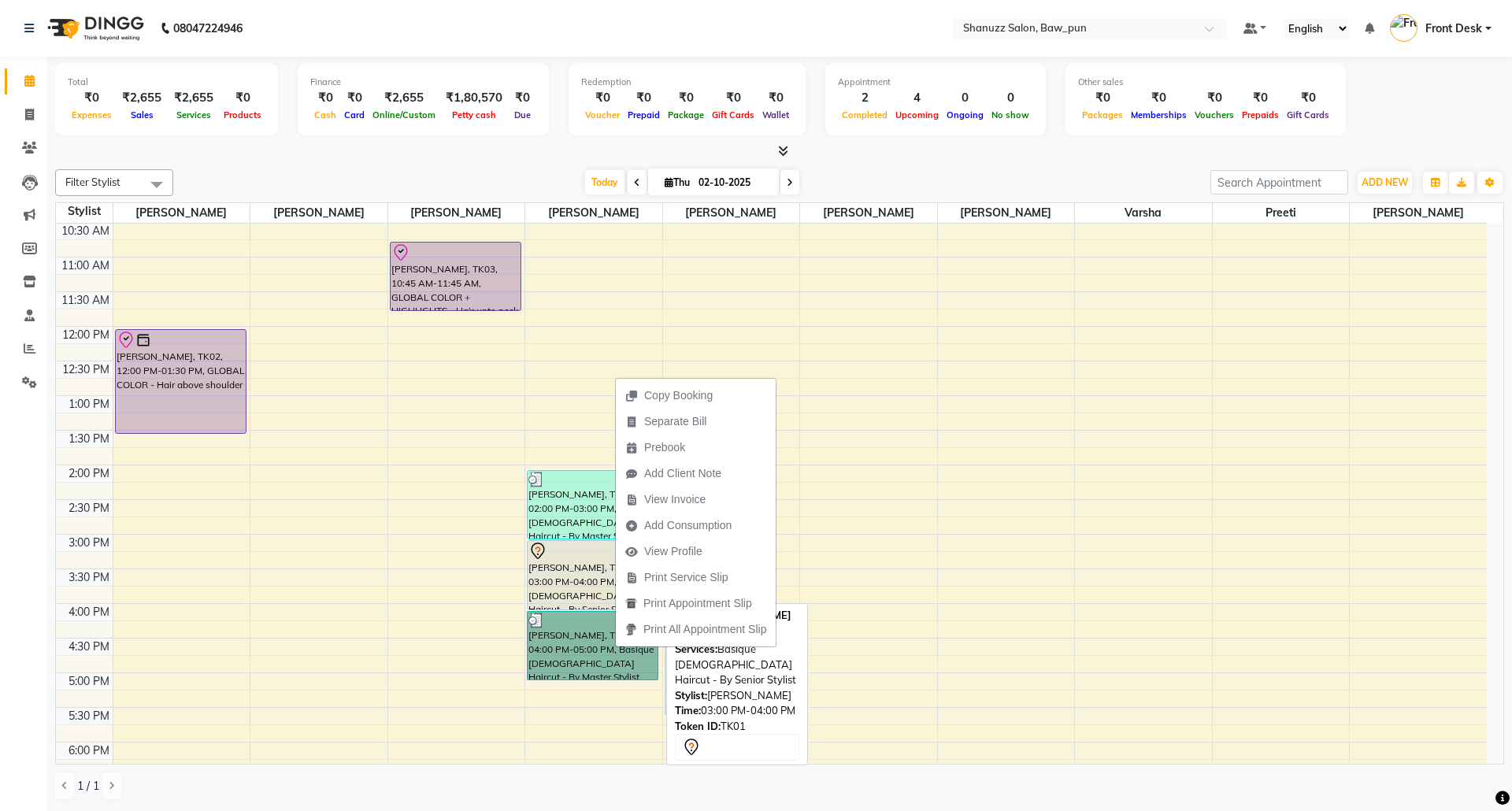
click at [559, 581] on div "[PERSON_NAME], TK01, 03:00 PM-04:00 PM, Basique [DEMOGRAPHIC_DATA] Haircut - By…" at bounding box center [593, 575] width 130 height 68
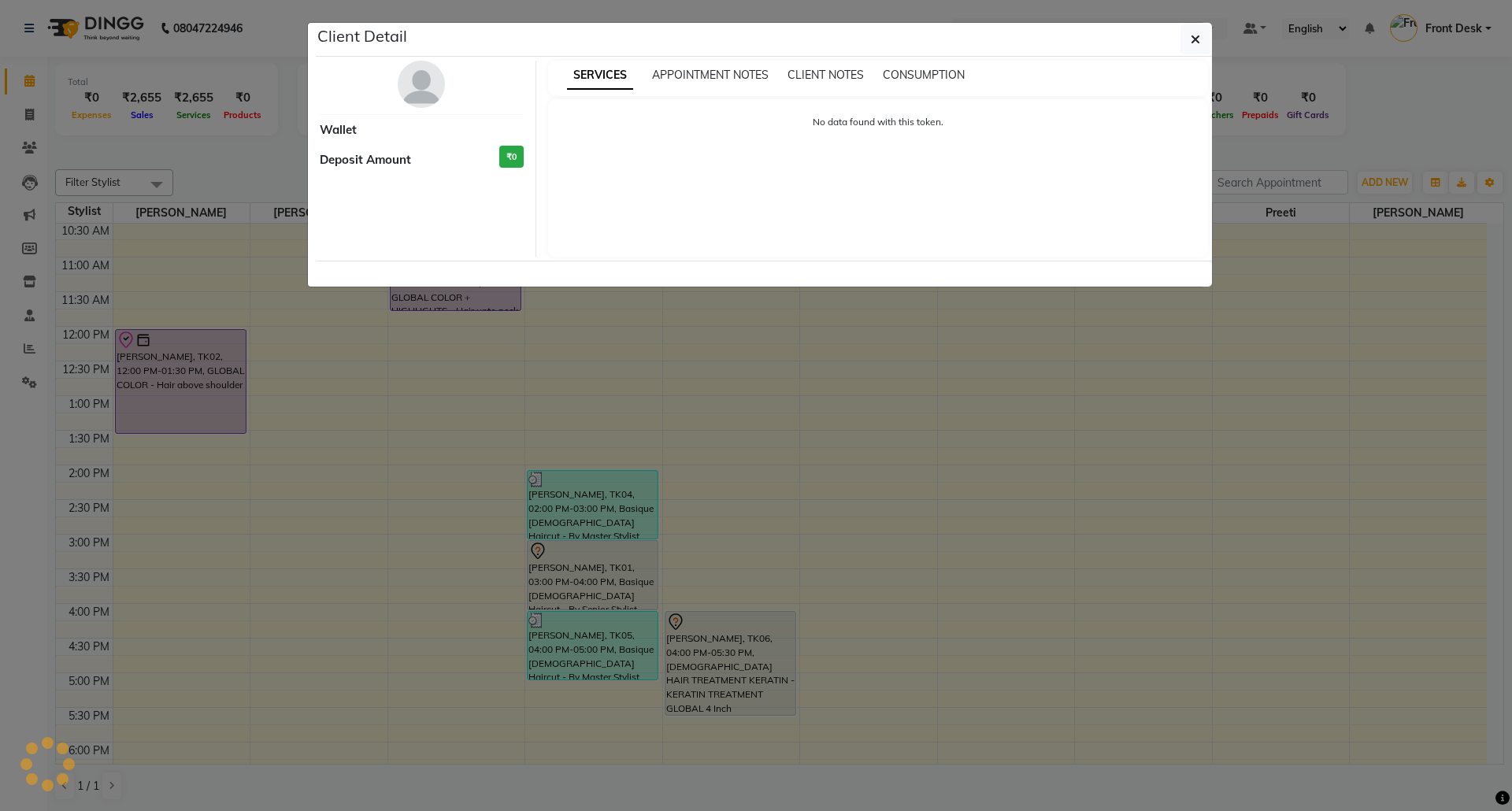
select select "7"
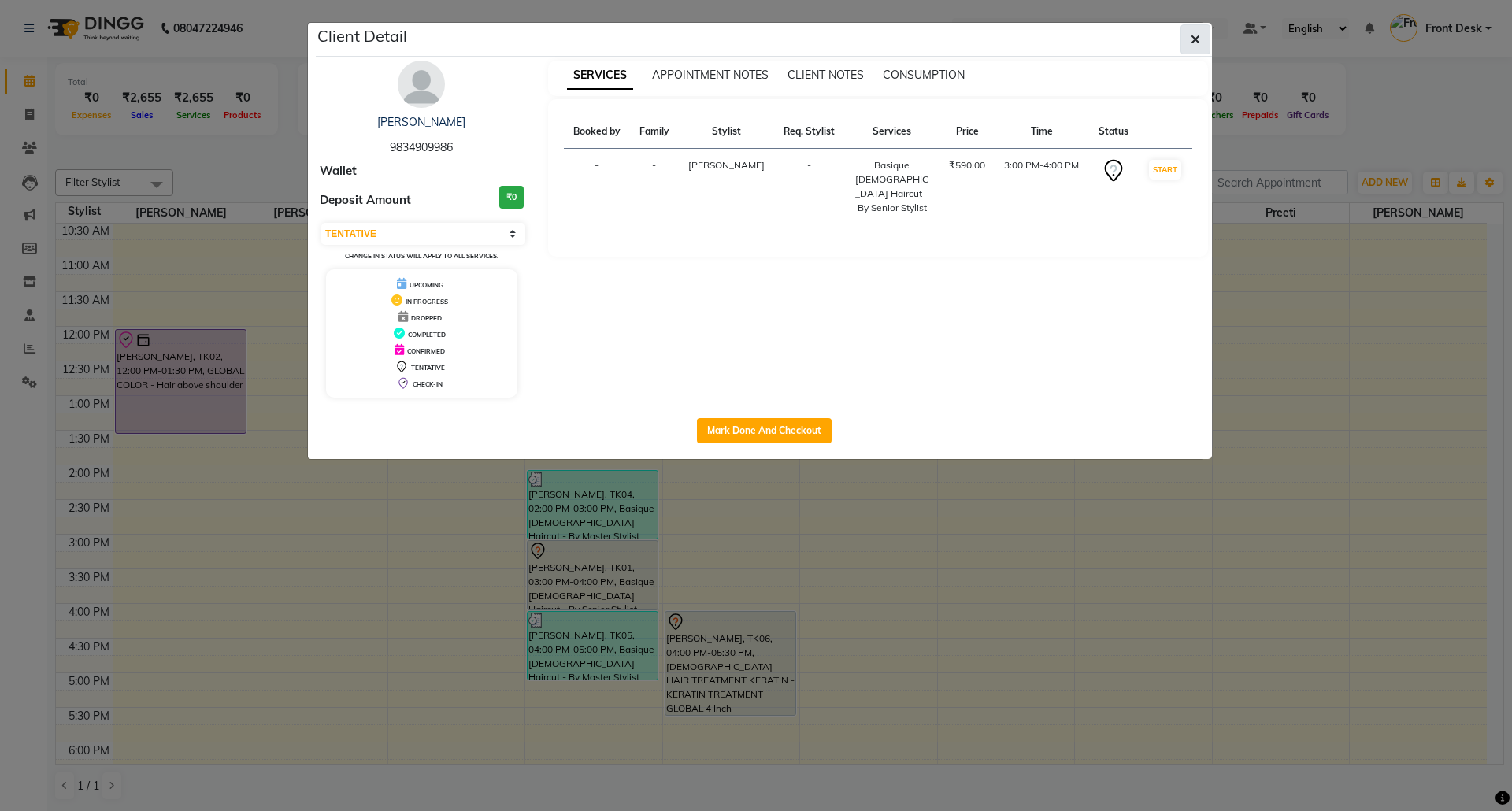
click at [1187, 42] on button "button" at bounding box center [1194, 39] width 30 height 30
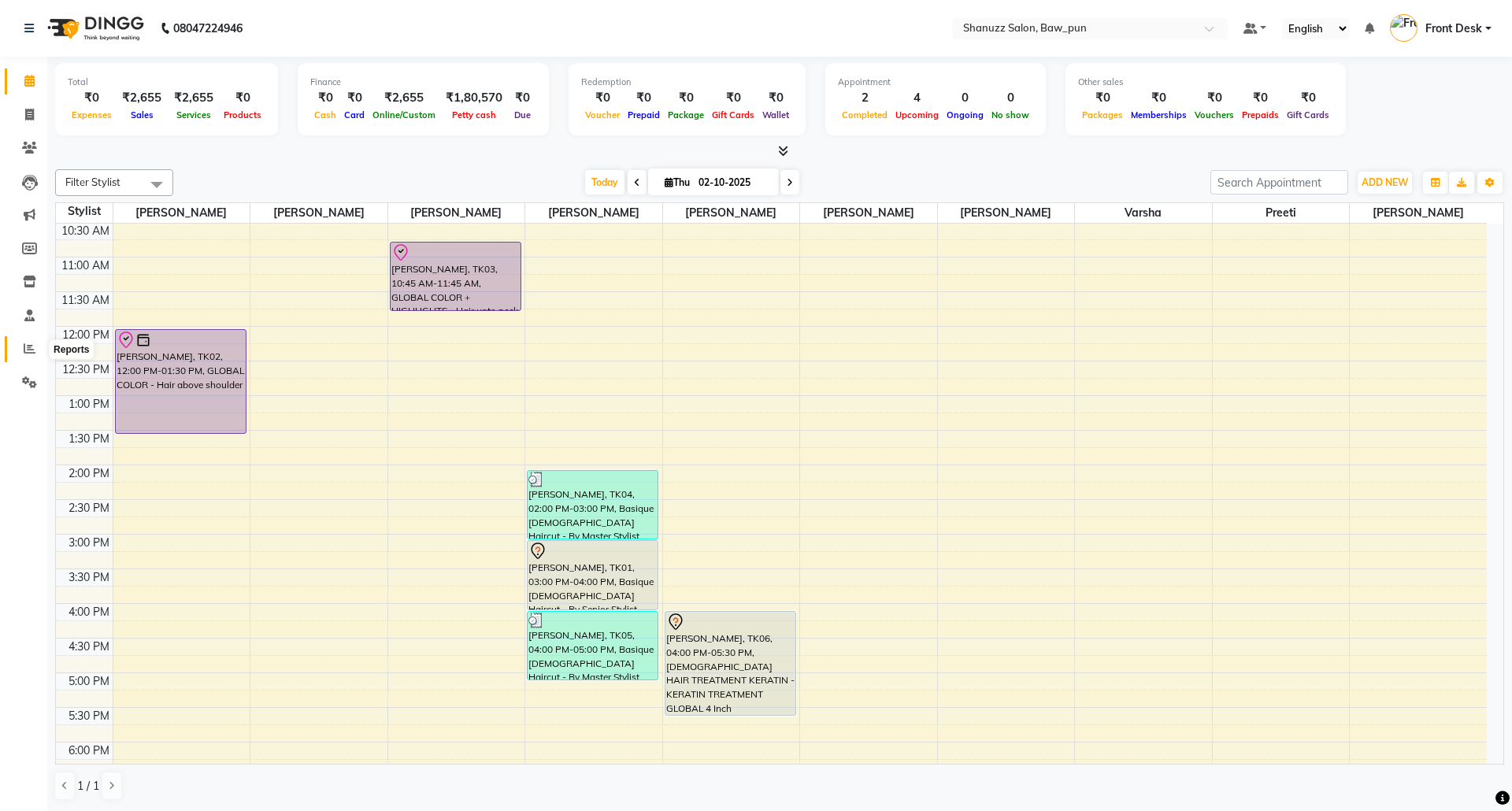
click at [38, 356] on span at bounding box center [30, 349] width 28 height 18
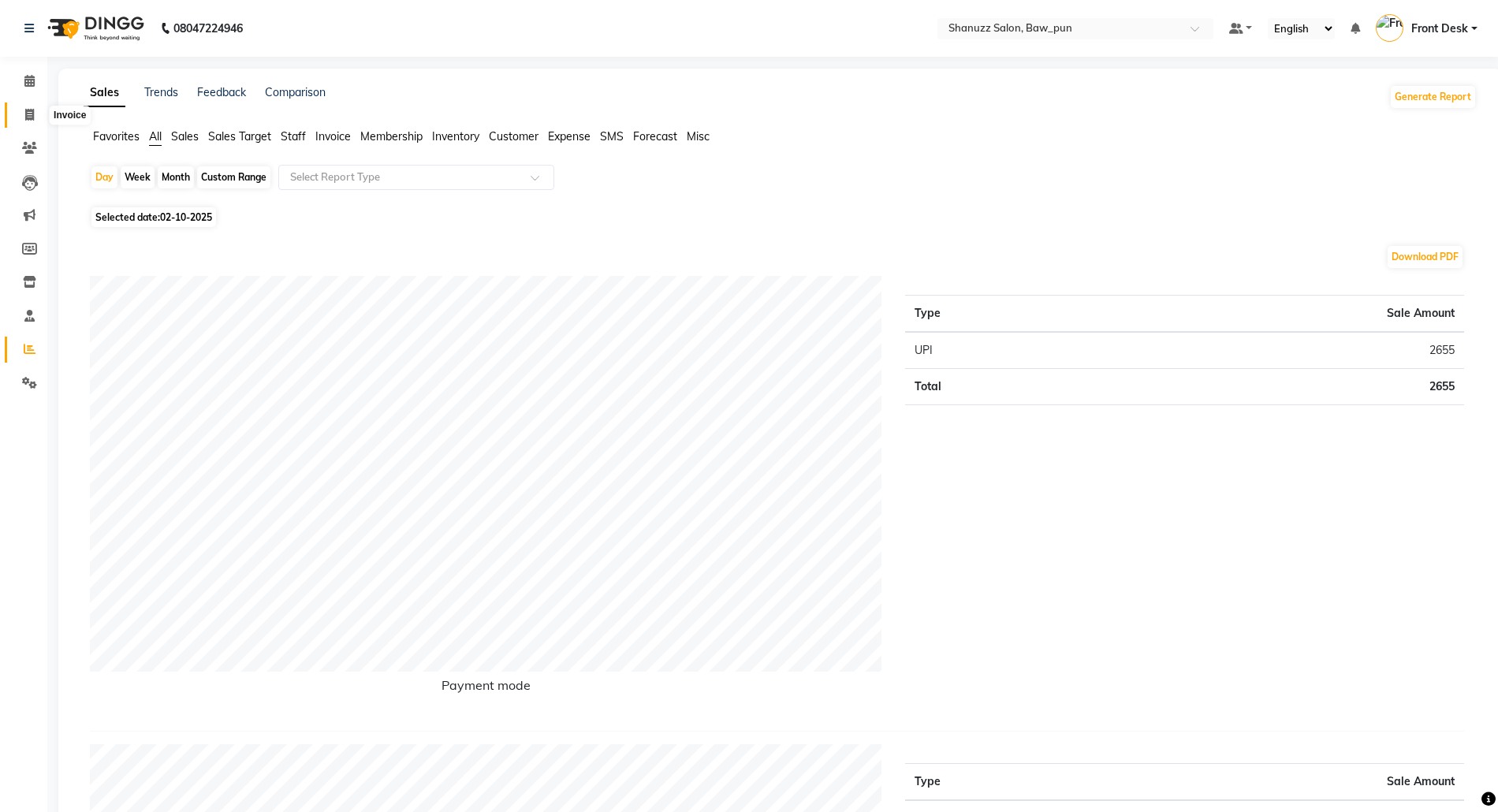
click at [35, 106] on span at bounding box center [30, 115] width 28 height 18
select select "service"
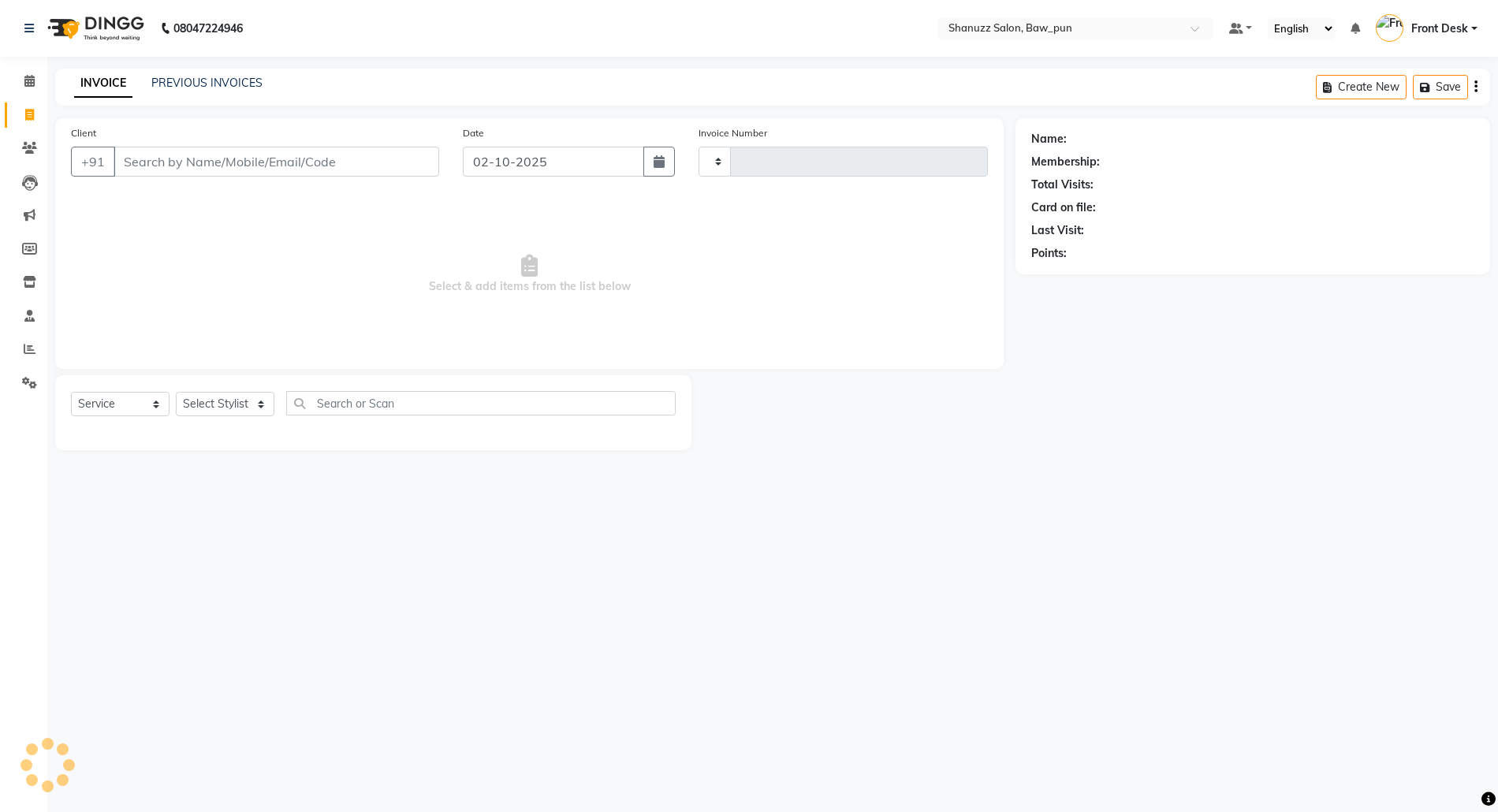
type input "0174"
select select "9025"
click at [35, 67] on li "Calendar" at bounding box center [23, 82] width 48 height 34
click at [23, 86] on span at bounding box center [30, 82] width 28 height 18
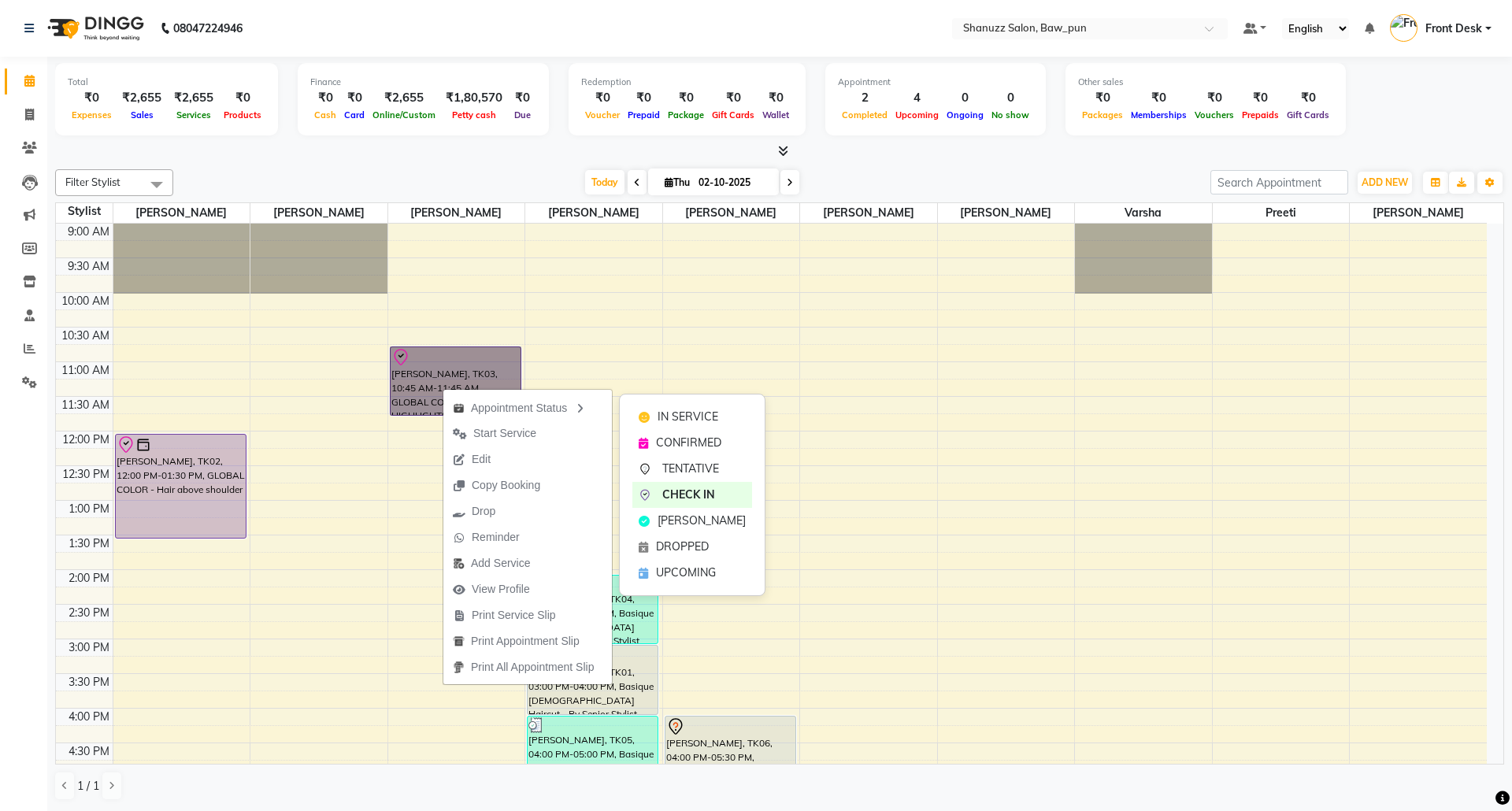
click at [468, 366] on link "[PERSON_NAME], TK03, 10:45 AM-11:45 AM, GLOBAL COLOR + HIGHLIGHTS - Hair upto n…" at bounding box center [455, 380] width 131 height 69
select select "8"
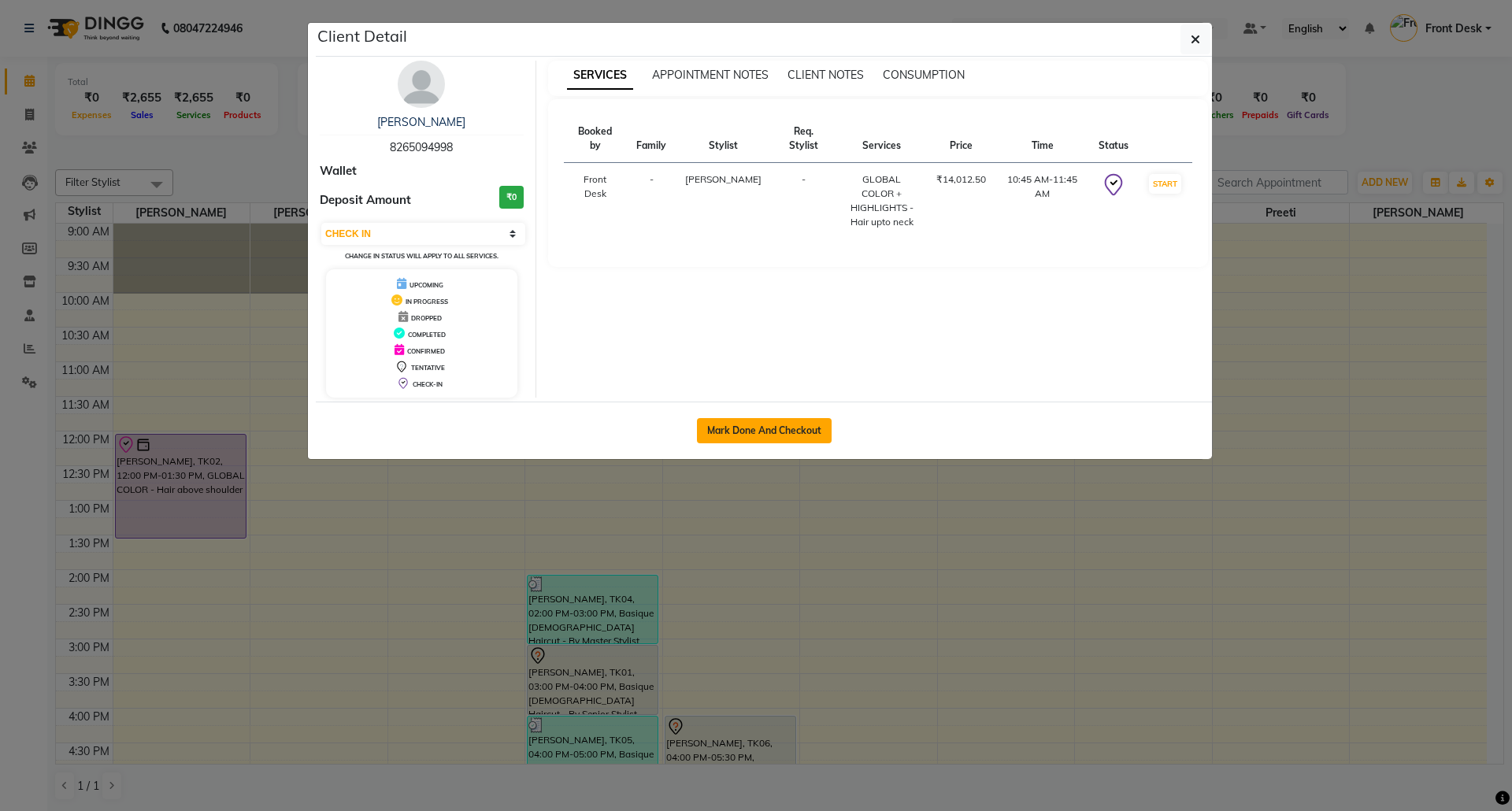
click at [801, 436] on button "Mark Done And Checkout" at bounding box center [765, 431] width 135 height 25
select select "service"
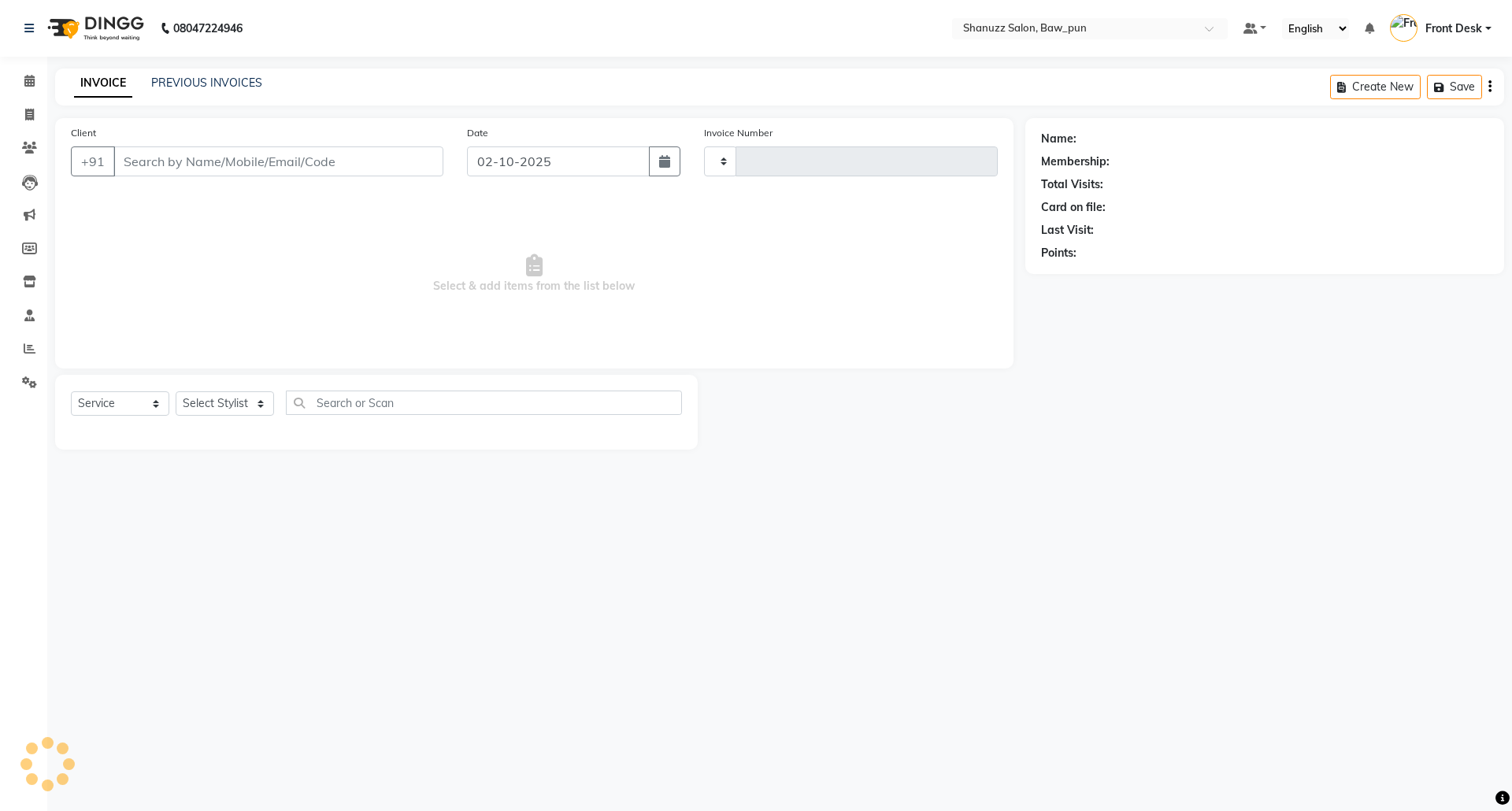
type input "0174"
select select "3"
select select "9025"
type input "8265094998"
select select "91888"
